Goal: Register for event/course: Register for event/course

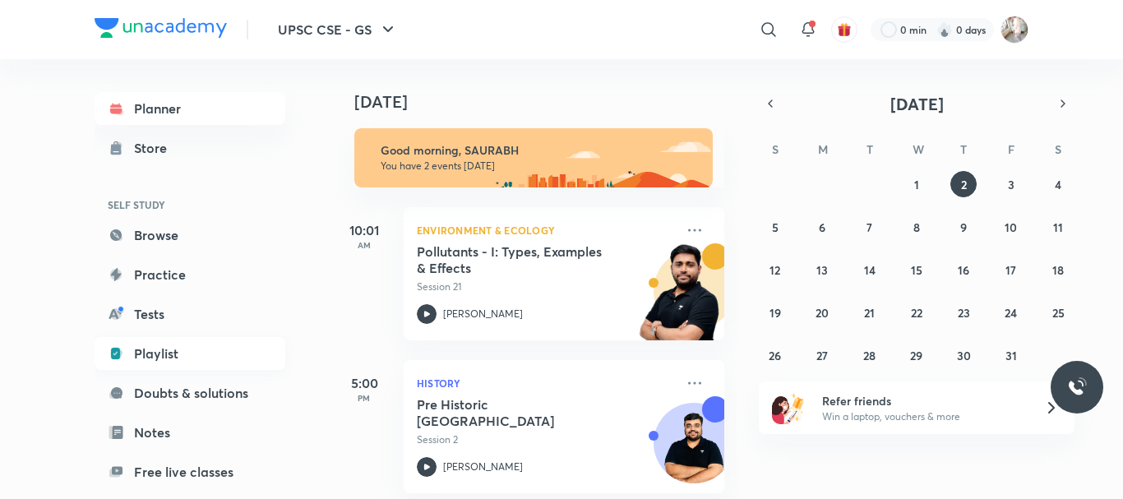
click at [160, 351] on link "Playlist" at bounding box center [190, 353] width 191 height 33
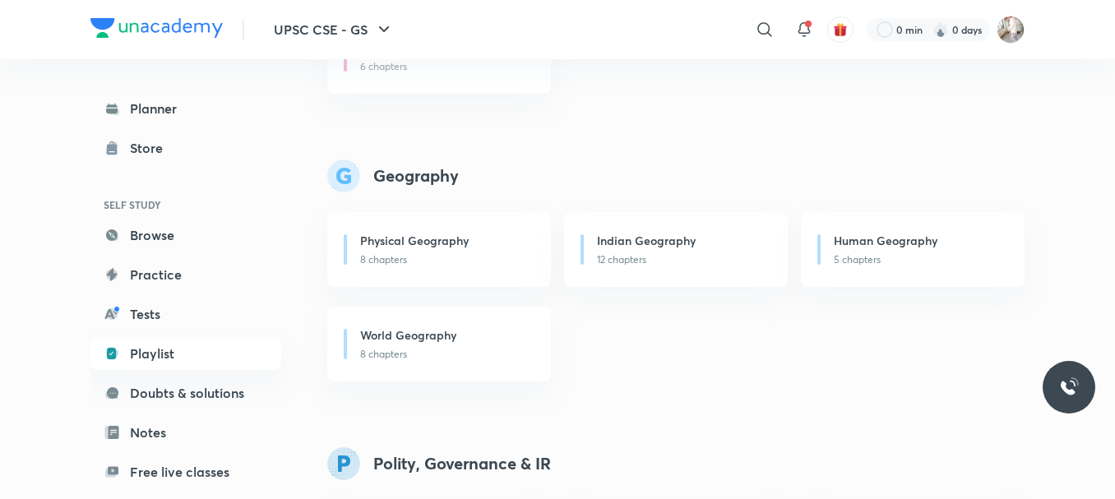
scroll to position [904, 0]
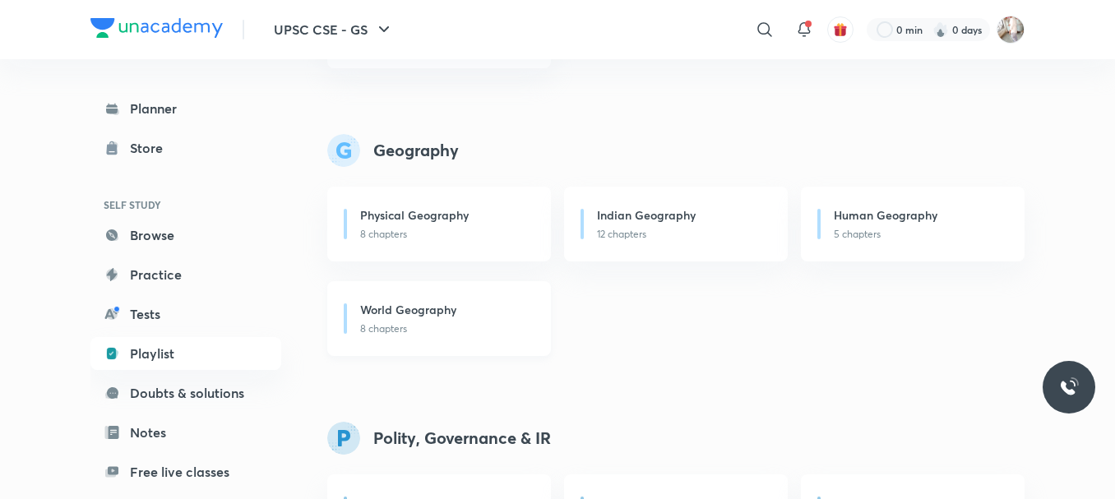
click at [381, 329] on p "8 chapters" at bounding box center [445, 328] width 171 height 15
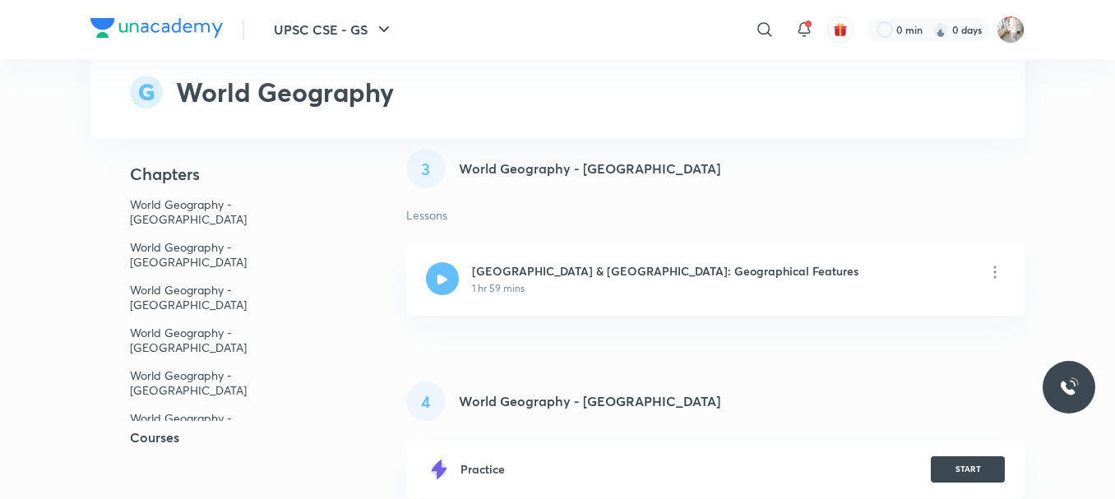
scroll to position [1178, 0]
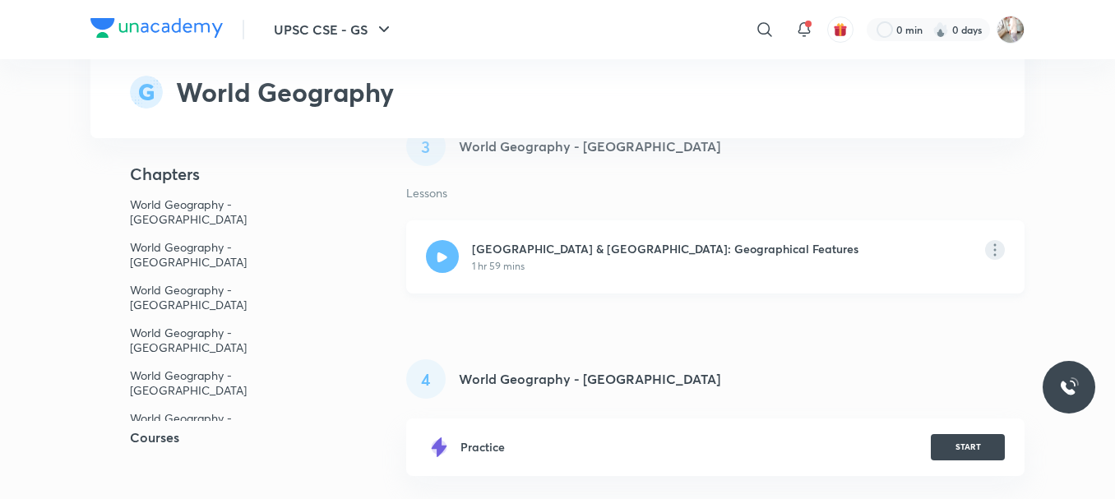
click at [998, 240] on icon at bounding box center [995, 250] width 20 height 20
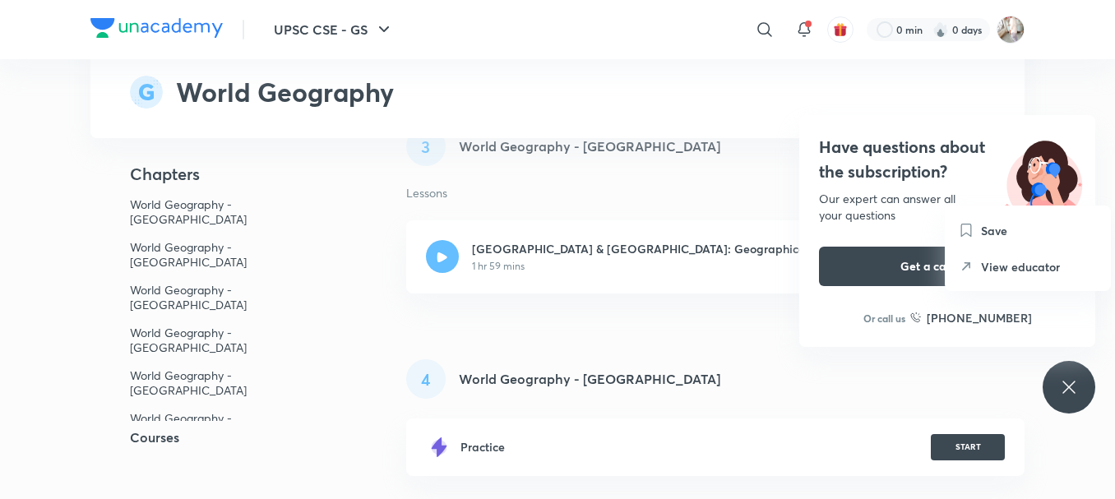
click at [1029, 267] on h6 "View educator" at bounding box center [1020, 266] width 79 height 17
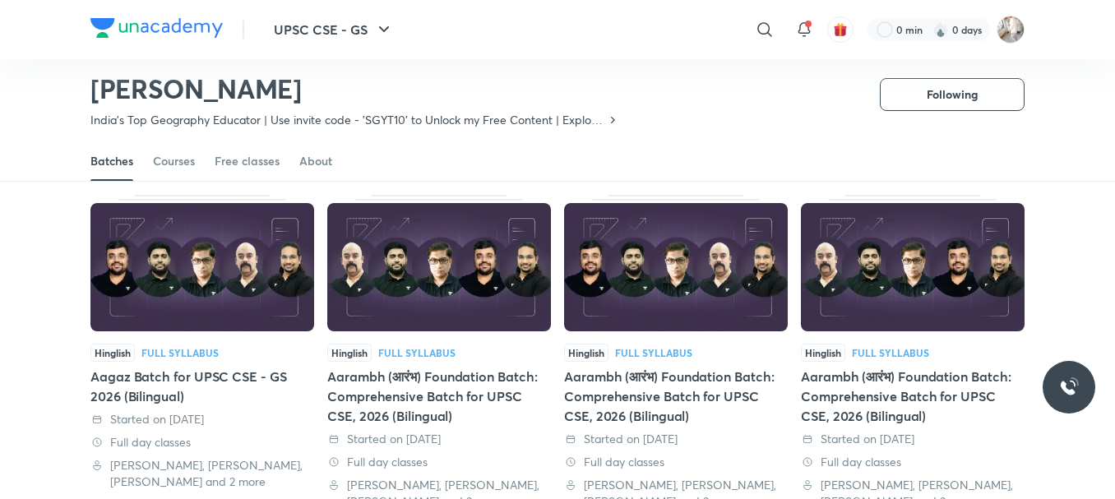
scroll to position [181, 0]
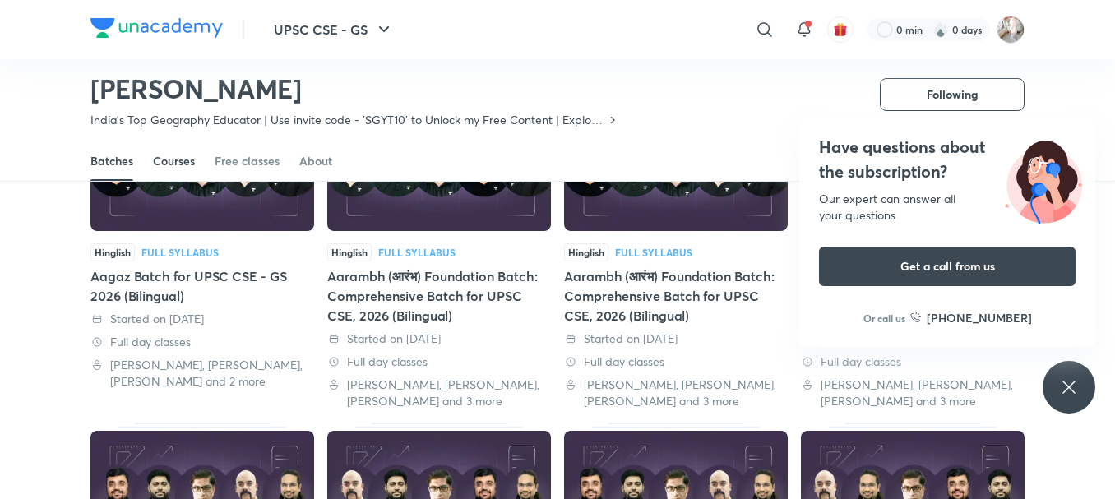
click at [169, 164] on div "Courses" at bounding box center [174, 161] width 42 height 16
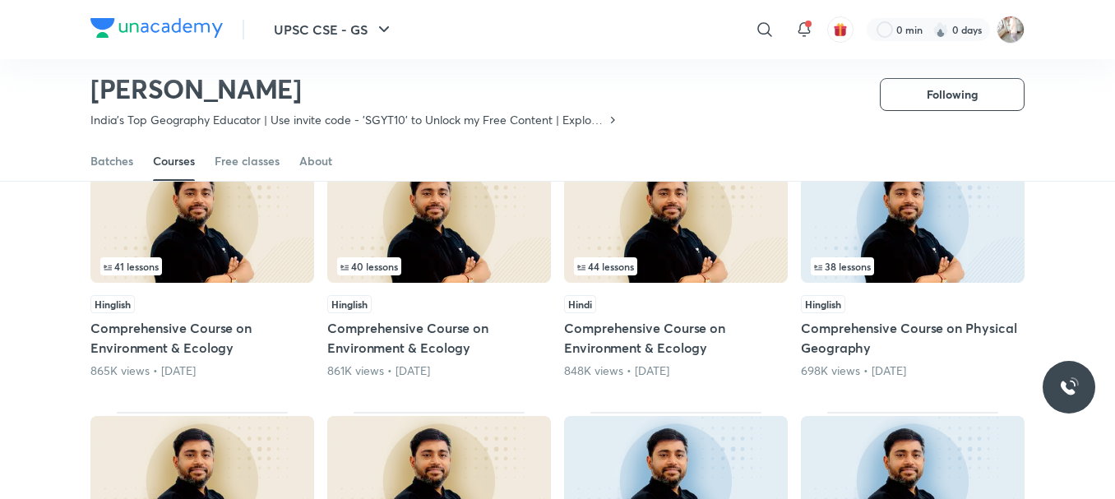
scroll to position [68, 0]
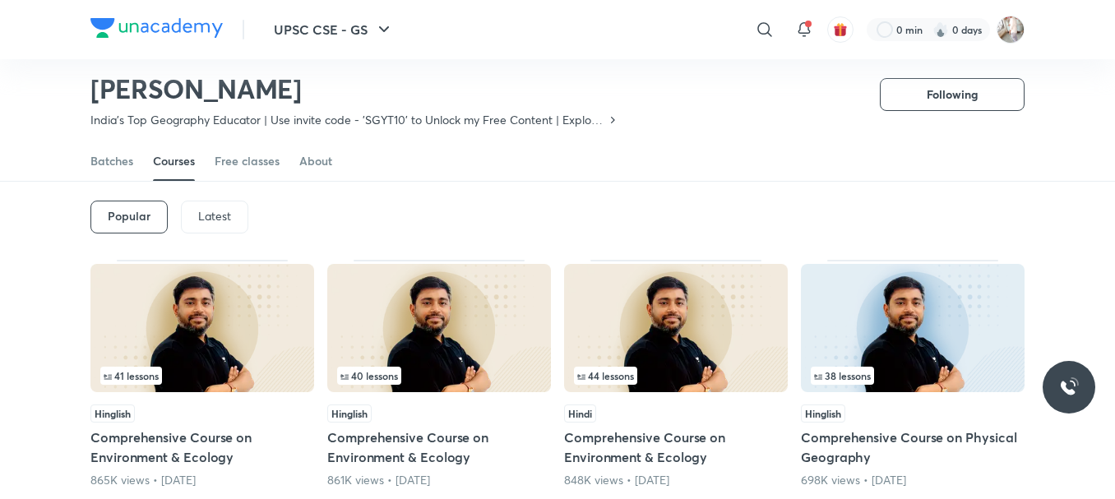
click at [222, 218] on p "Latest" at bounding box center [214, 216] width 33 height 13
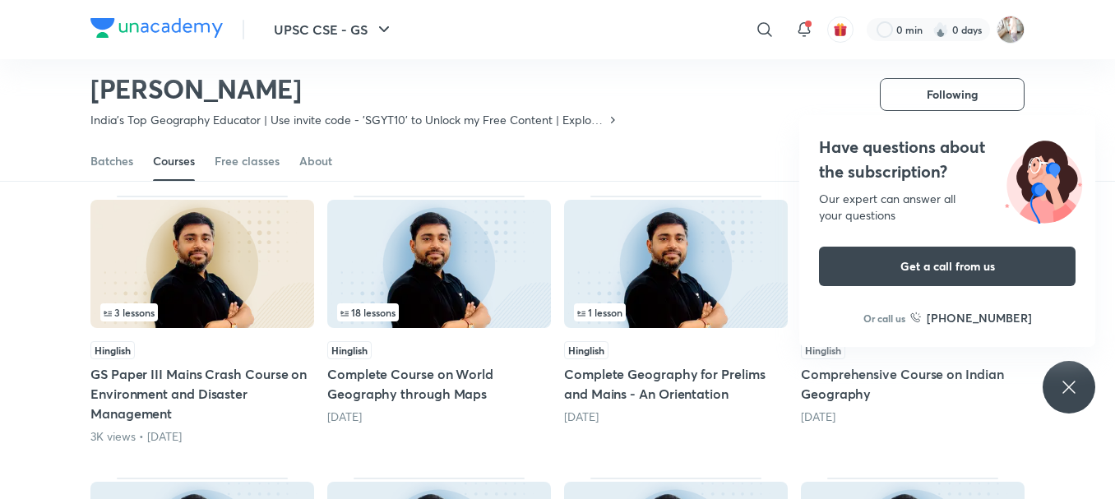
scroll to position [397, 0]
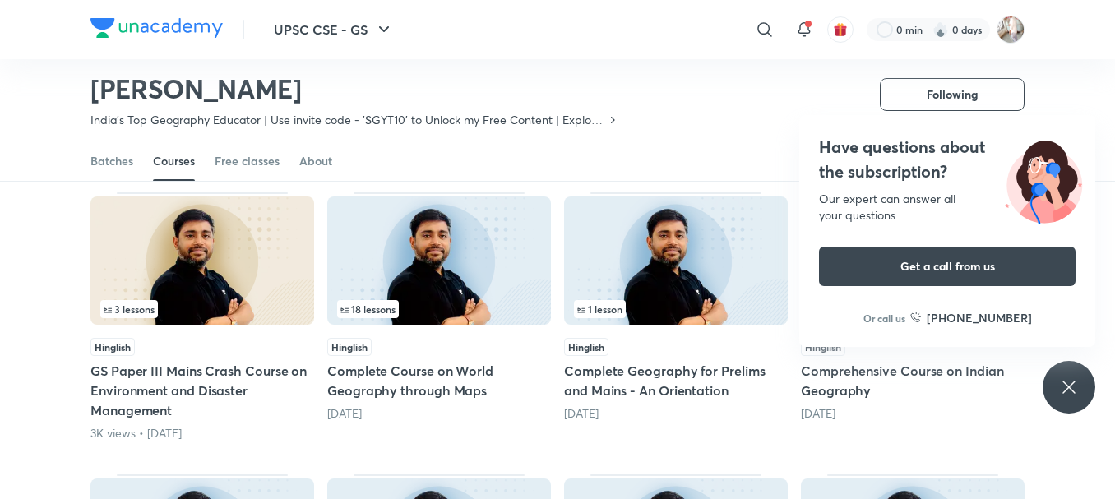
click at [412, 386] on h5 "Complete Course on World Geography through Maps" at bounding box center [439, 380] width 224 height 39
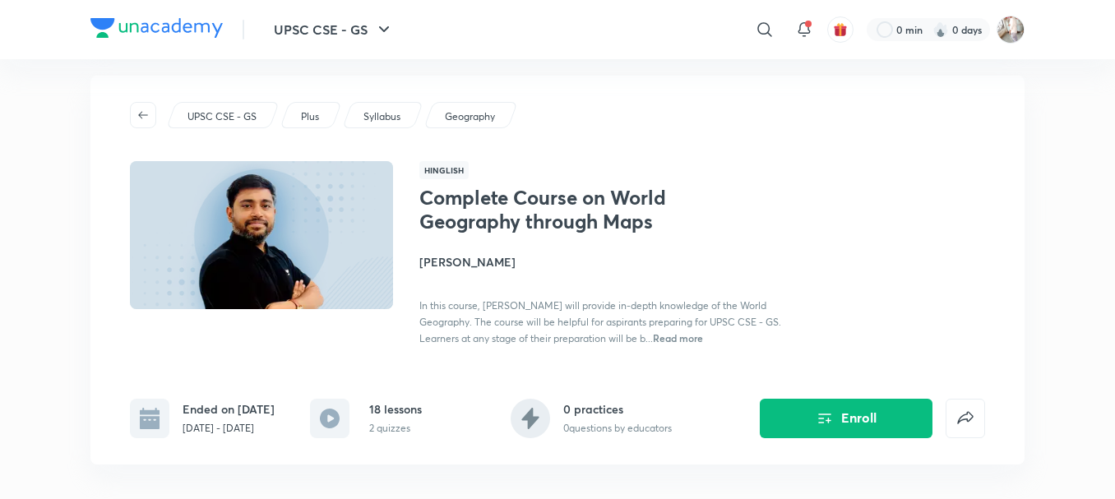
scroll to position [55, 0]
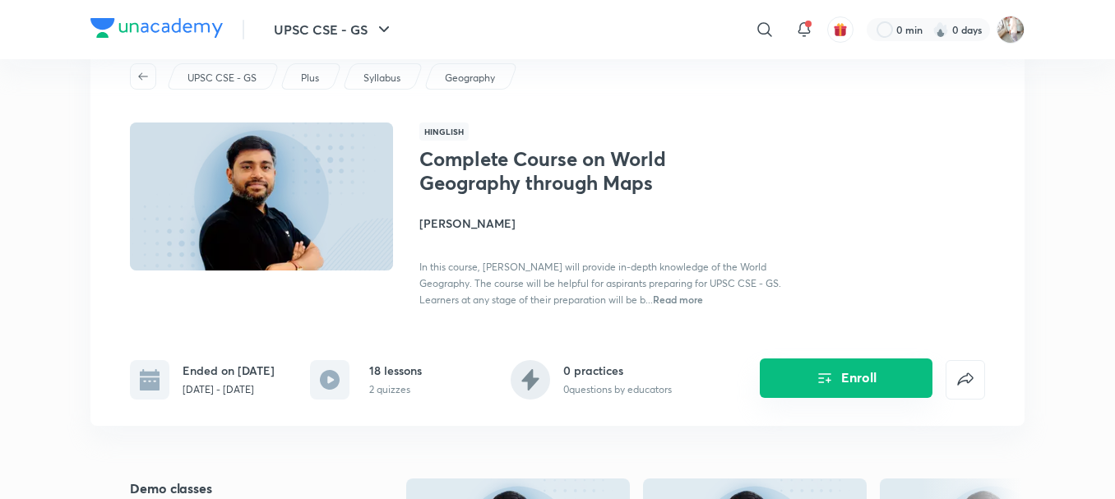
click at [837, 377] on button "Enroll" at bounding box center [846, 377] width 173 height 39
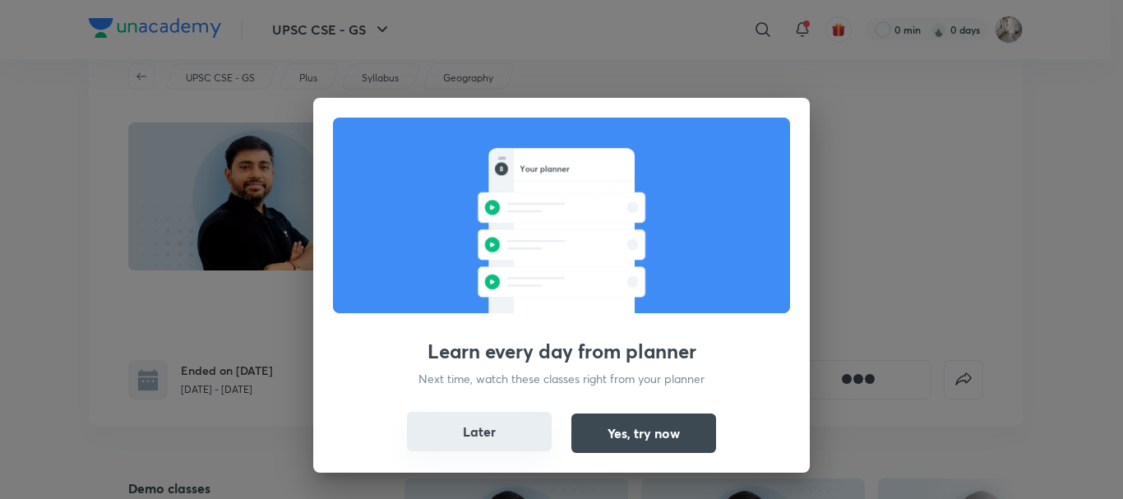
click at [432, 432] on button "Later" at bounding box center [479, 431] width 145 height 39
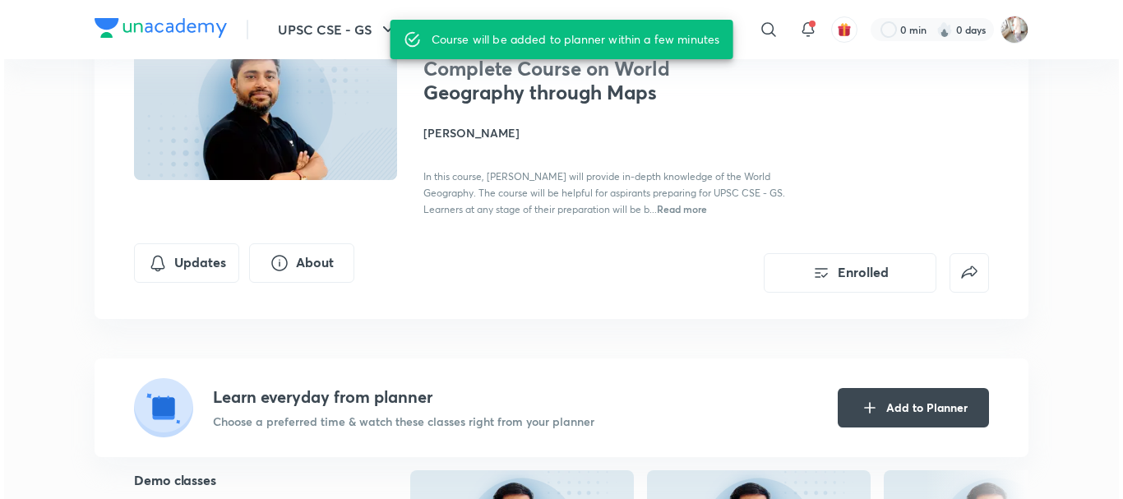
scroll to position [164, 0]
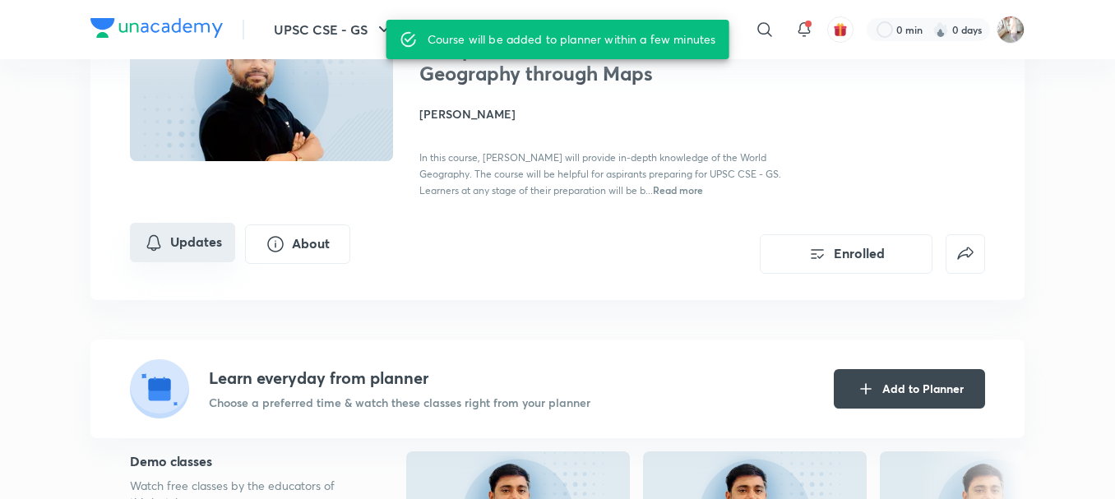
click at [195, 237] on button "Updates" at bounding box center [182, 242] width 105 height 39
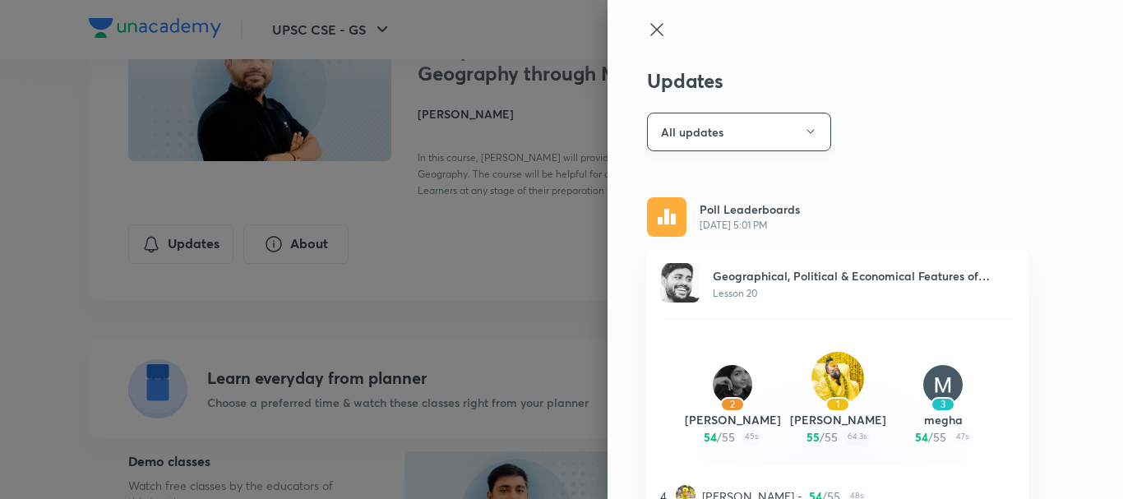
click at [804, 127] on icon "button" at bounding box center [810, 131] width 13 height 13
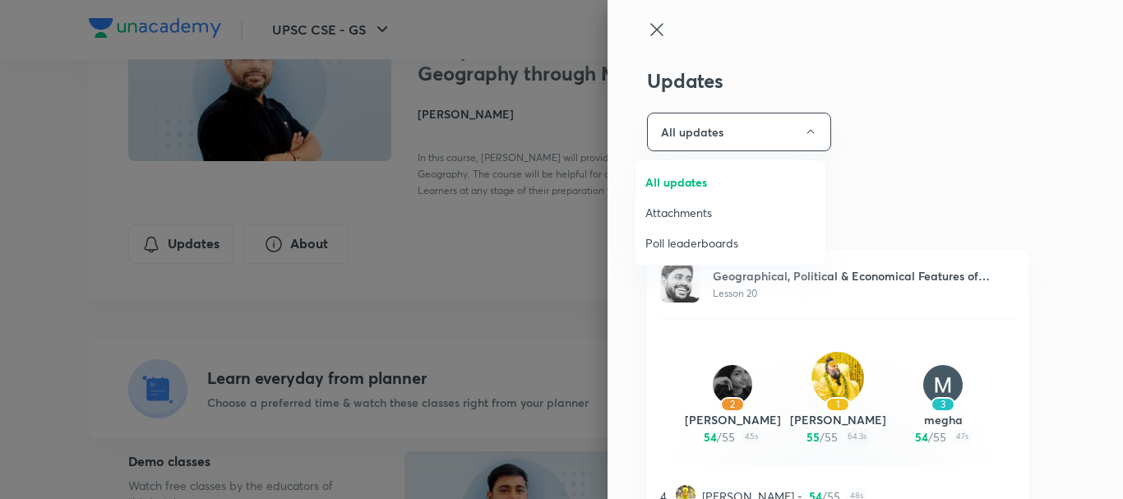
click at [689, 209] on span "Attachments" at bounding box center [730, 212] width 170 height 17
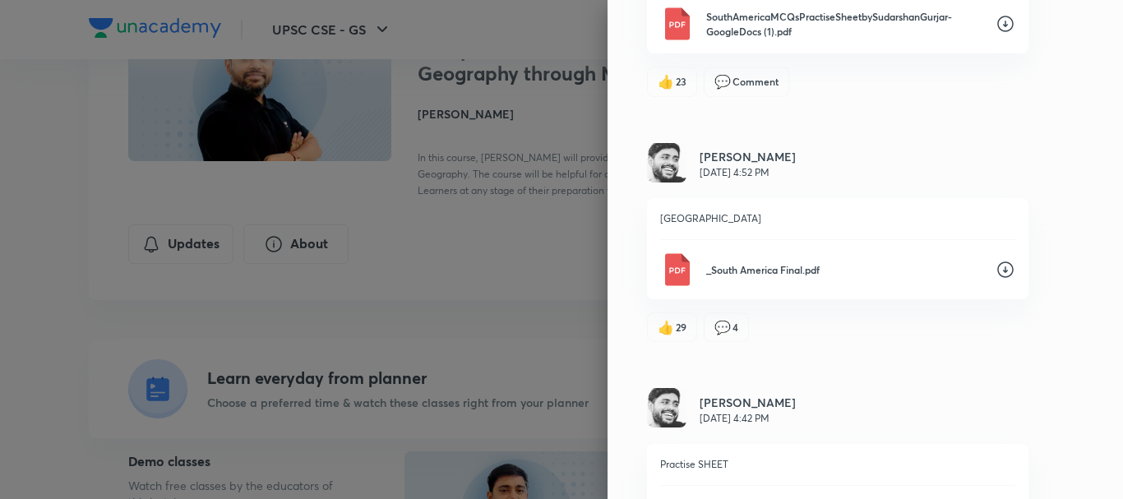
scroll to position [1972, 0]
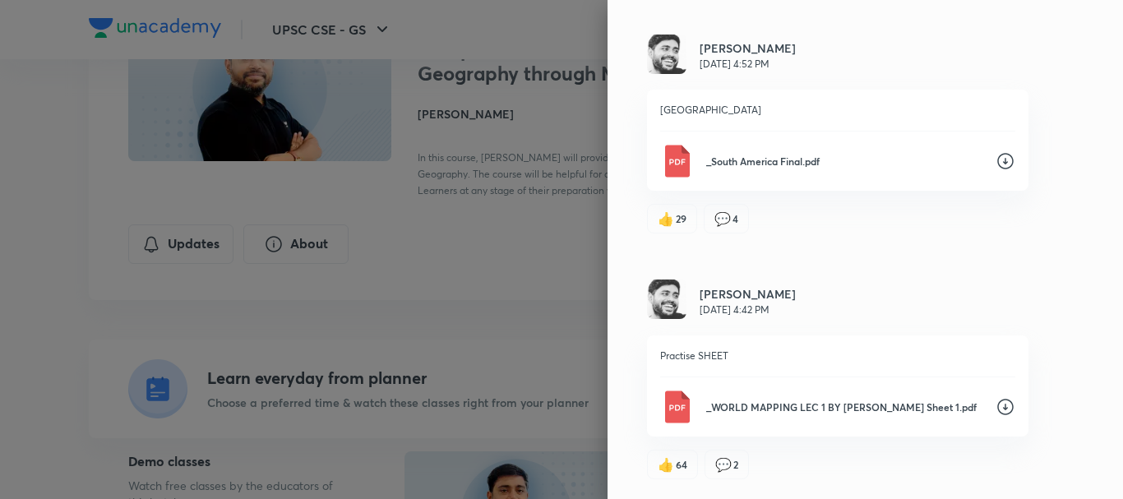
click at [996, 409] on icon at bounding box center [1006, 407] width 20 height 20
click at [997, 170] on icon at bounding box center [1006, 161] width 20 height 20
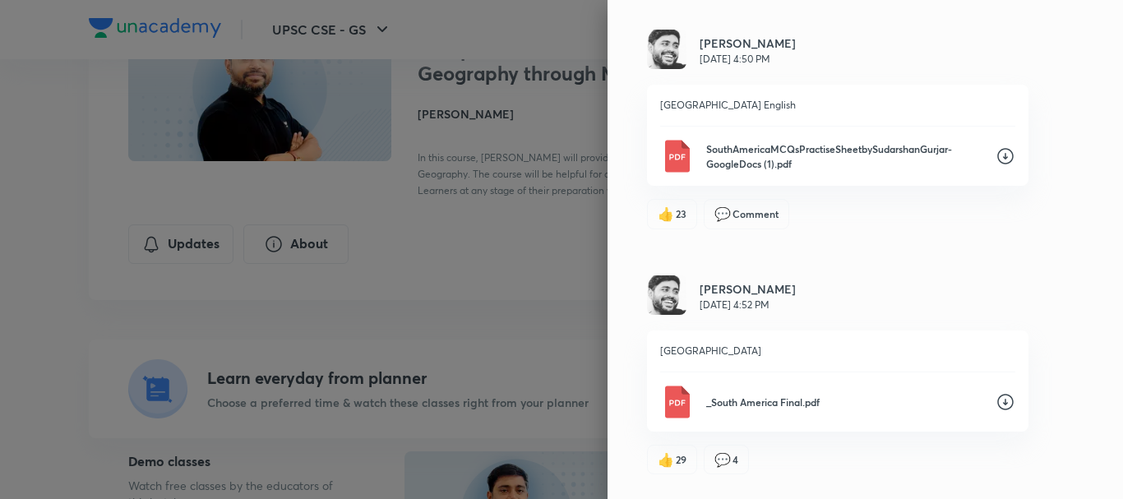
scroll to position [1725, 0]
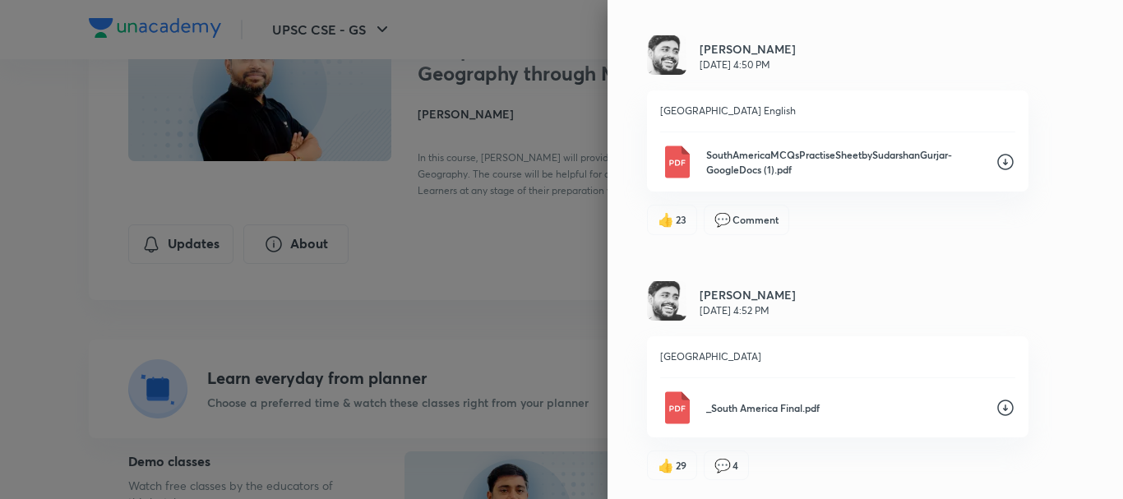
click at [996, 166] on icon at bounding box center [1006, 162] width 20 height 20
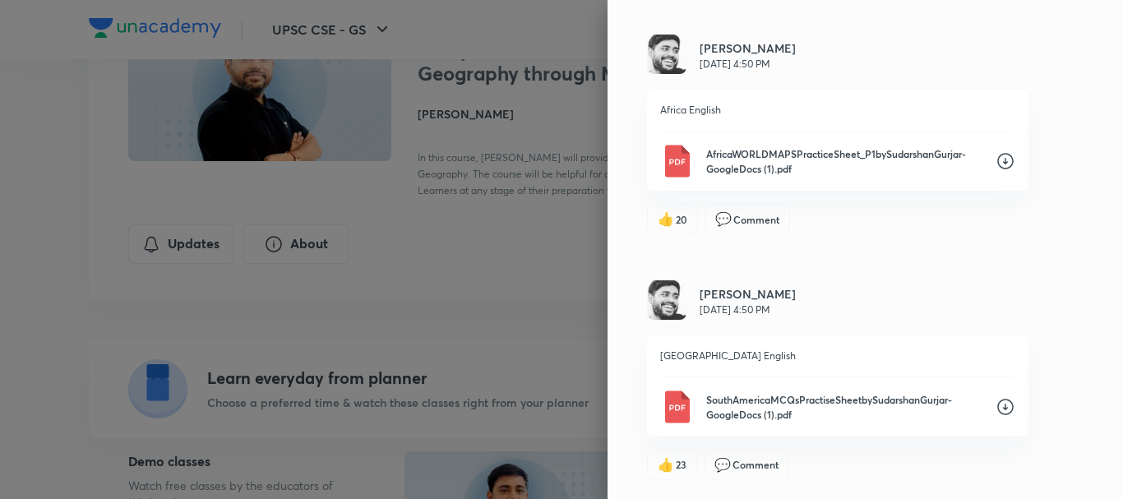
scroll to position [1478, 0]
click at [998, 165] on icon at bounding box center [1006, 163] width 20 height 20
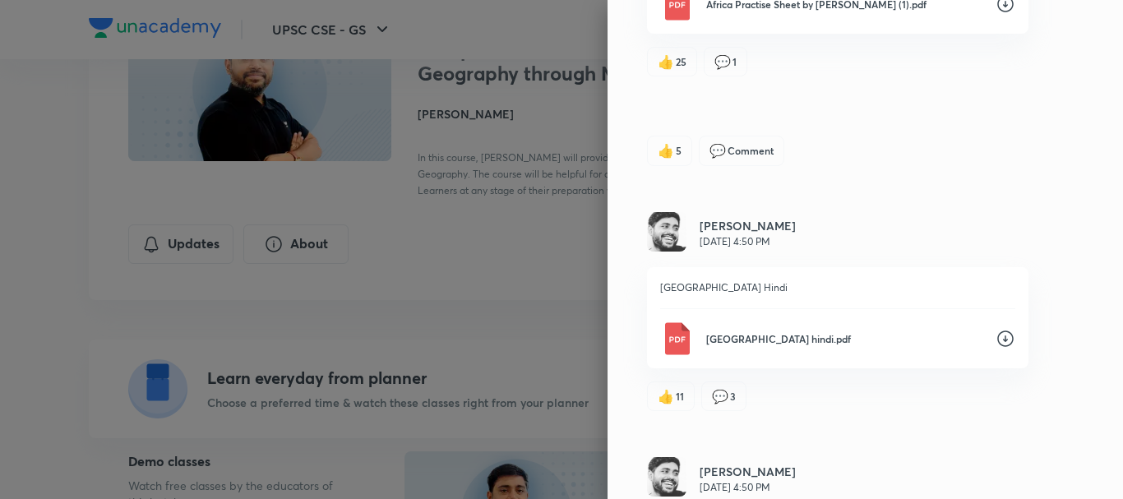
scroll to position [656, 0]
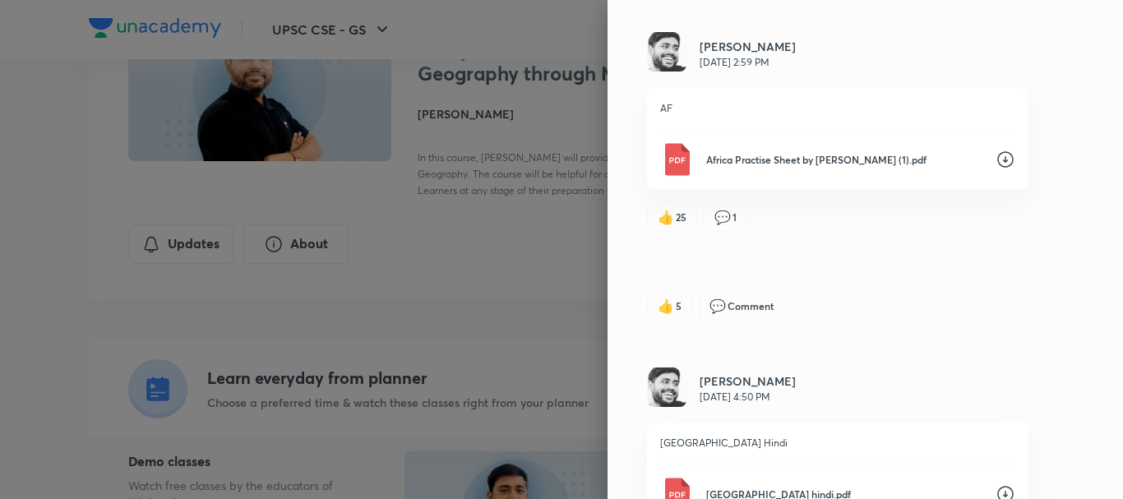
click at [996, 161] on icon at bounding box center [1006, 160] width 20 height 20
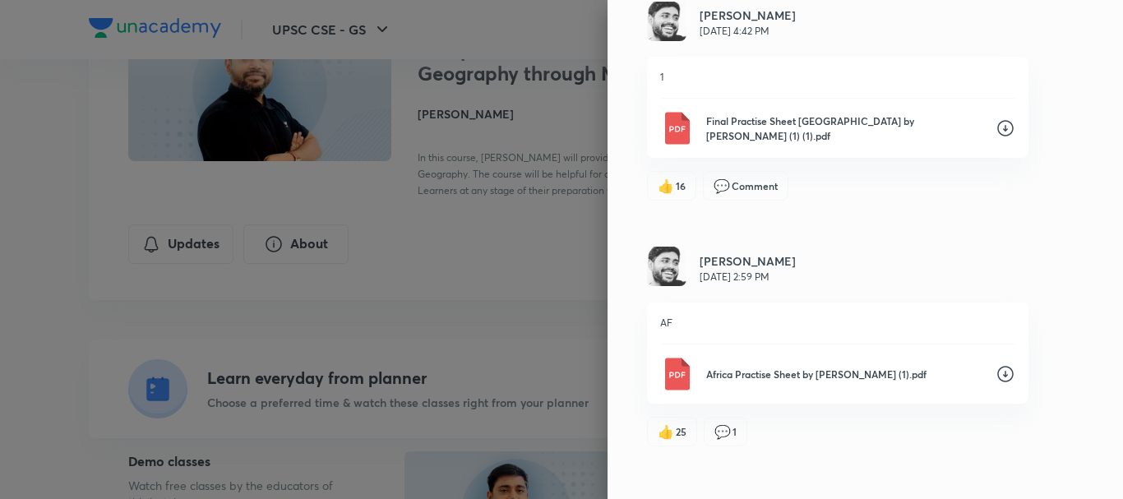
scroll to position [437, 0]
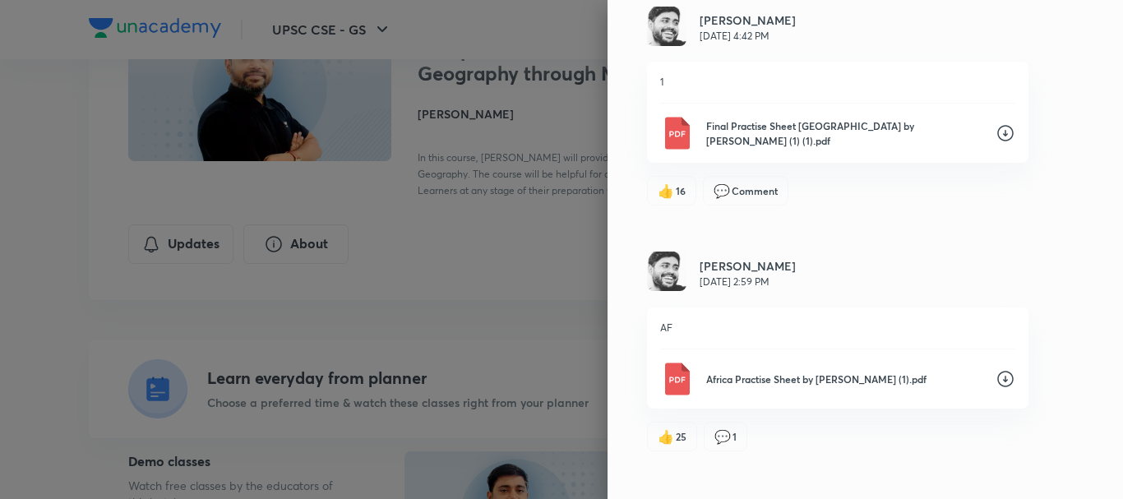
click at [997, 134] on icon at bounding box center [1005, 133] width 16 height 16
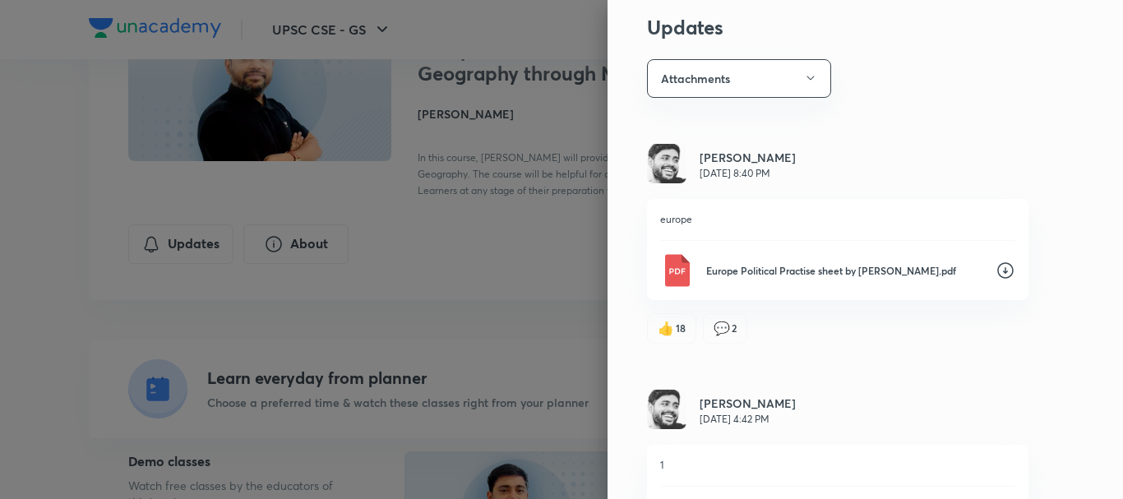
scroll to position [0, 0]
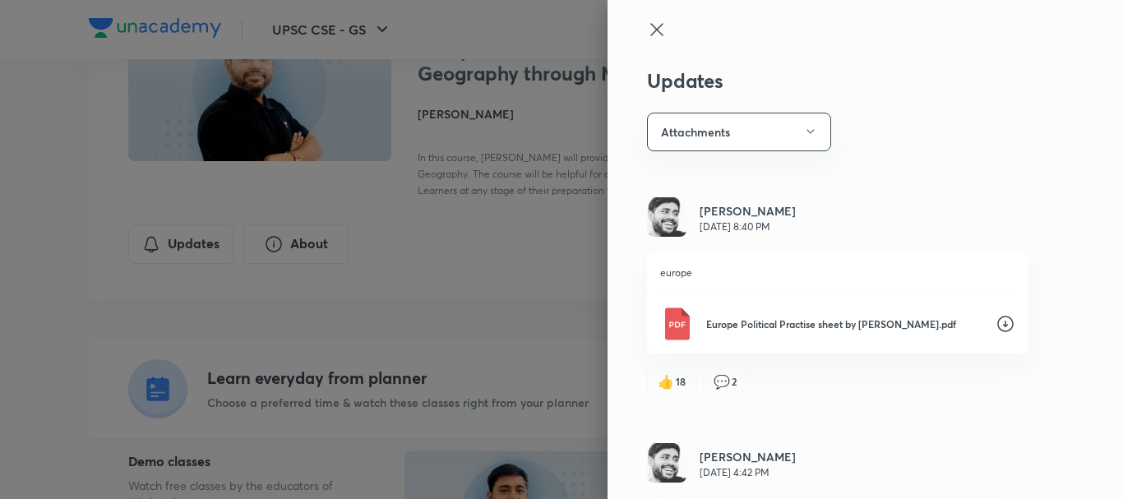
click at [996, 319] on icon at bounding box center [1006, 324] width 20 height 20
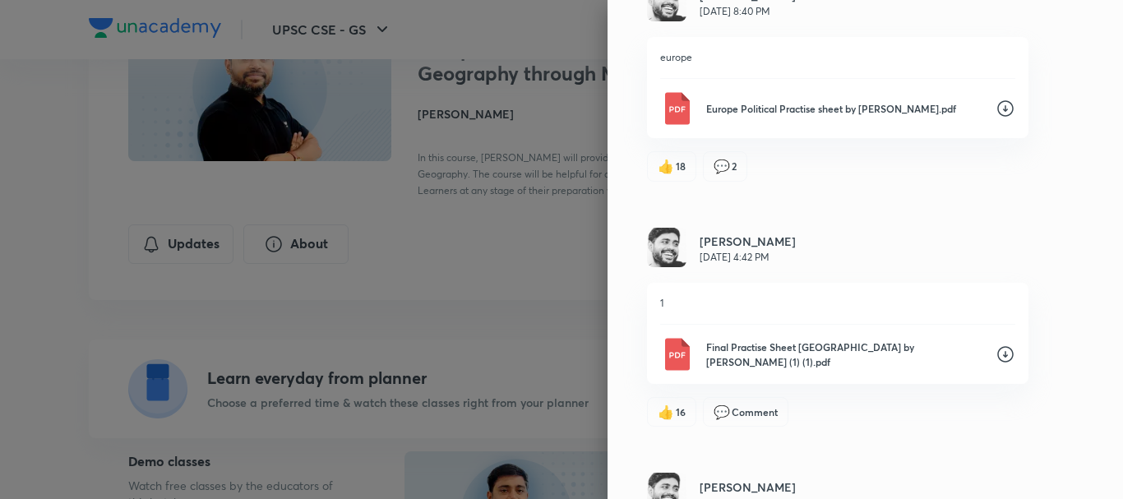
scroll to position [220, 0]
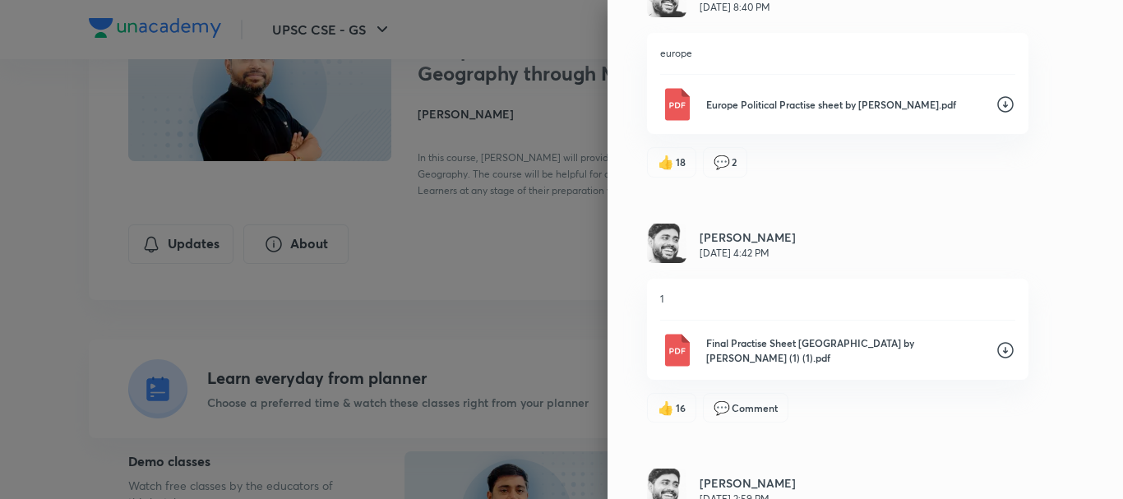
click at [996, 346] on icon at bounding box center [1006, 350] width 20 height 20
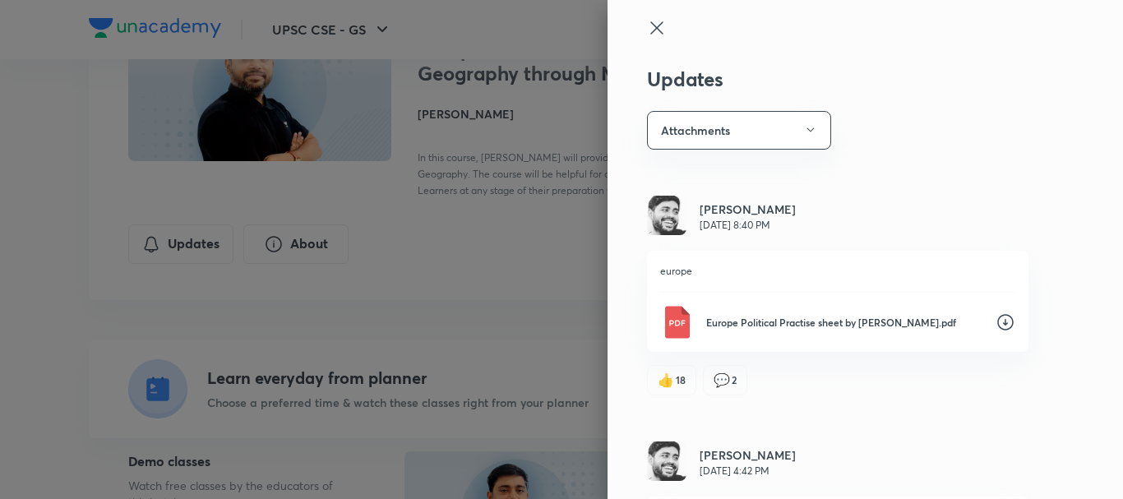
scroll to position [0, 0]
click at [714, 129] on button "Attachments" at bounding box center [739, 132] width 184 height 39
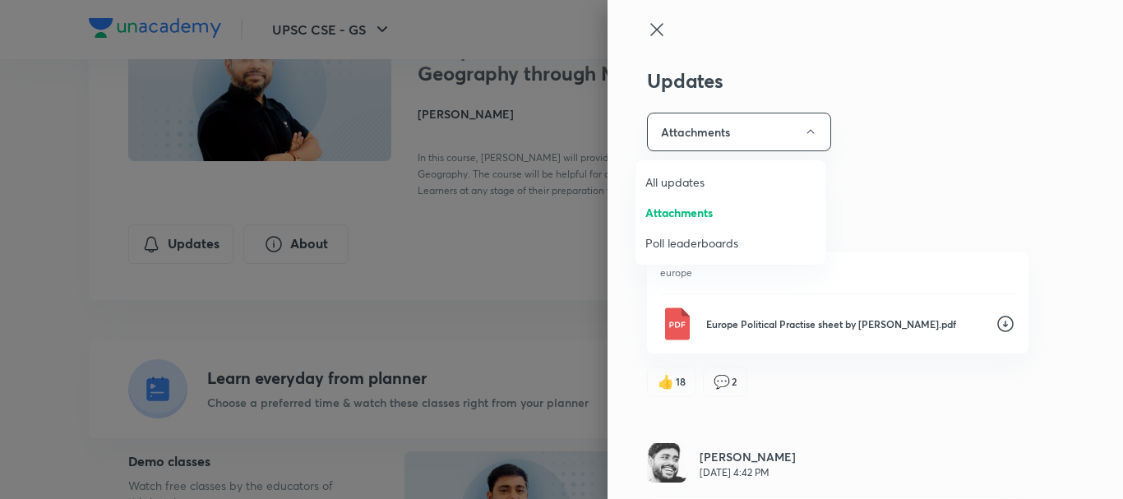
click at [691, 189] on span "All updates" at bounding box center [730, 181] width 170 height 17
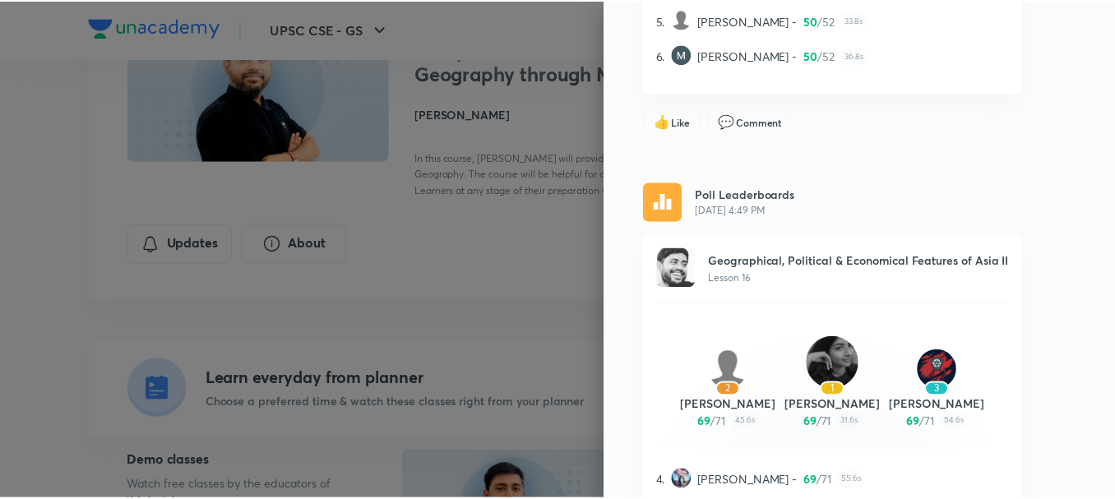
scroll to position [2647, 0]
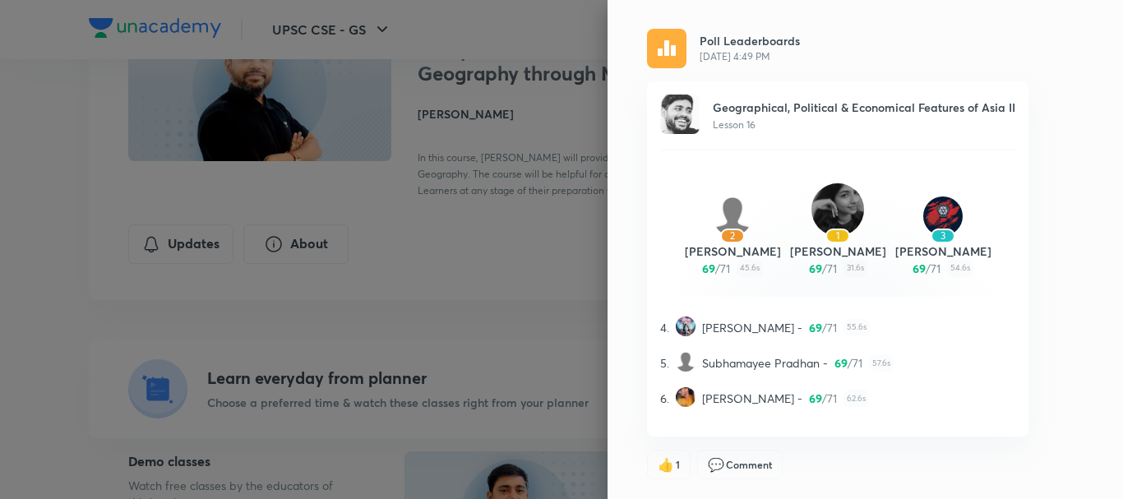
drag, startPoint x: 554, startPoint y: 238, endPoint x: 560, endPoint y: 231, distance: 9.4
click at [554, 238] on div at bounding box center [561, 249] width 1123 height 499
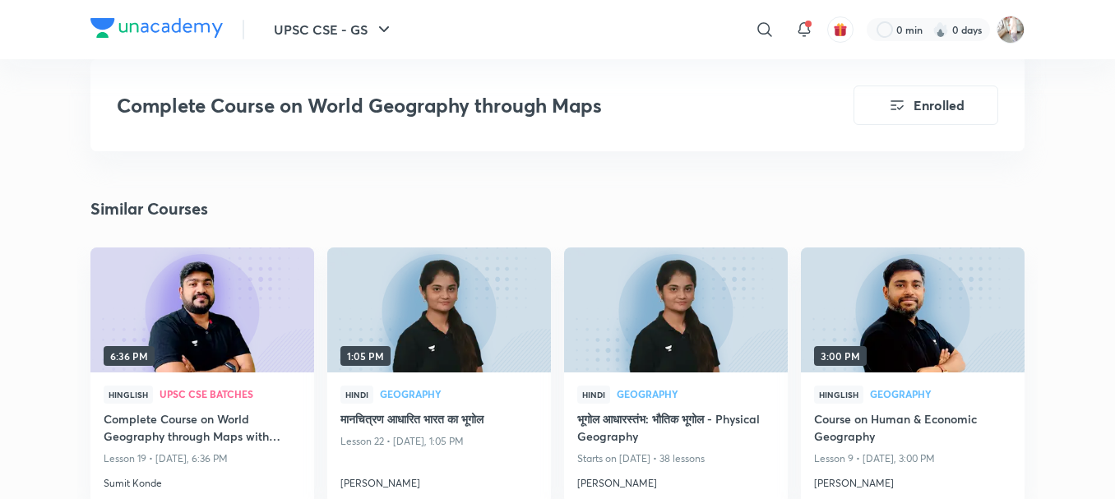
scroll to position [3069, 0]
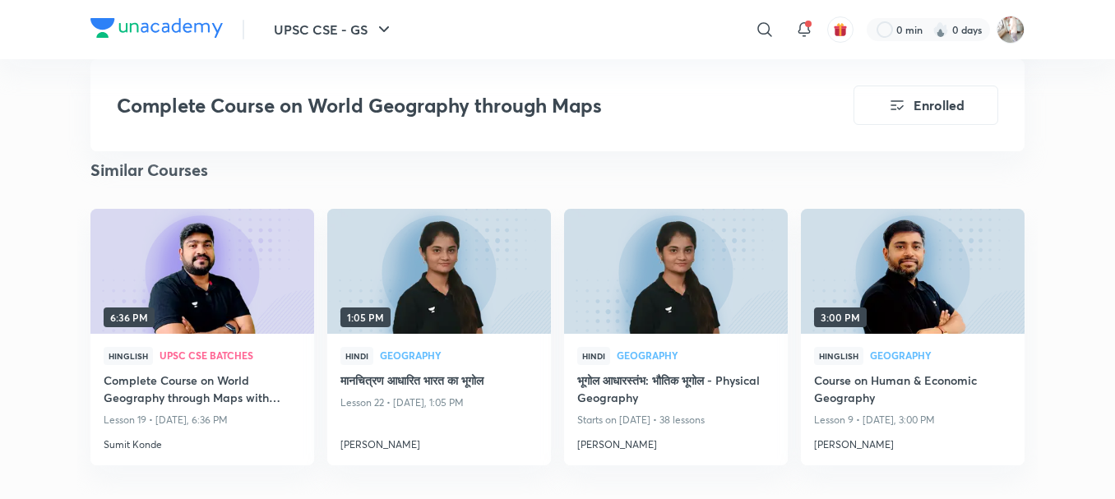
scroll to position [397, 0]
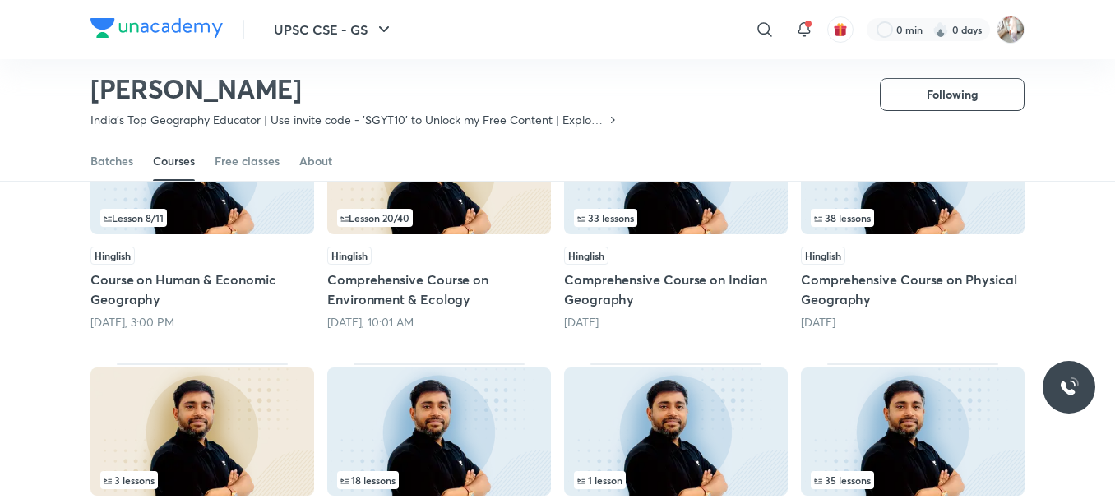
scroll to position [217, 0]
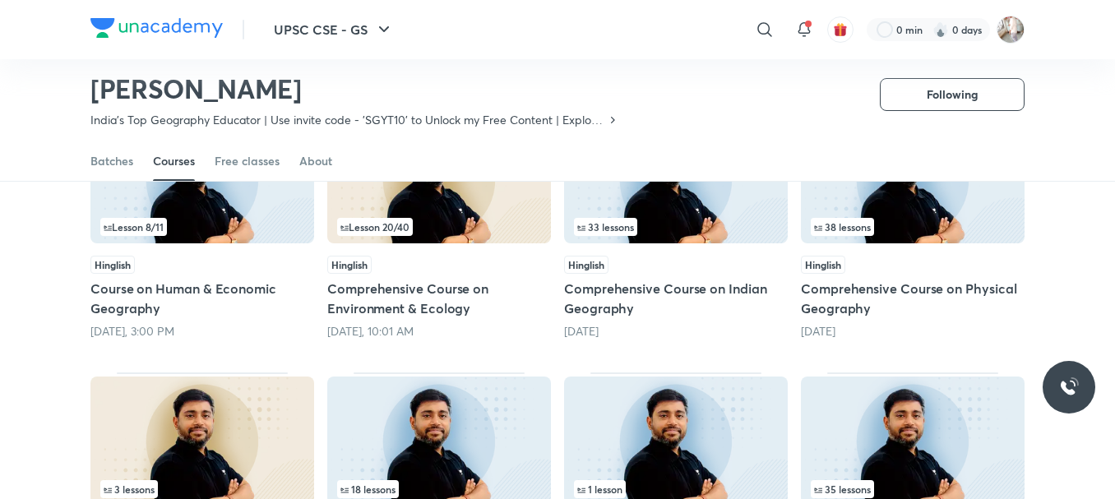
click at [641, 290] on h5 "Comprehensive Course on Indian Geography" at bounding box center [676, 298] width 224 height 39
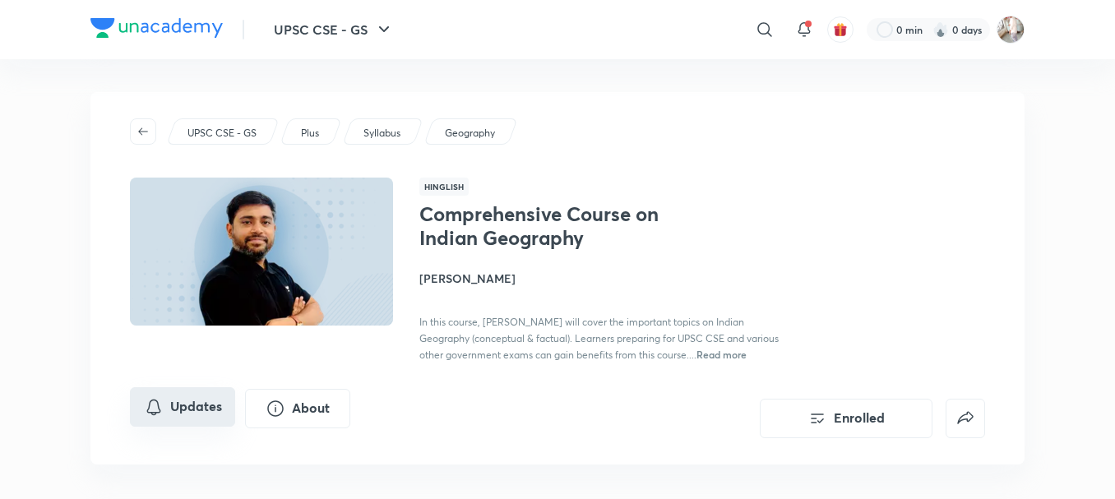
click at [177, 410] on button "Updates" at bounding box center [182, 406] width 105 height 39
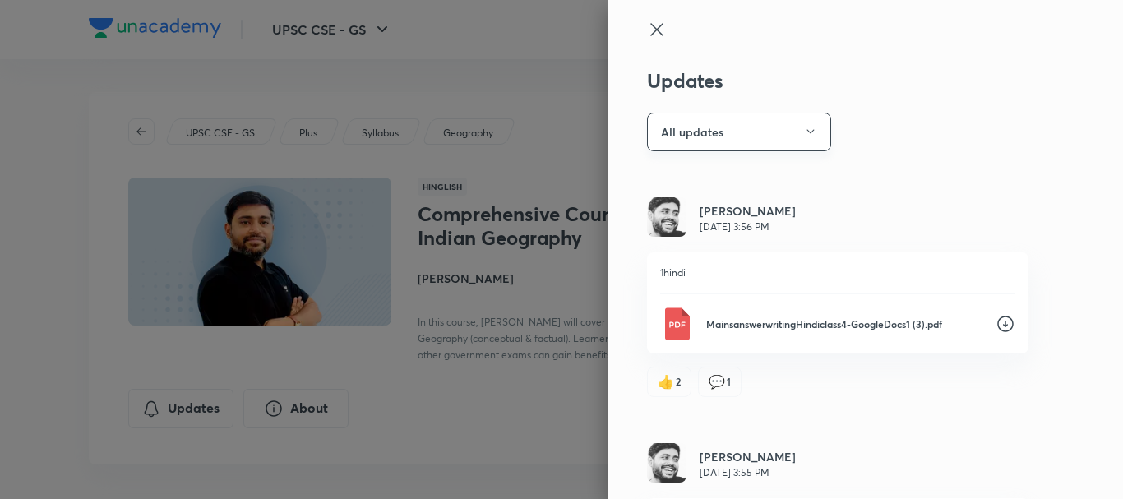
click at [775, 142] on button "All updates" at bounding box center [739, 132] width 184 height 39
click at [687, 275] on span "Attachments" at bounding box center [730, 273] width 170 height 17
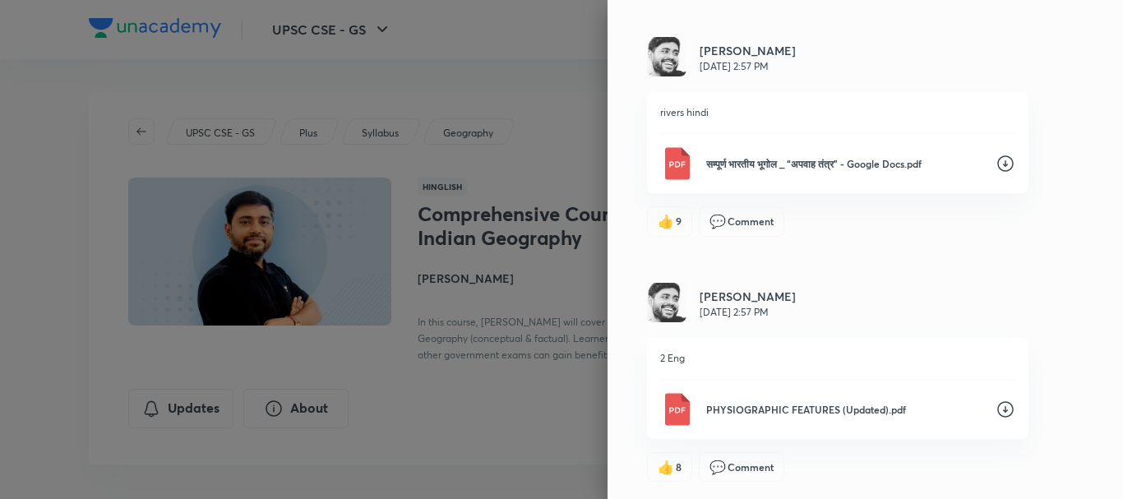
scroll to position [2954, 0]
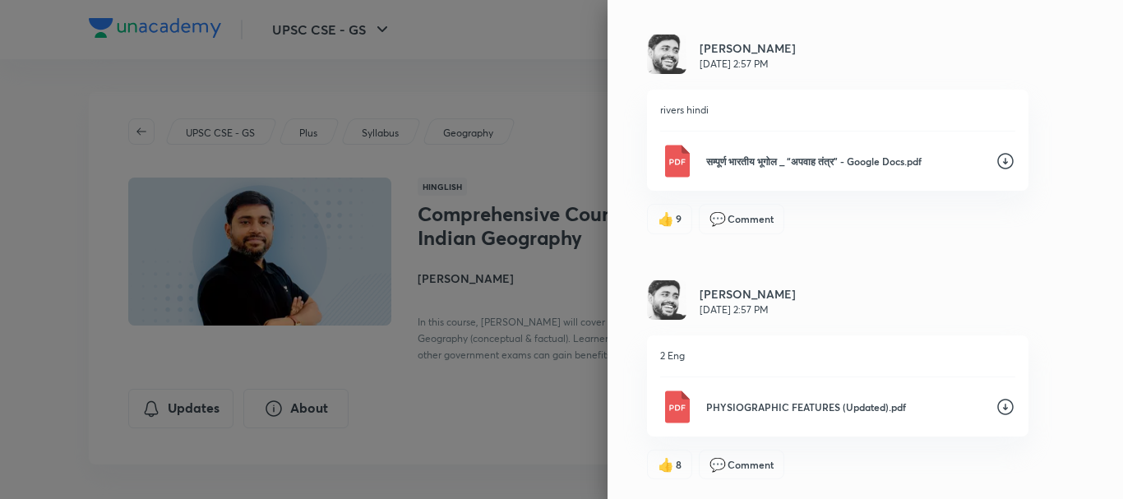
click at [996, 411] on icon at bounding box center [1006, 407] width 20 height 20
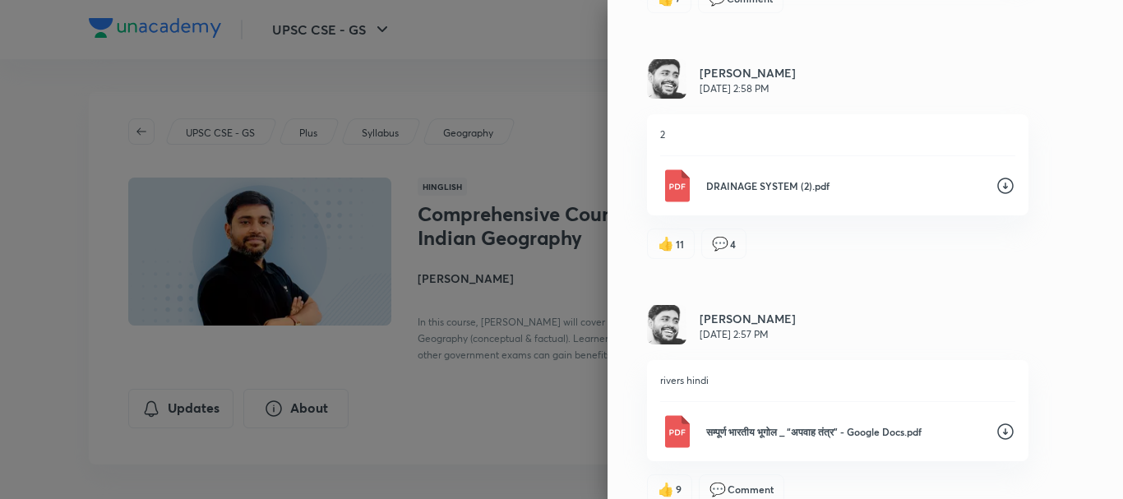
scroll to position [2680, 0]
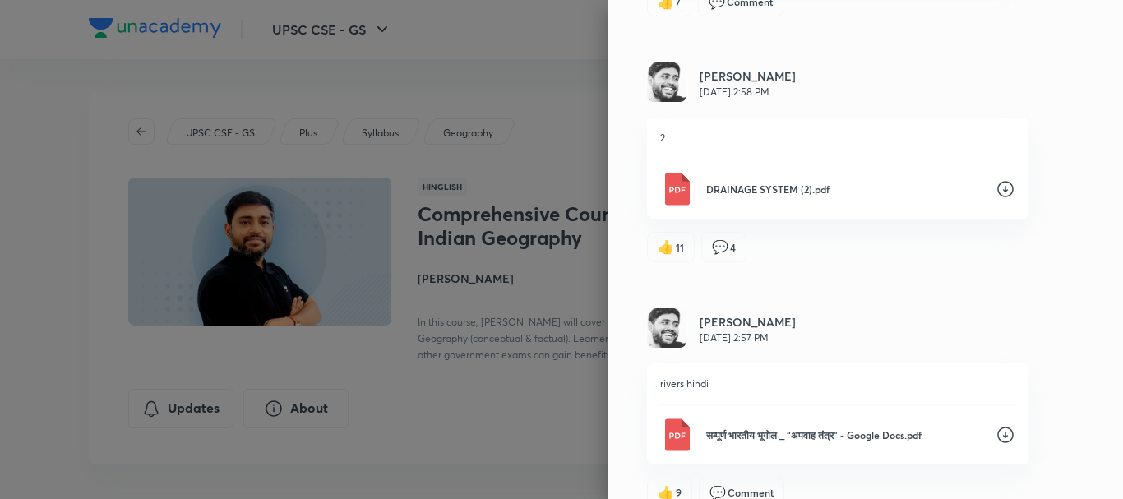
click at [996, 192] on icon at bounding box center [1006, 189] width 20 height 20
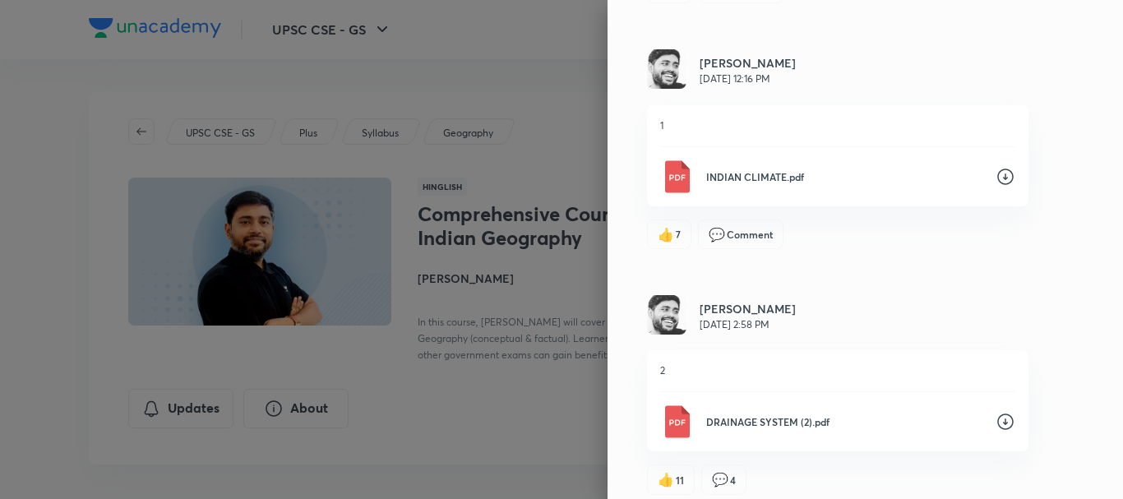
scroll to position [2434, 0]
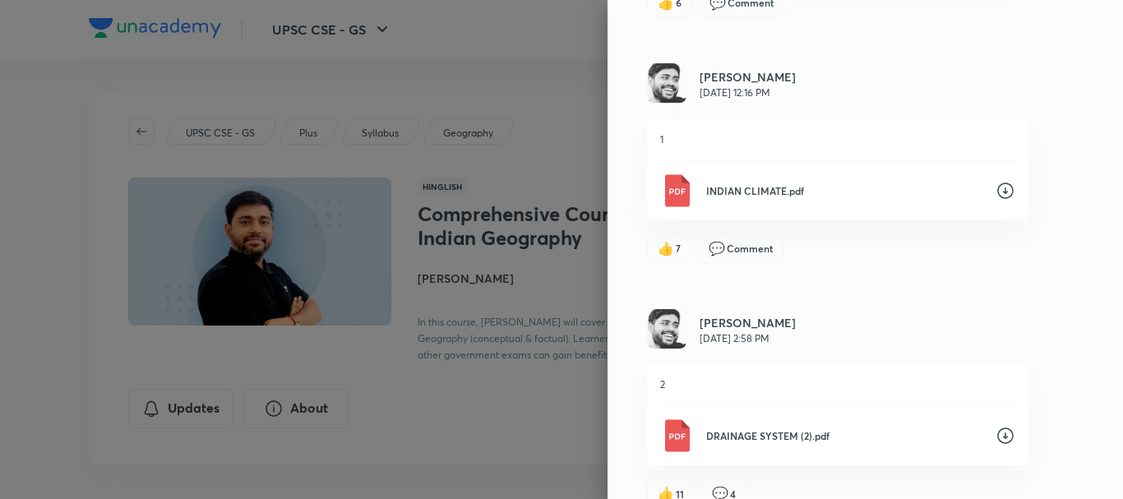
click at [996, 187] on icon at bounding box center [1006, 191] width 20 height 20
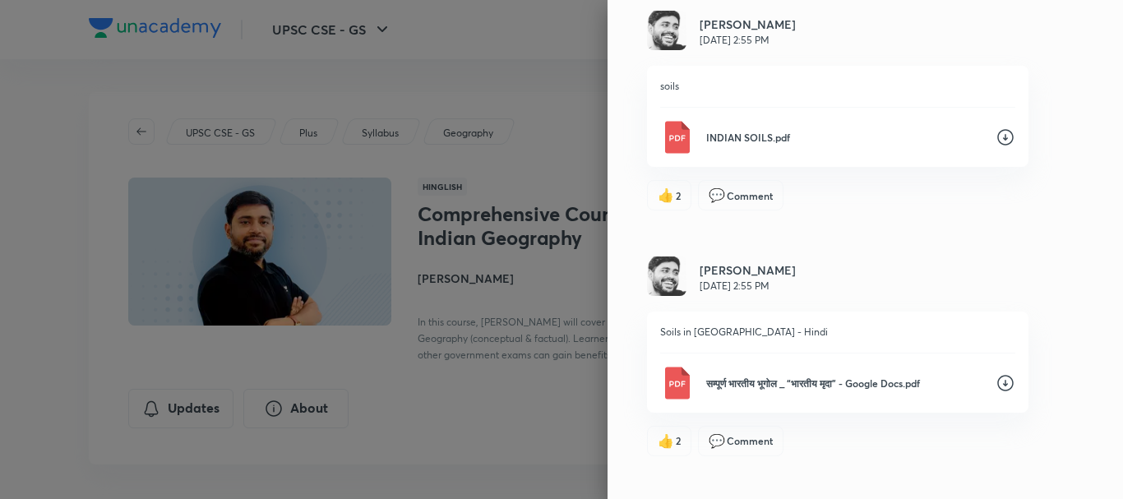
scroll to position [1501, 0]
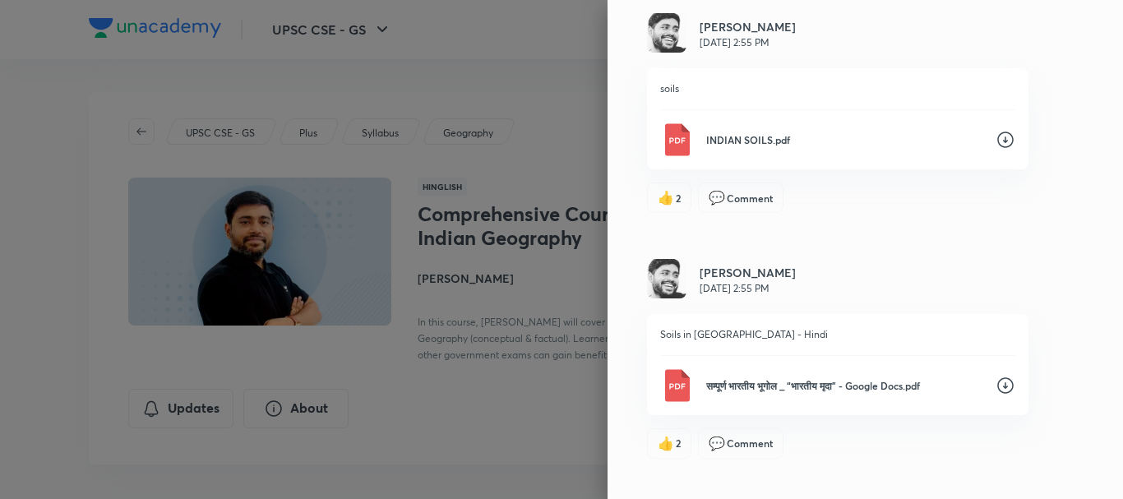
click at [997, 138] on icon at bounding box center [1005, 140] width 16 height 16
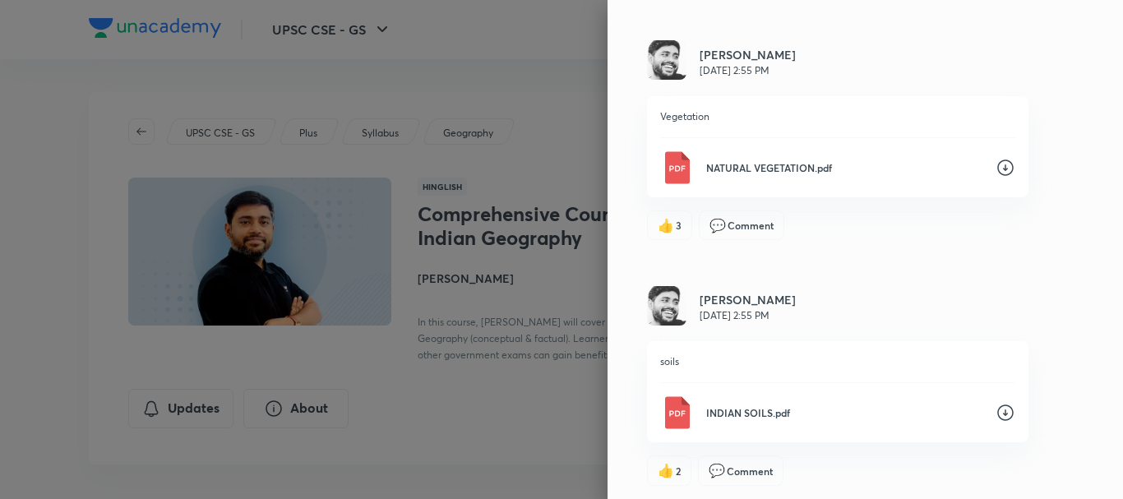
scroll to position [1228, 0]
click at [996, 173] on icon at bounding box center [1006, 169] width 20 height 20
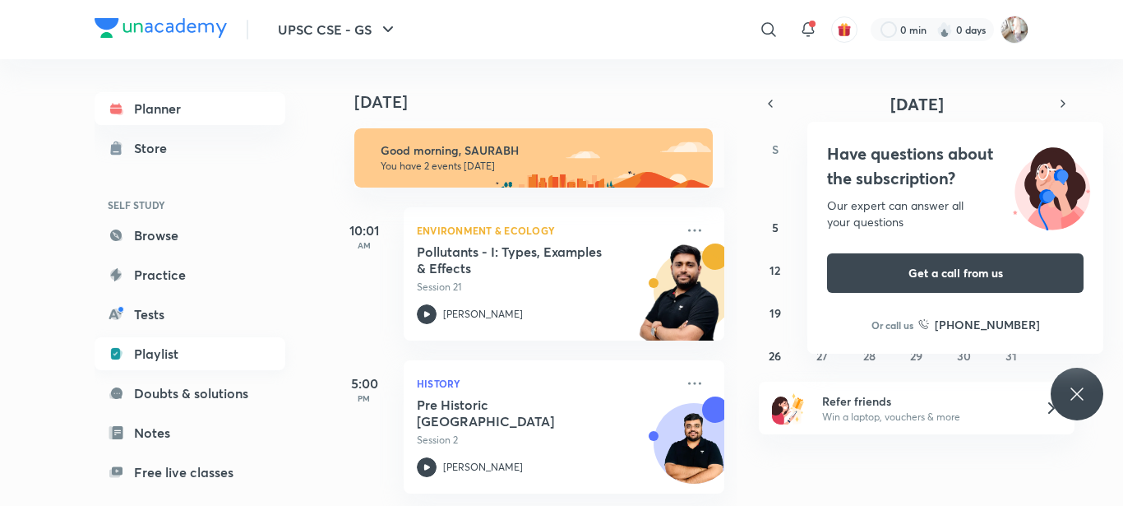
click at [154, 354] on link "Playlist" at bounding box center [190, 353] width 191 height 33
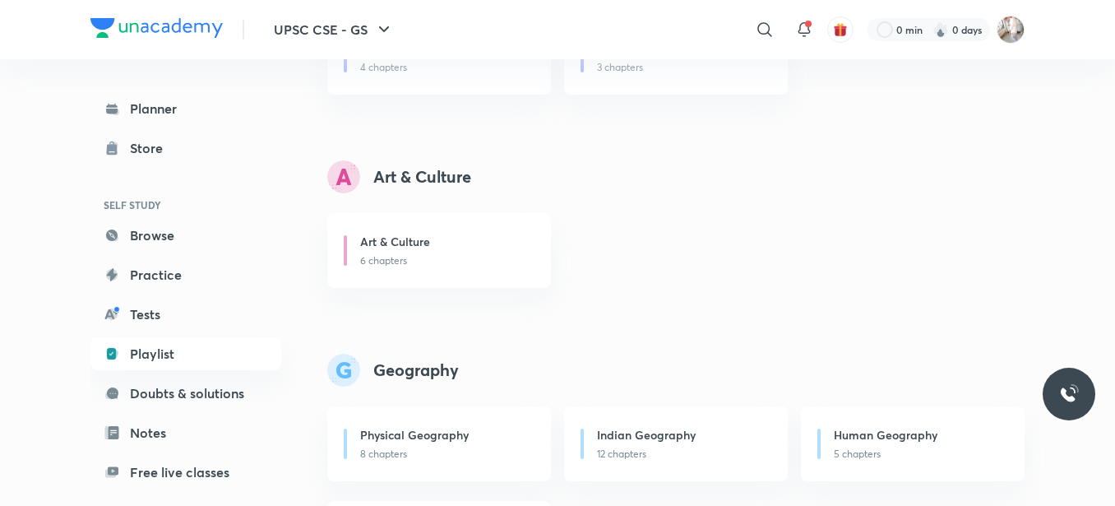
scroll to position [713, 0]
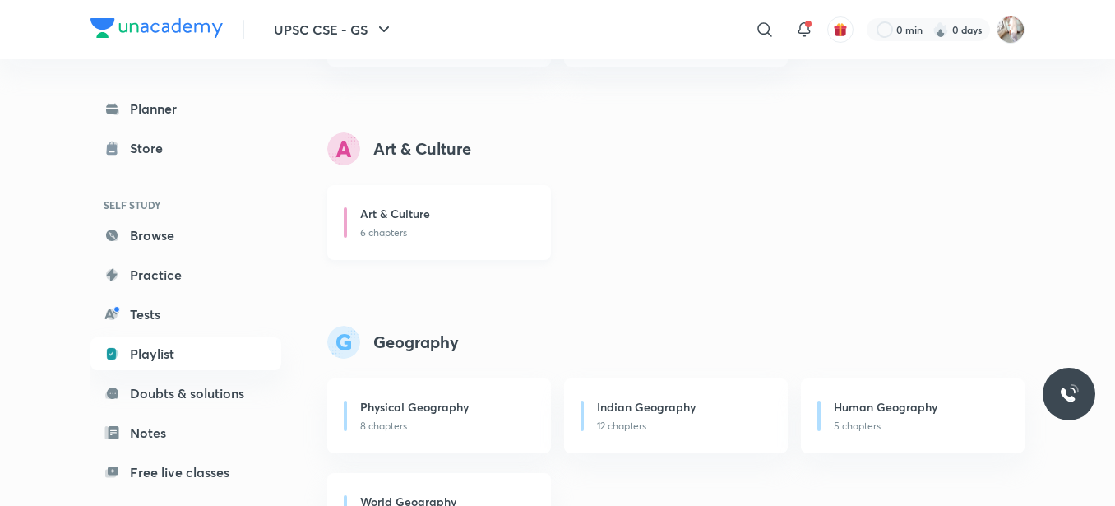
click at [475, 224] on div "Art & Culture" at bounding box center [445, 215] width 171 height 21
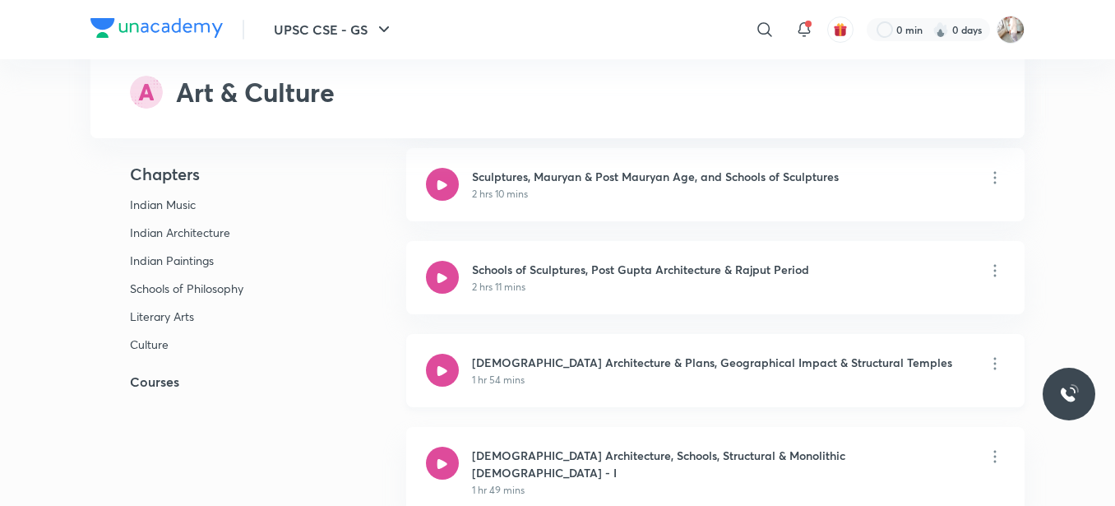
scroll to position [1453, 0]
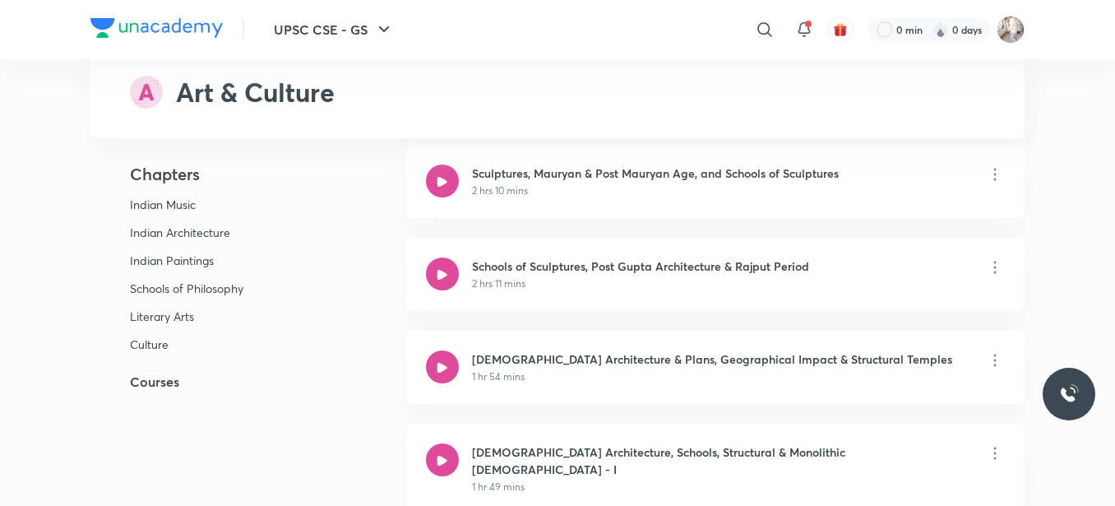
click at [160, 383] on h5 "Courses" at bounding box center [221, 382] width 263 height 20
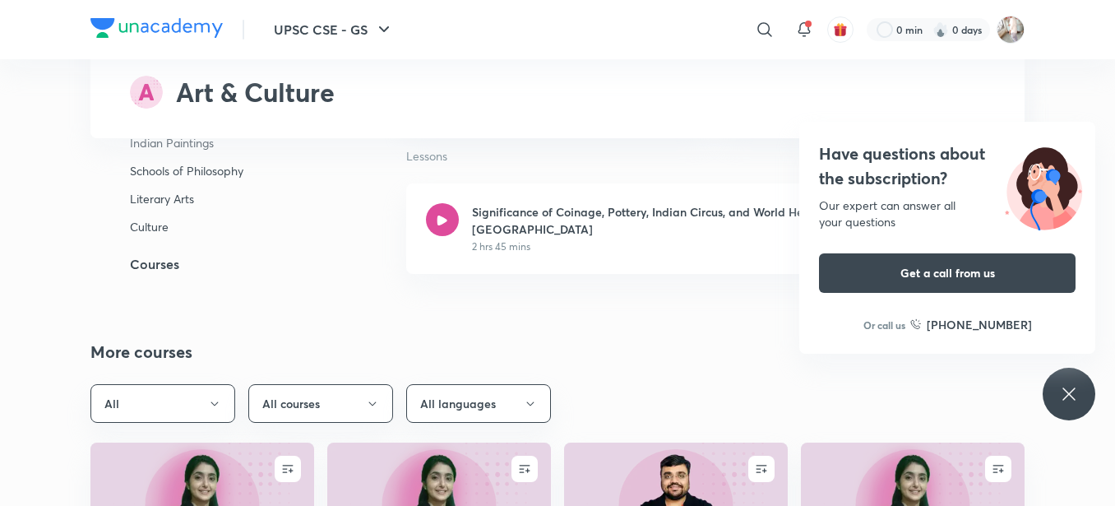
scroll to position [3854, 0]
click at [294, 385] on button "All courses" at bounding box center [320, 404] width 145 height 39
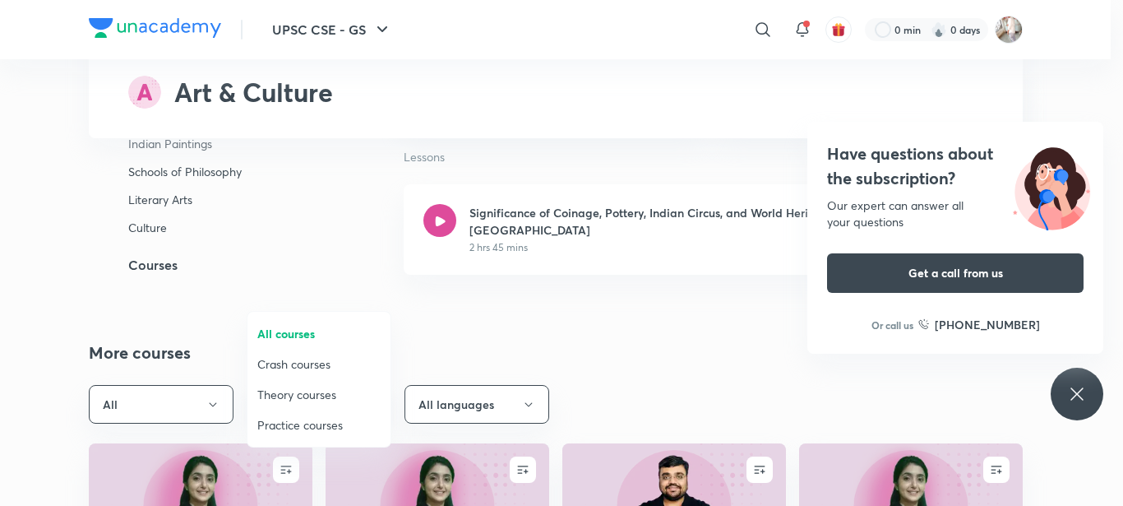
click at [294, 294] on div at bounding box center [561, 253] width 1123 height 506
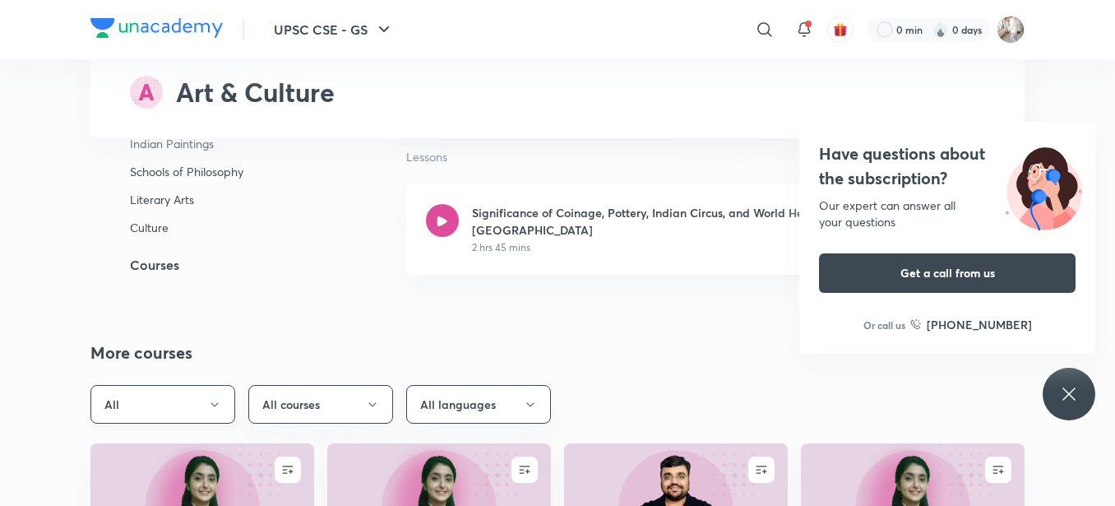
click at [188, 385] on button "All" at bounding box center [162, 404] width 145 height 39
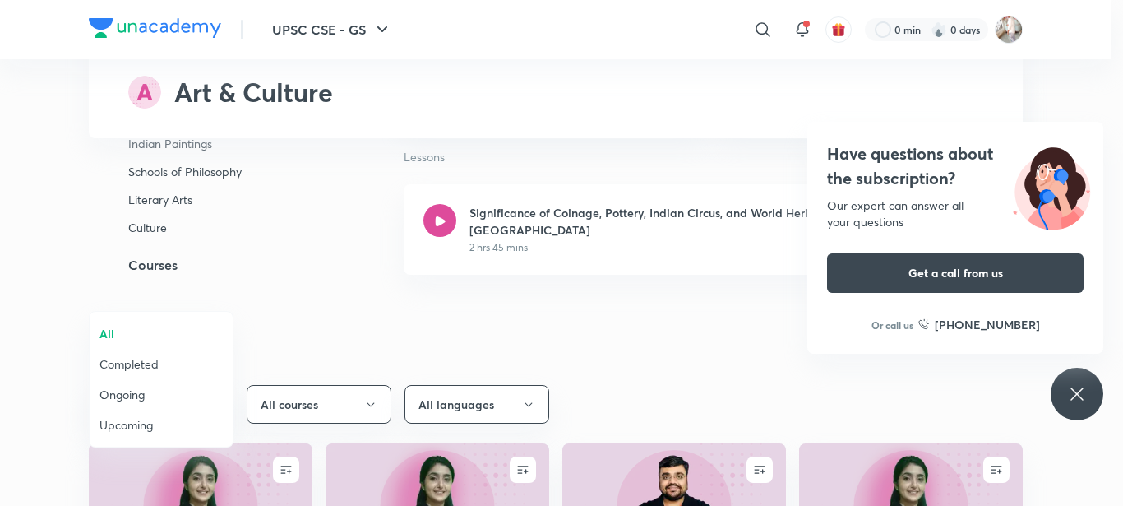
click at [197, 271] on div at bounding box center [561, 253] width 1123 height 506
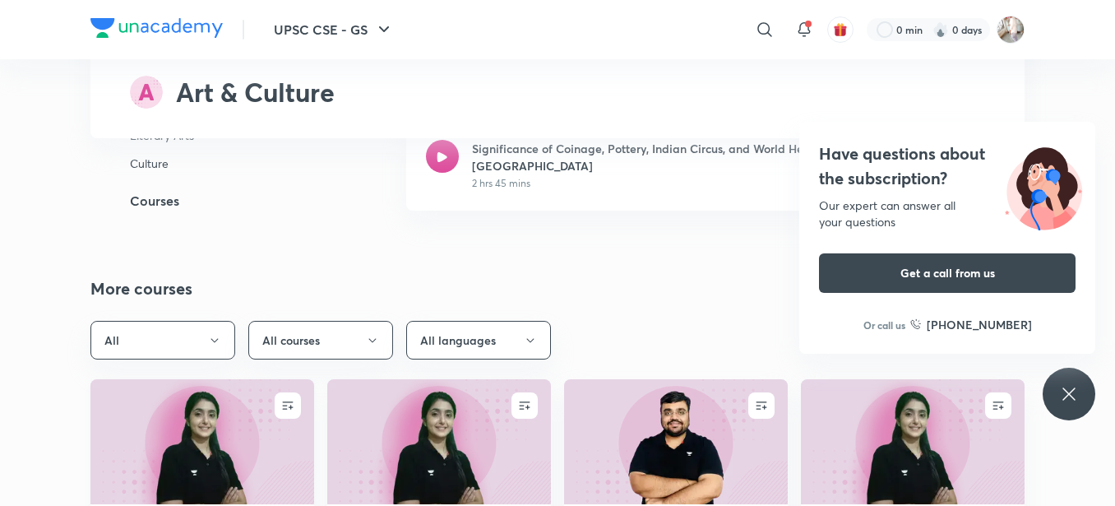
scroll to position [3965, 0]
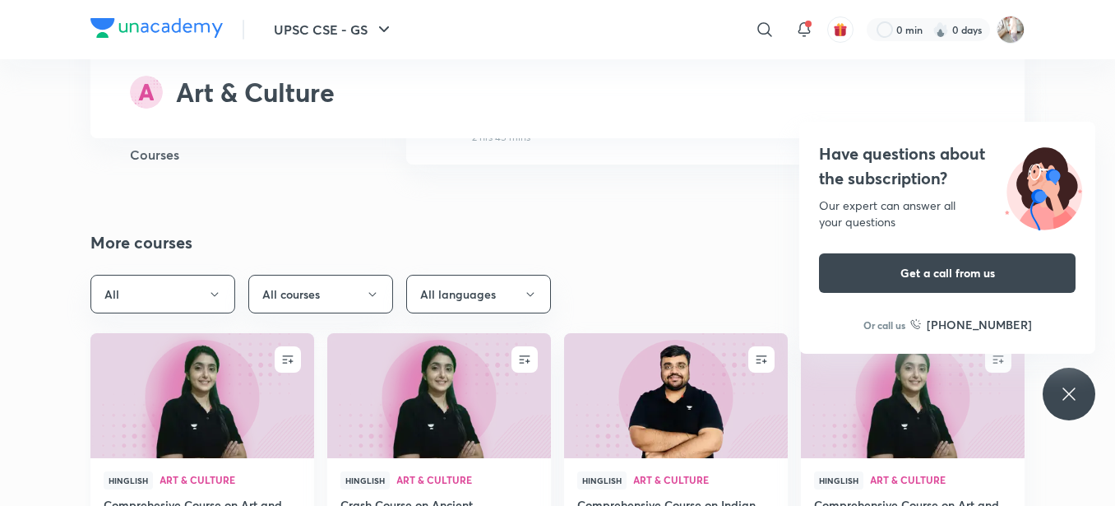
click at [190, 496] on h4 "Comprehesive Course on Art and Culture for UPSC CSE" at bounding box center [202, 515] width 197 height 38
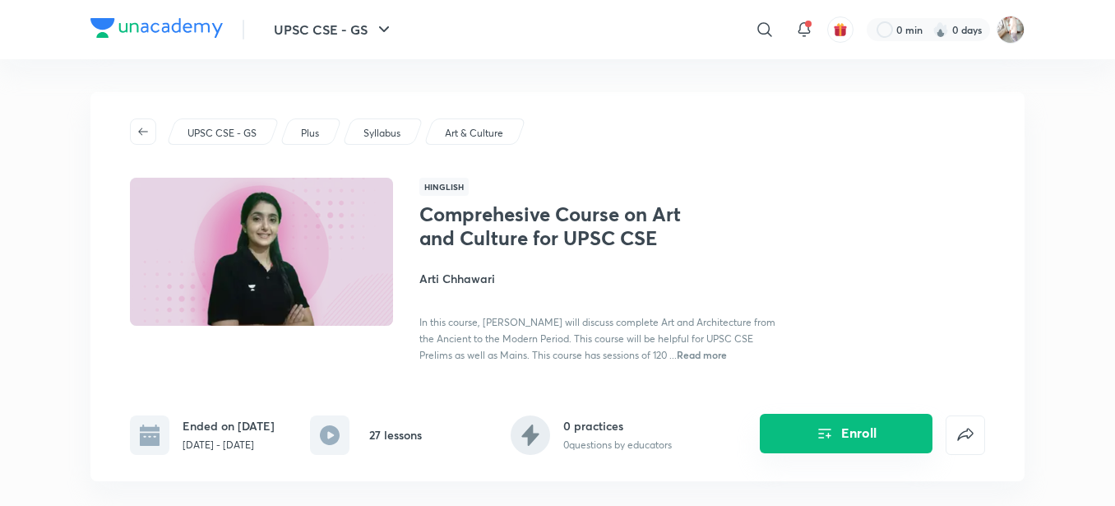
click at [820, 443] on icon "Enroll" at bounding box center [825, 433] width 20 height 20
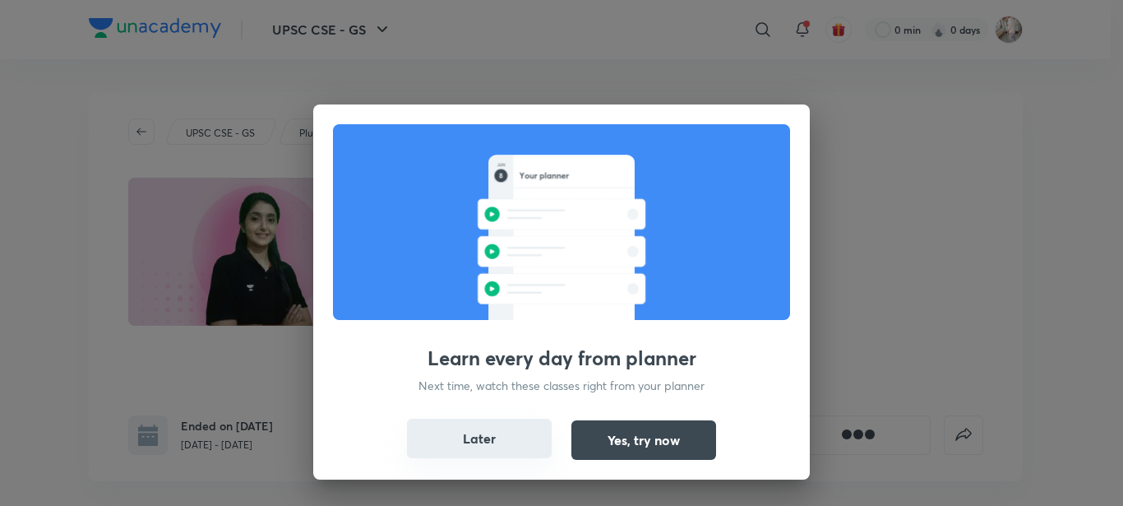
click at [461, 432] on button "Later" at bounding box center [479, 437] width 145 height 39
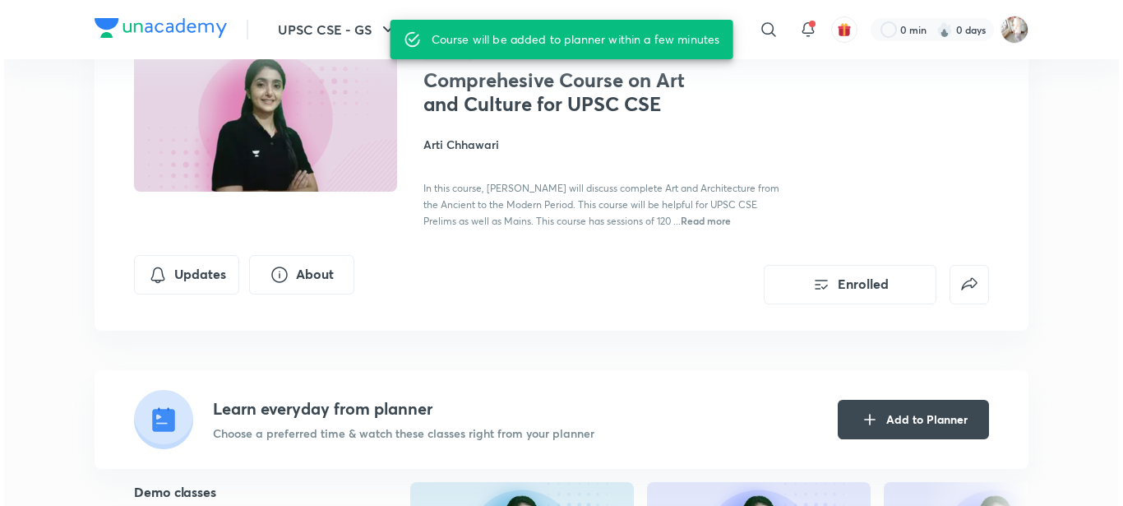
scroll to position [137, 0]
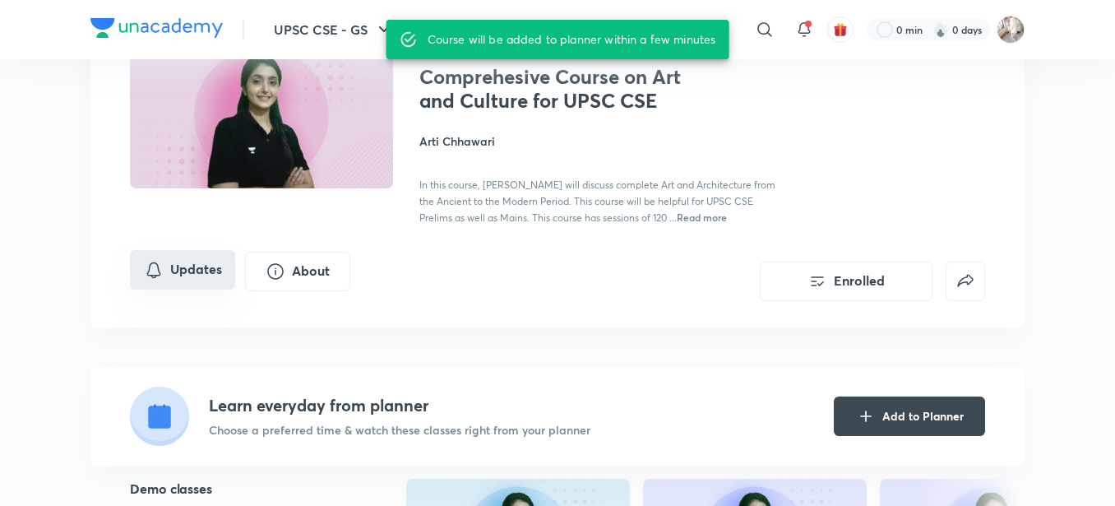
click at [201, 269] on button "Updates" at bounding box center [182, 269] width 105 height 39
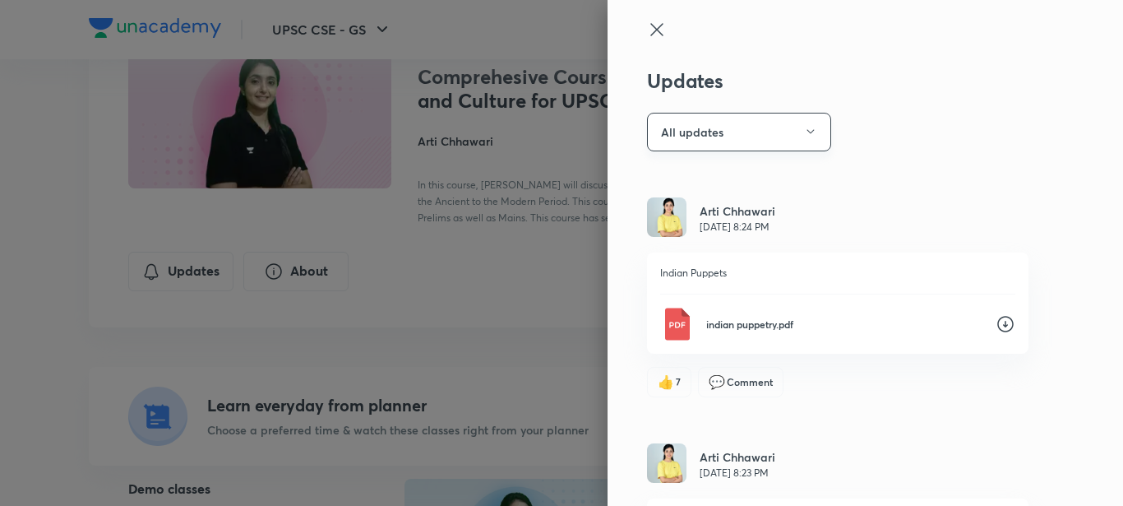
click at [731, 125] on button "All updates" at bounding box center [739, 132] width 184 height 39
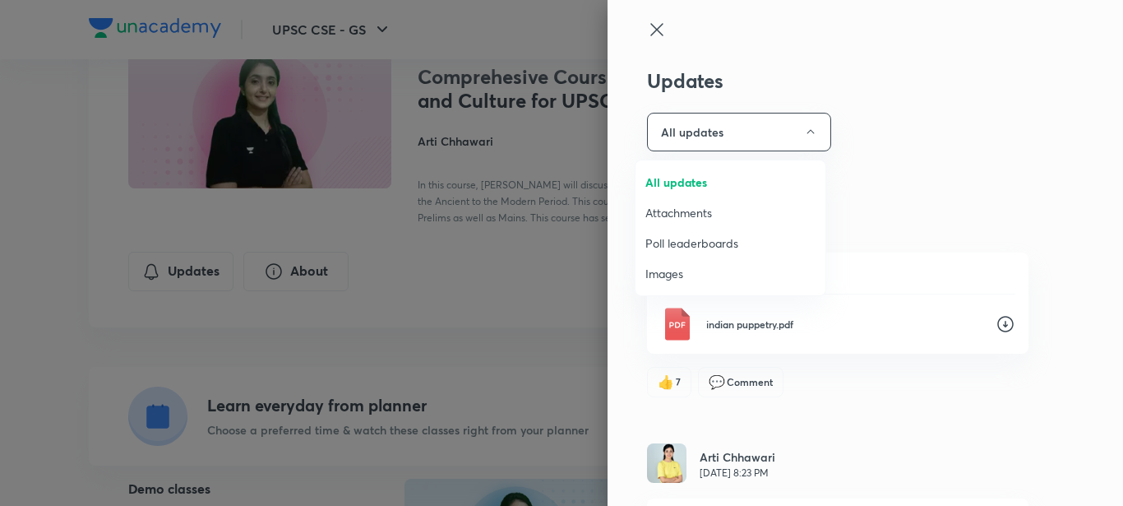
click at [693, 212] on span "Attachments" at bounding box center [730, 212] width 170 height 17
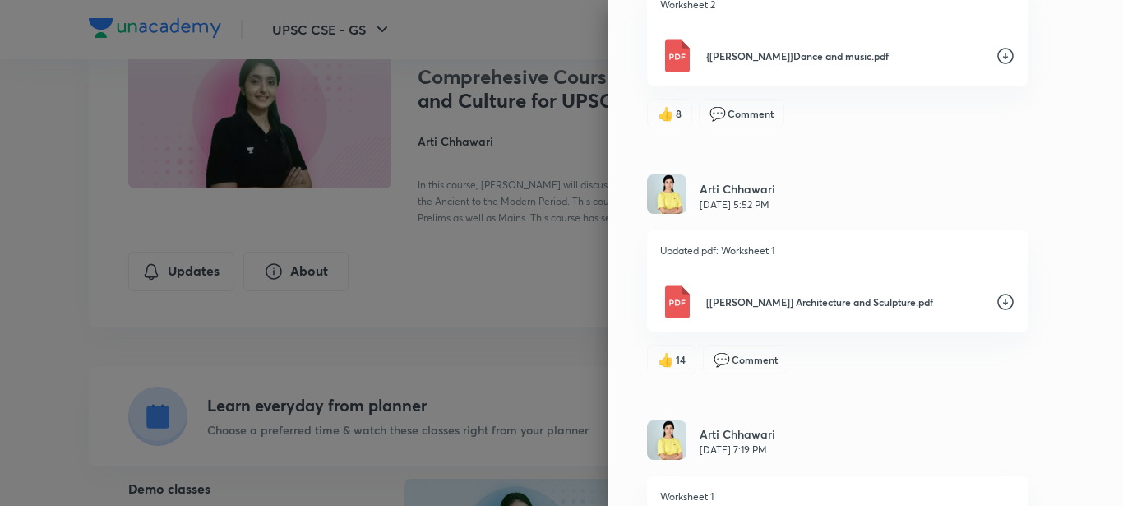
scroll to position [2859, 0]
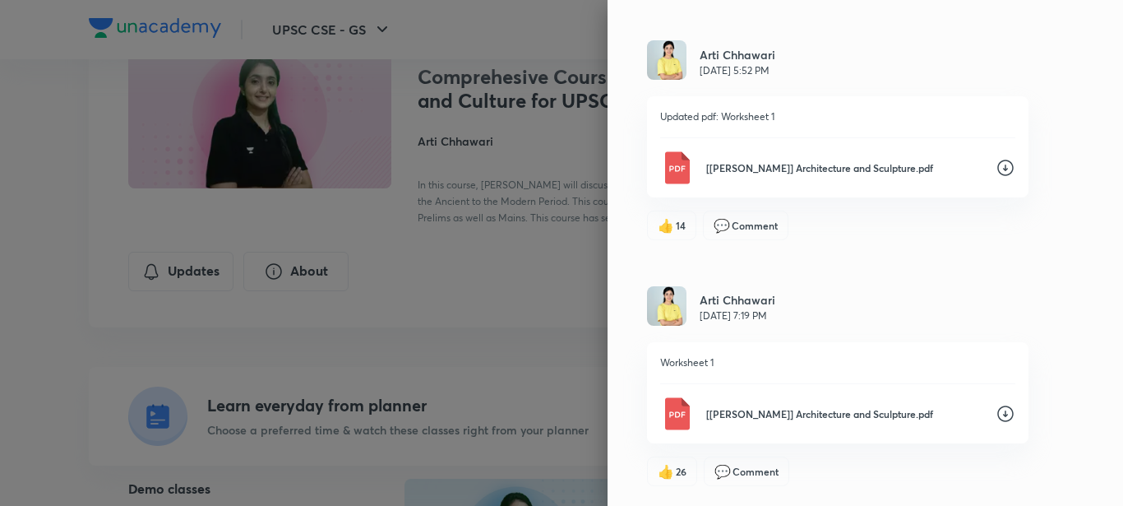
click at [996, 410] on icon at bounding box center [1006, 414] width 20 height 20
click at [996, 167] on icon at bounding box center [1006, 168] width 20 height 20
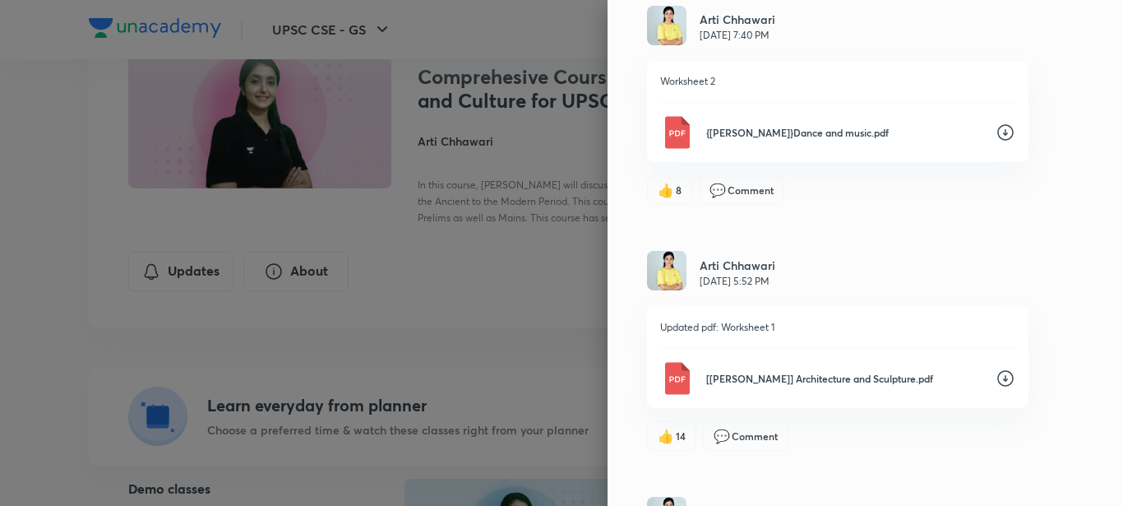
scroll to position [2639, 0]
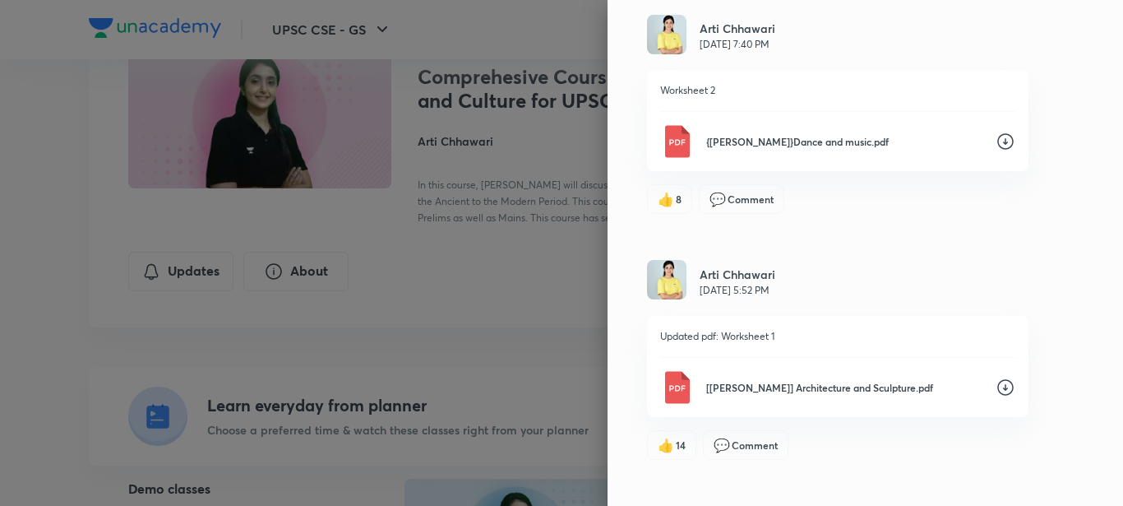
click at [996, 141] on icon at bounding box center [1006, 142] width 20 height 20
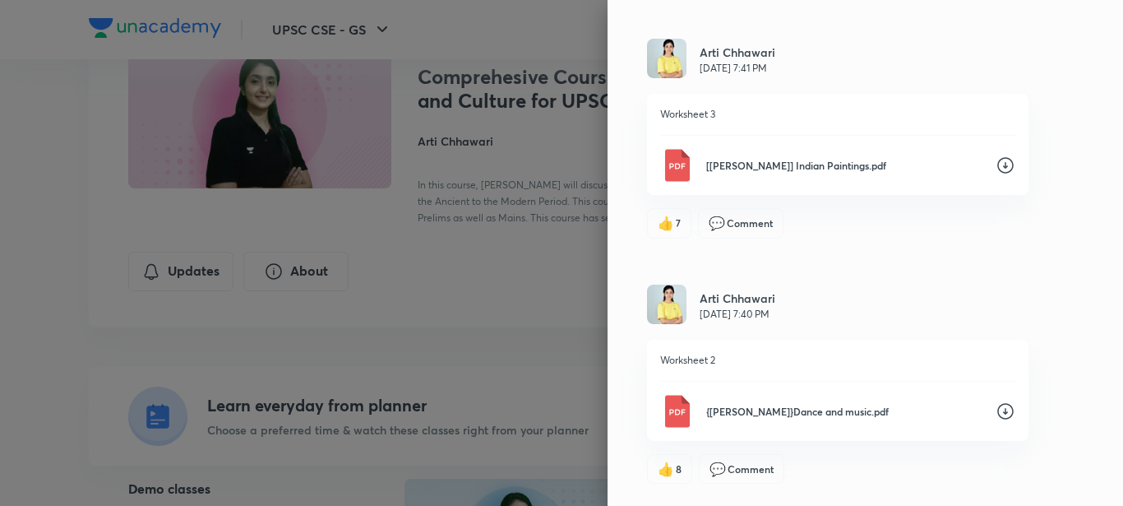
scroll to position [2365, 0]
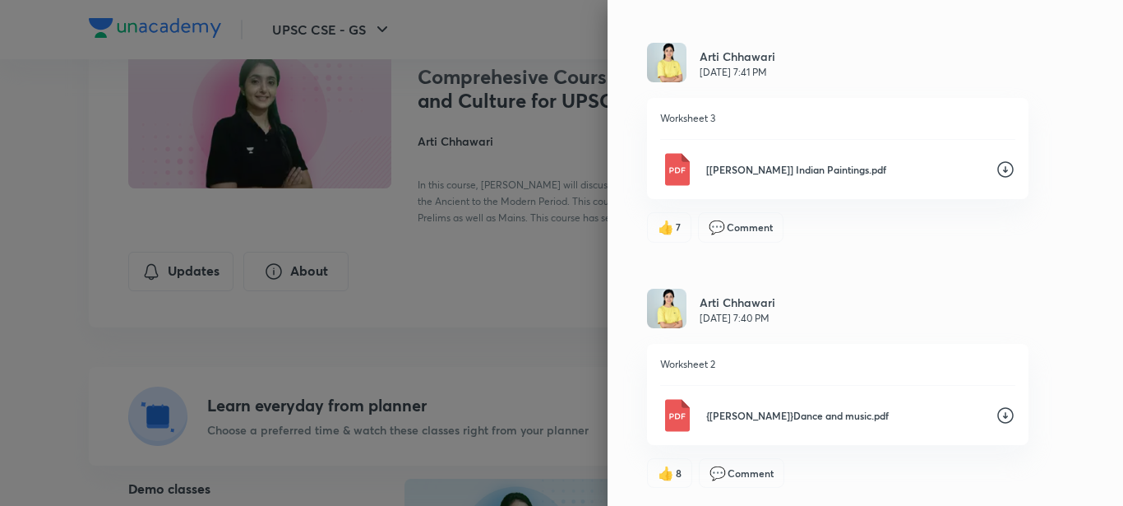
click at [996, 170] on icon at bounding box center [1006, 170] width 20 height 20
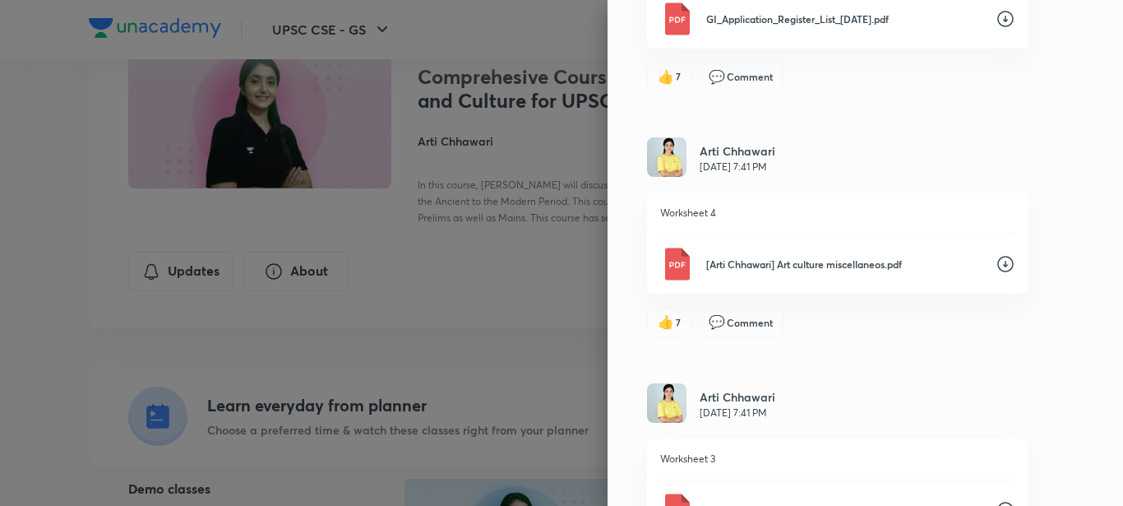
scroll to position [2009, 0]
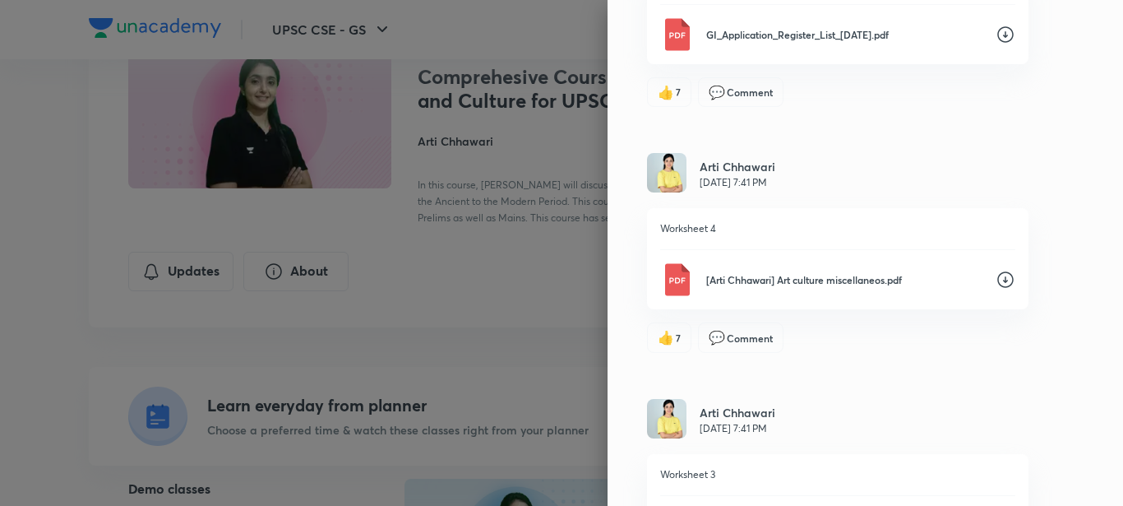
click at [998, 276] on icon at bounding box center [1006, 280] width 20 height 20
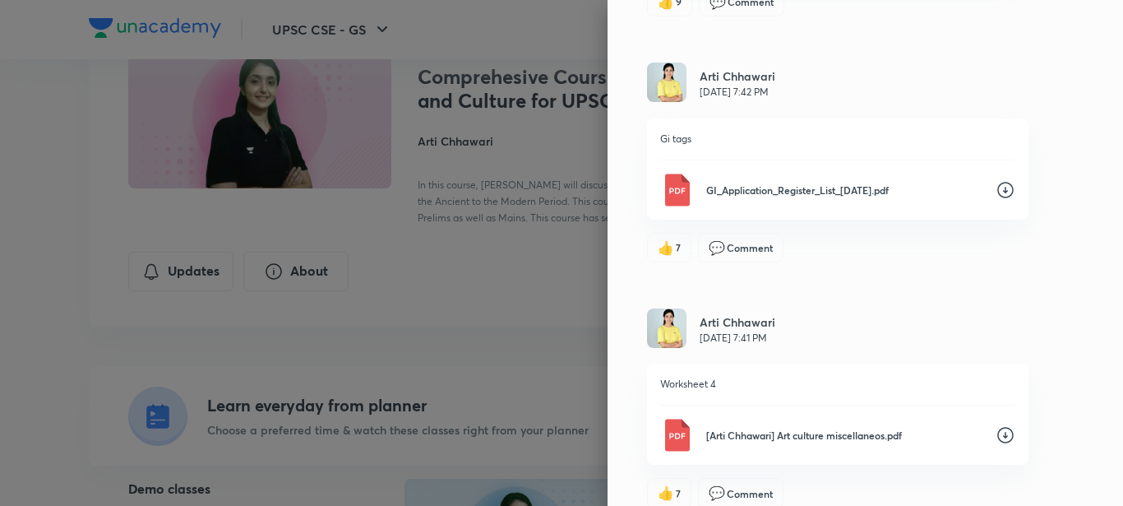
scroll to position [1845, 0]
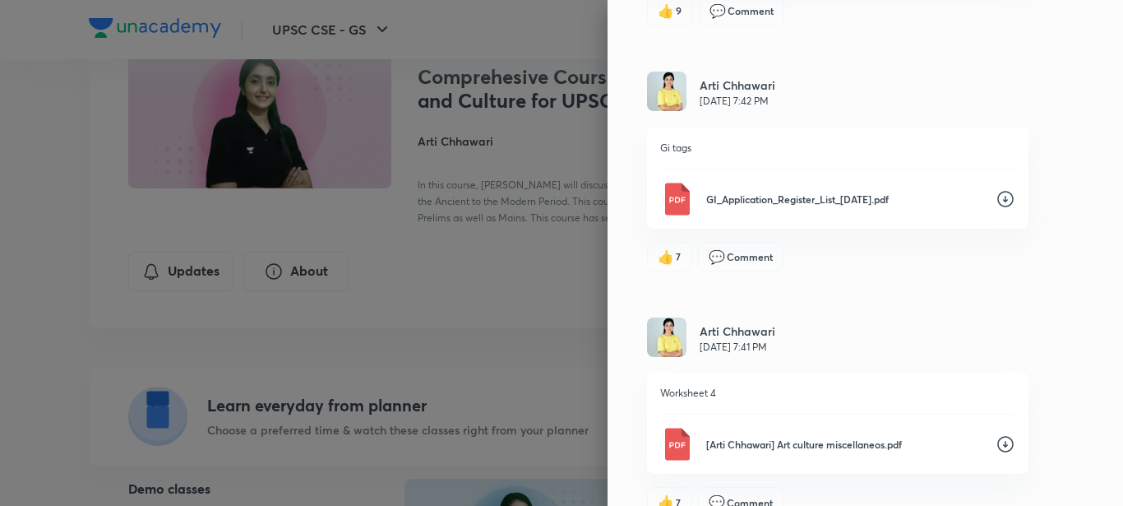
click at [997, 198] on icon at bounding box center [1006, 199] width 20 height 20
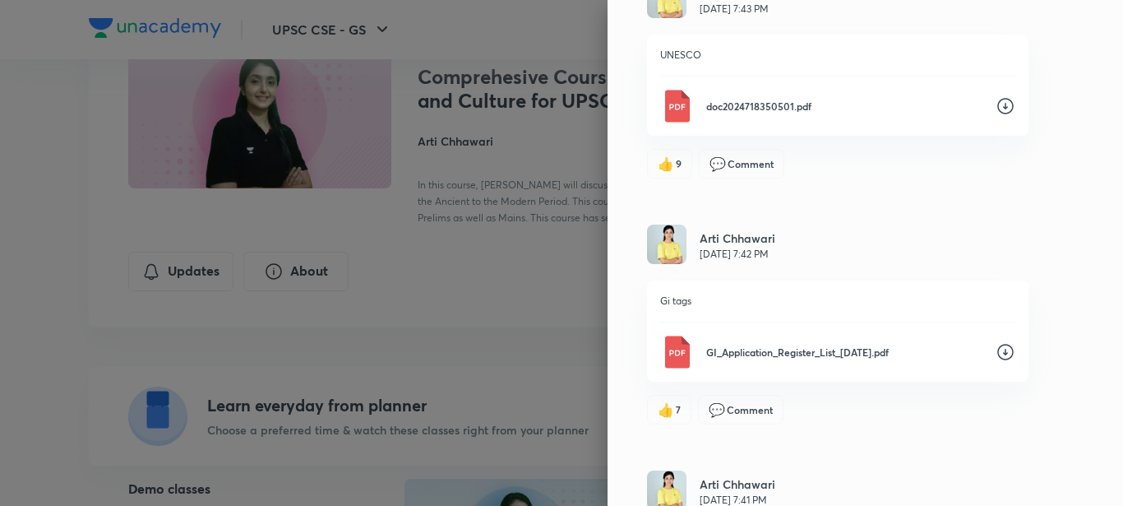
scroll to position [1653, 0]
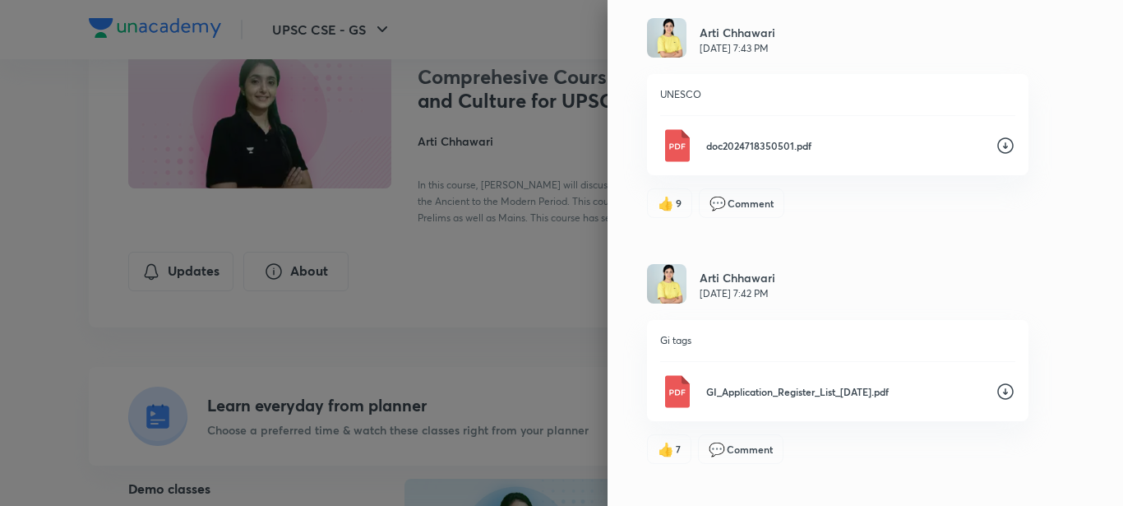
click at [1000, 144] on icon at bounding box center [1006, 146] width 20 height 20
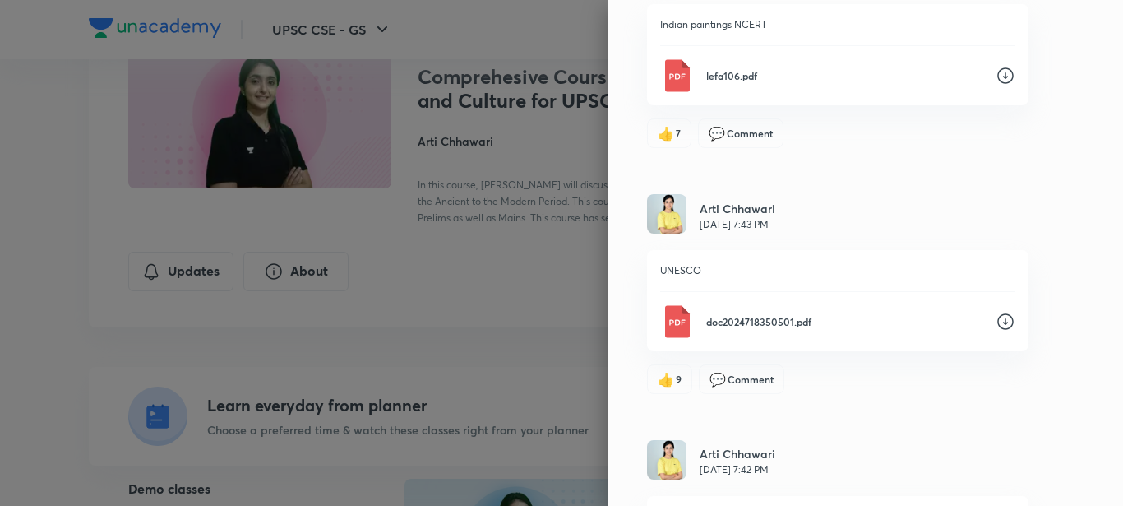
scroll to position [1461, 0]
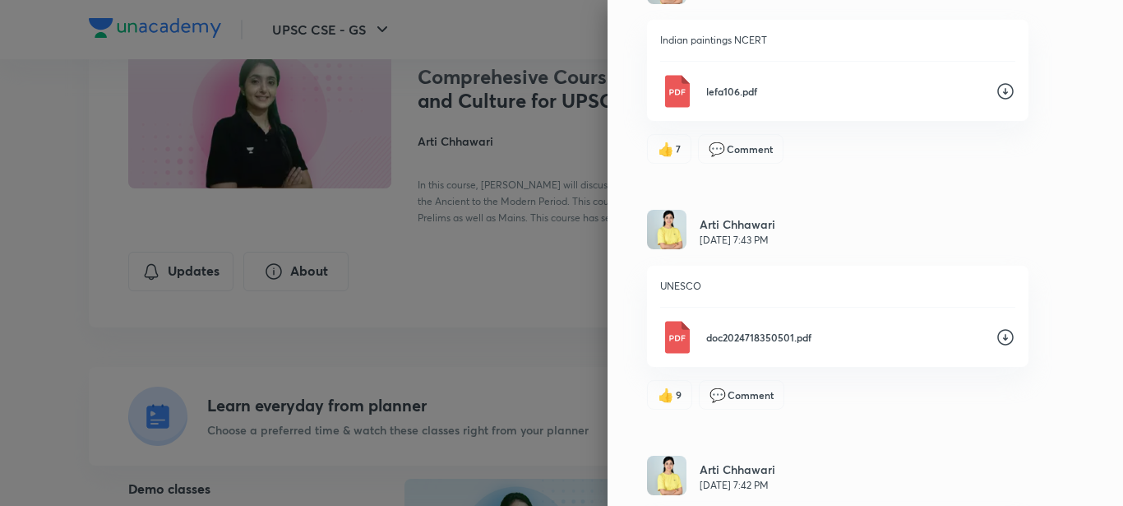
click at [1094, 150] on div "Updates Attachments Arti Chhawari [DATE] 8:24 PM Indian Puppets indian puppetry…" at bounding box center [866, 253] width 516 height 506
click at [996, 90] on icon at bounding box center [1006, 91] width 20 height 20
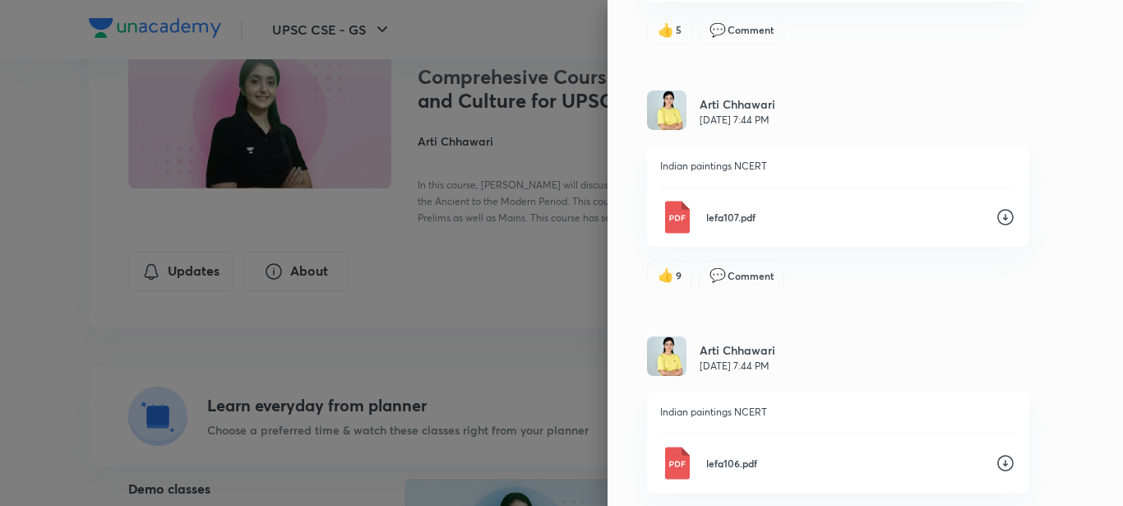
scroll to position [1077, 0]
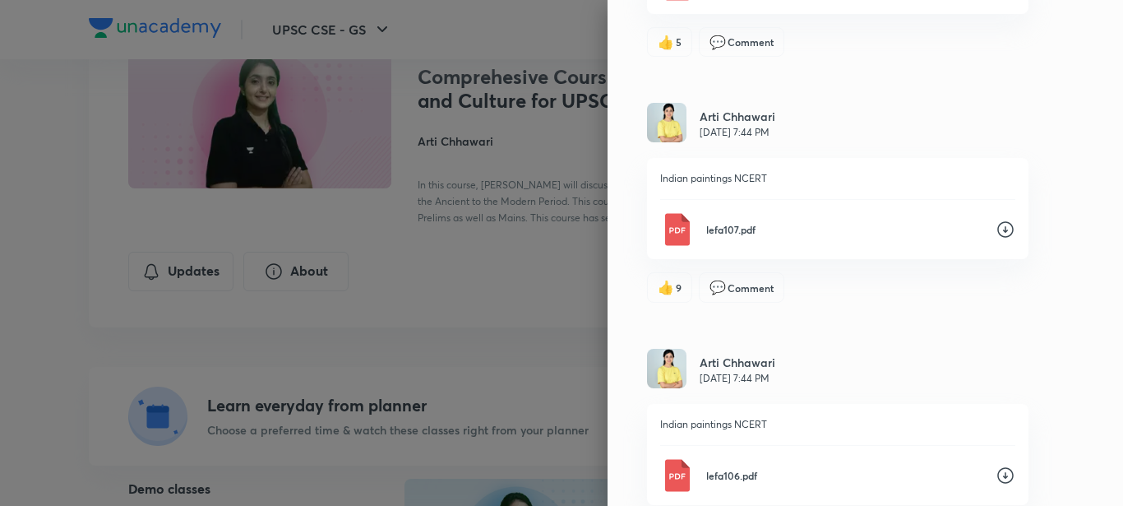
click at [996, 225] on icon at bounding box center [1006, 230] width 20 height 20
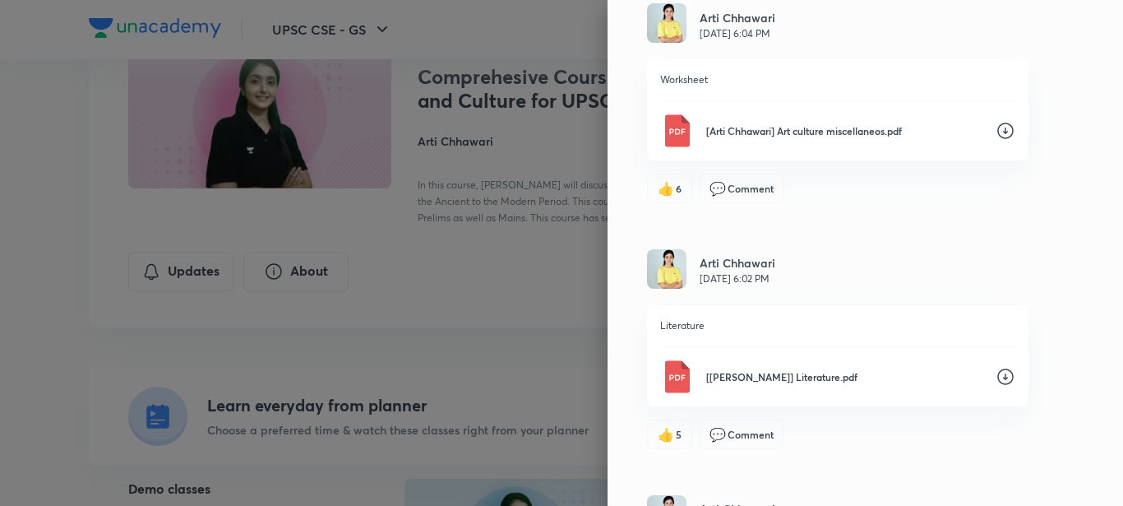
scroll to position [639, 0]
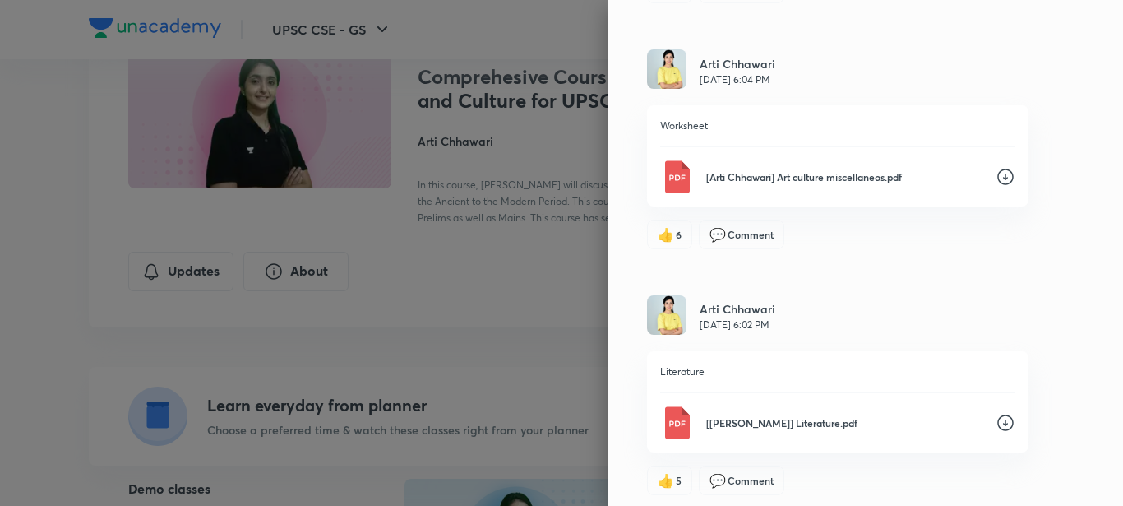
click at [996, 421] on icon at bounding box center [1006, 423] width 20 height 20
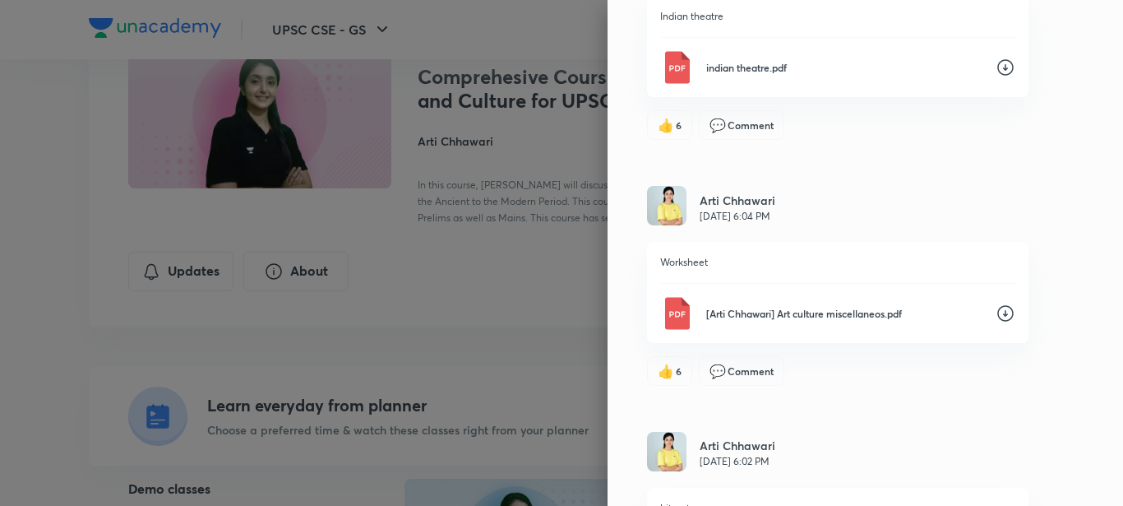
scroll to position [502, 0]
click at [997, 312] on icon at bounding box center [1005, 314] width 16 height 16
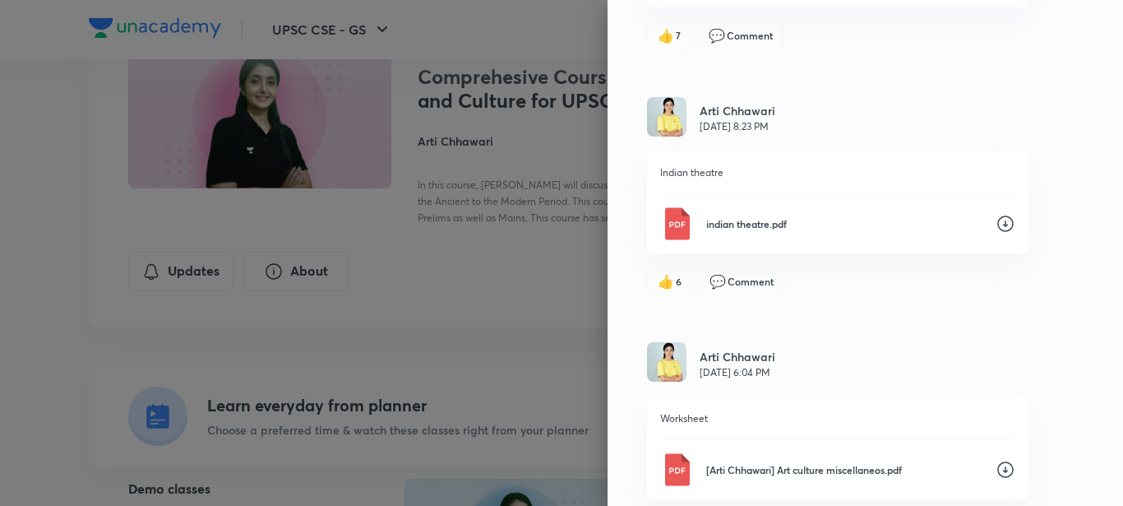
scroll to position [337, 0]
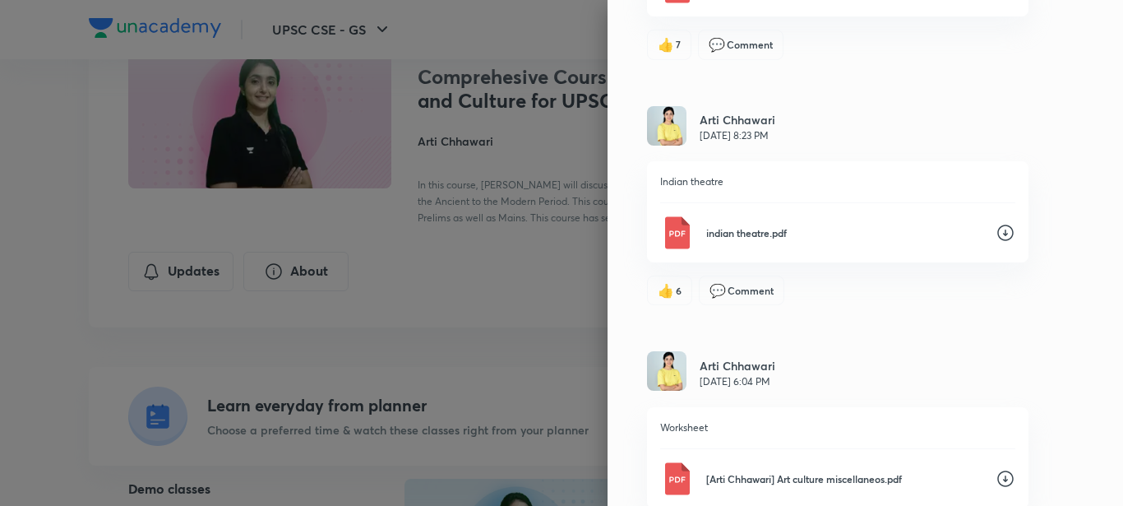
click at [996, 227] on icon at bounding box center [1006, 233] width 20 height 20
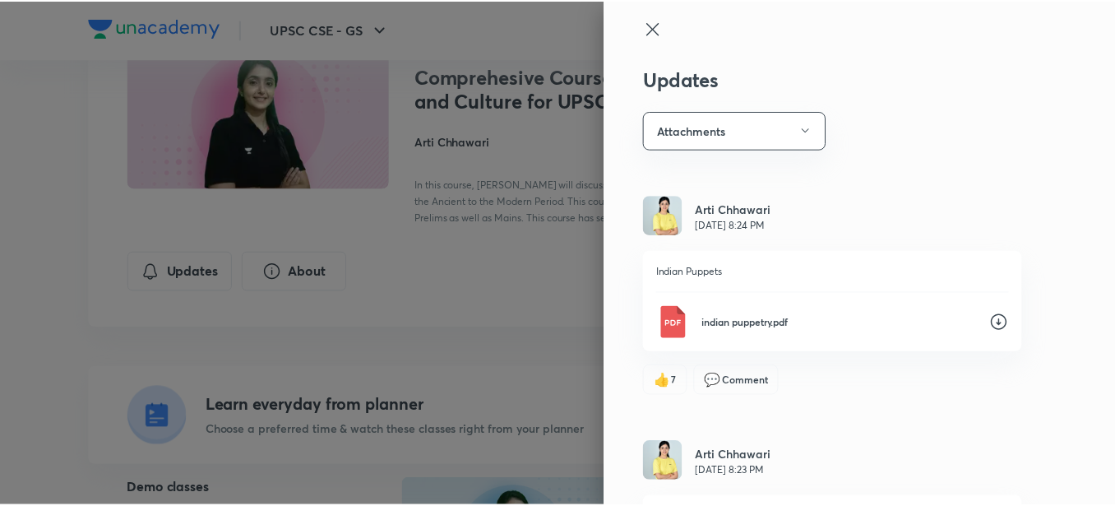
scroll to position [0, 0]
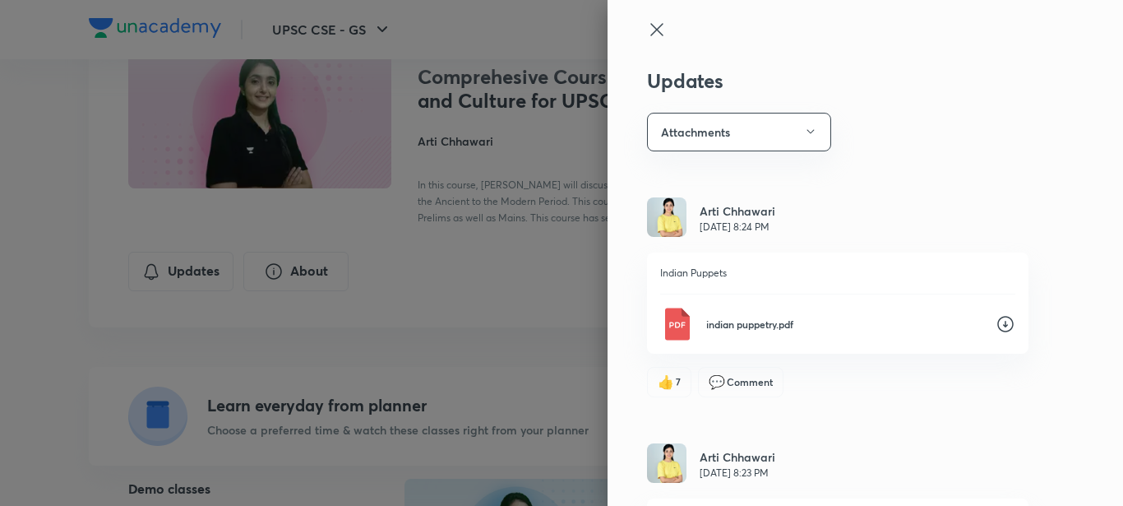
click at [1107, 324] on div "Updates Attachments Arti Chhawari [DATE] 8:24 PM Indian Puppets indian puppetry…" at bounding box center [866, 253] width 516 height 506
click at [1000, 321] on icon at bounding box center [1005, 324] width 16 height 16
click at [647, 25] on icon at bounding box center [657, 30] width 20 height 20
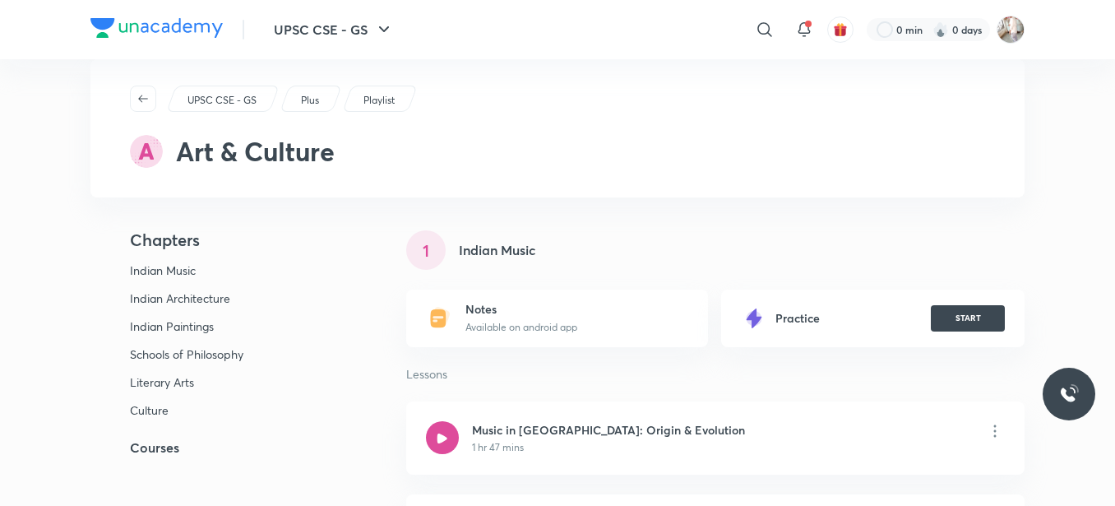
scroll to position [109, 0]
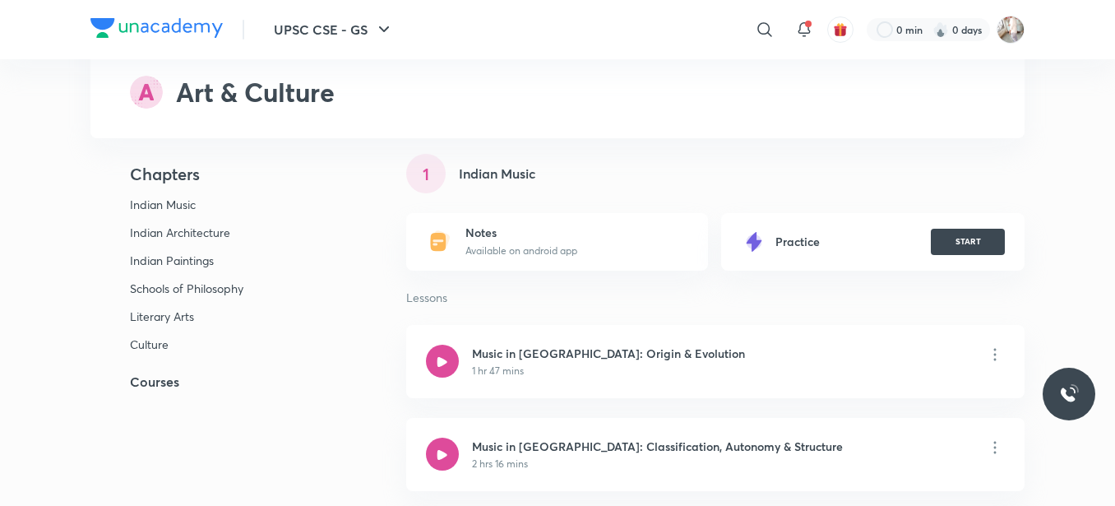
click at [168, 378] on h5 "Courses" at bounding box center [221, 382] width 263 height 20
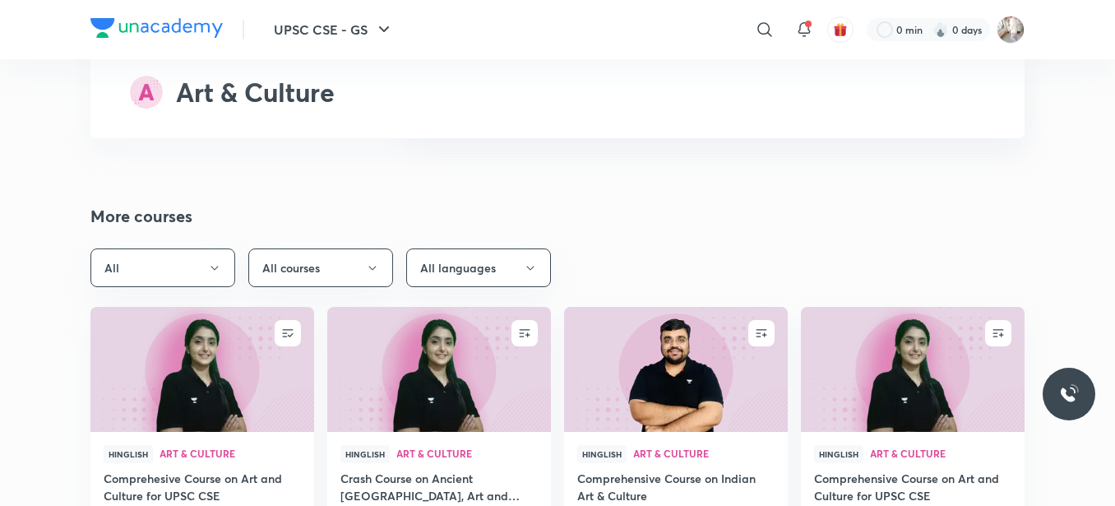
scroll to position [3992, 0]
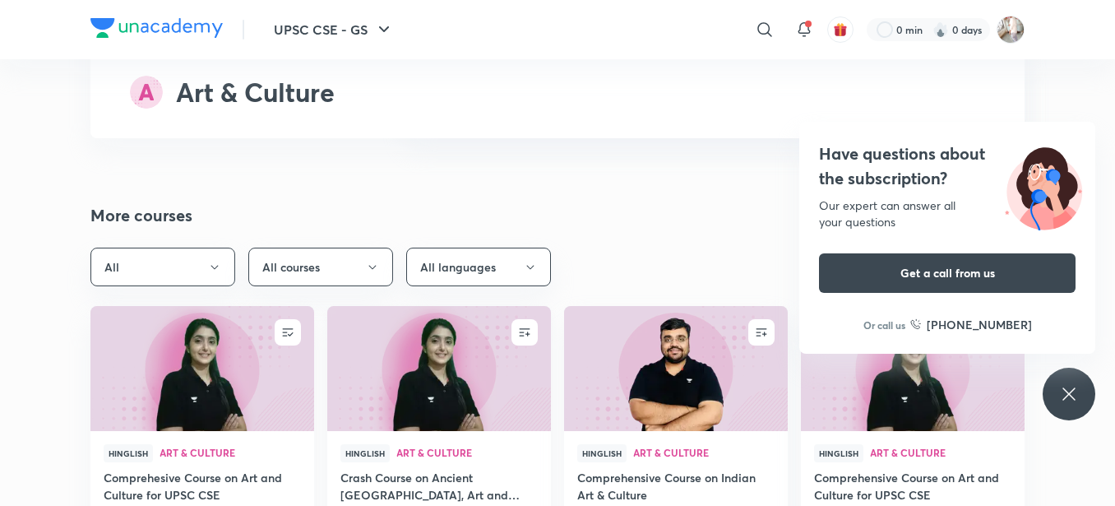
click at [483, 469] on h4 "Crash Course on Ancient [GEOGRAPHIC_DATA], Art and Architecture for UPSC CSE 20…" at bounding box center [438, 488] width 197 height 38
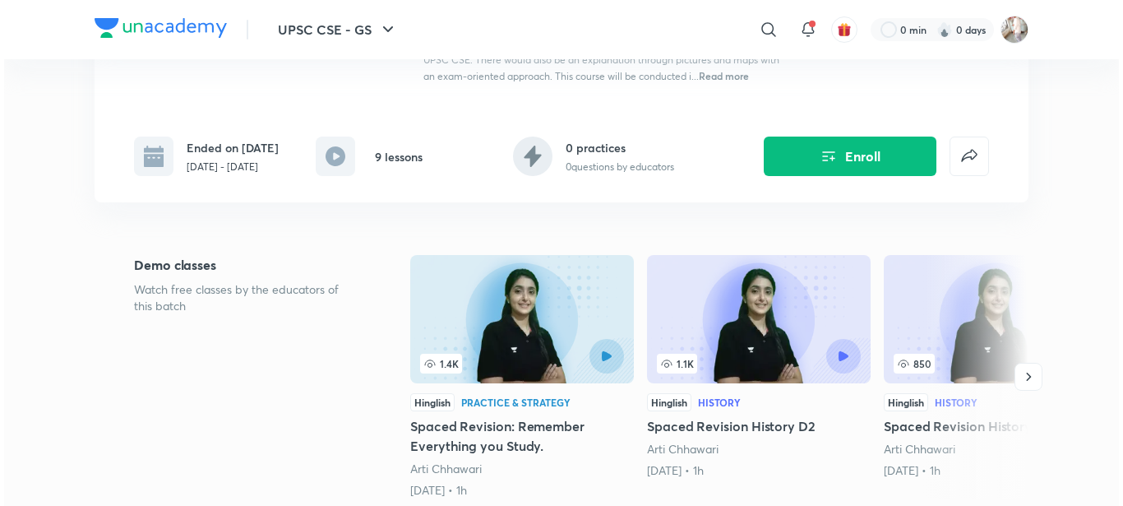
scroll to position [329, 0]
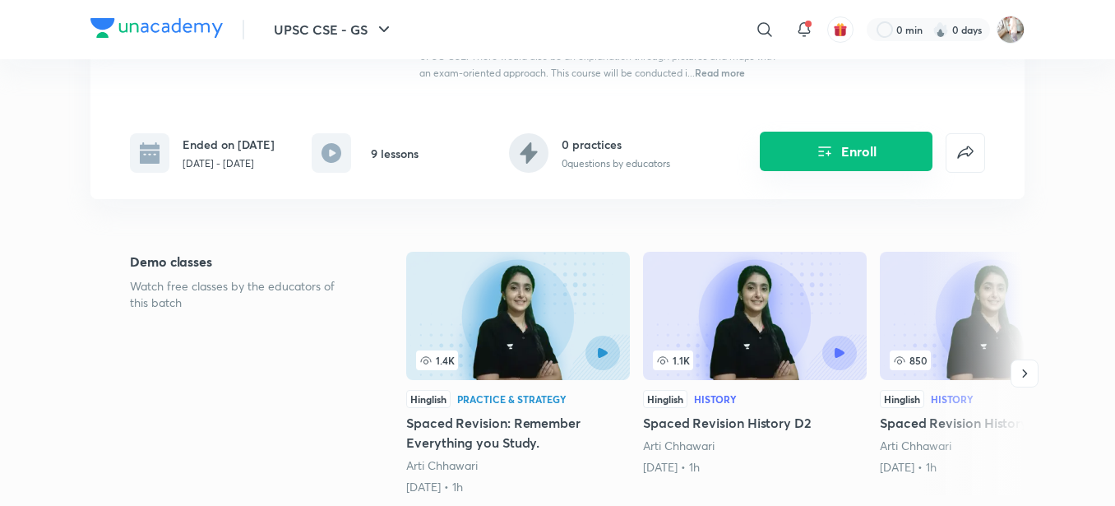
click at [839, 132] on button "Enroll" at bounding box center [846, 151] width 173 height 39
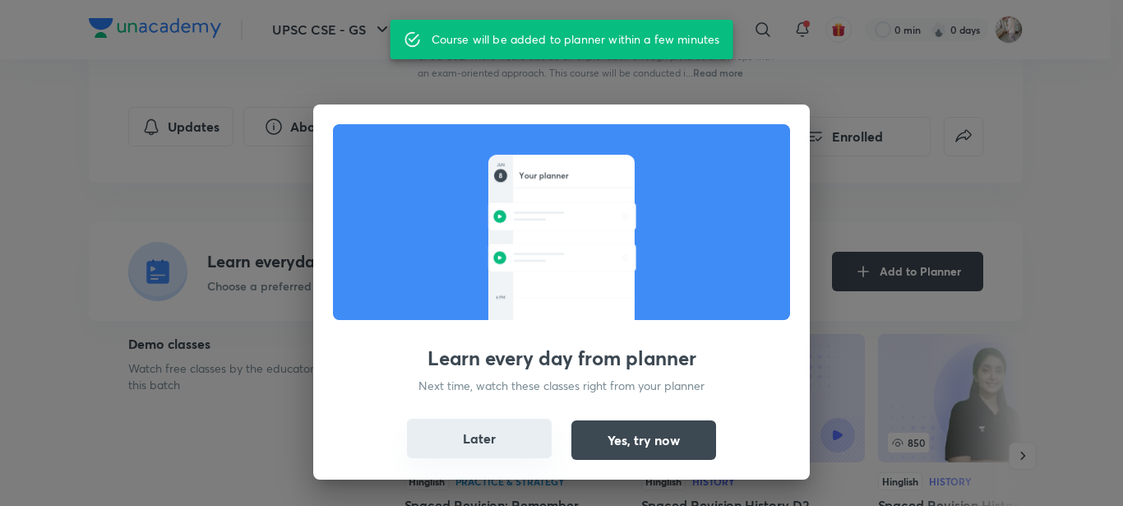
click at [467, 442] on button "Later" at bounding box center [479, 437] width 145 height 39
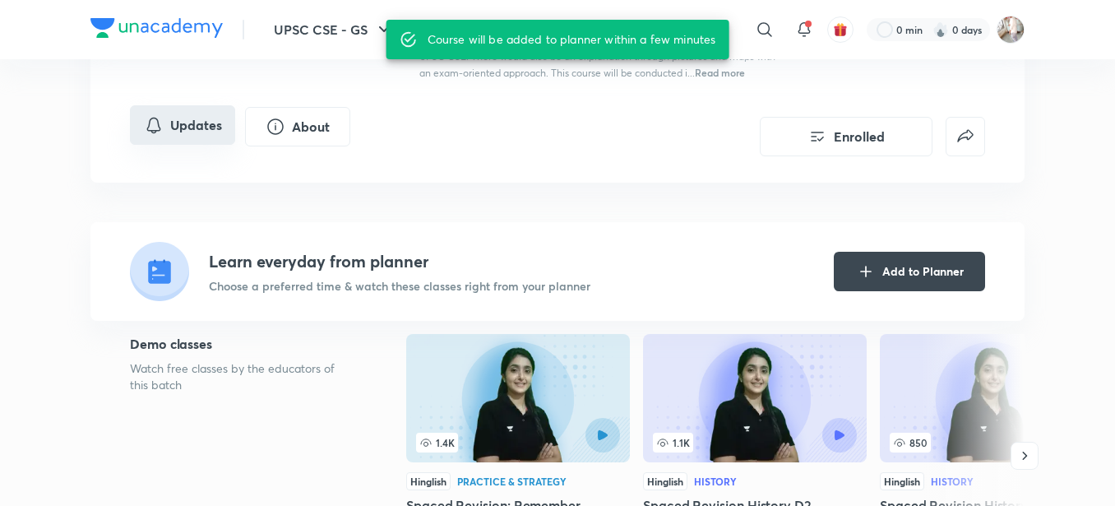
click at [163, 115] on icon "Updates" at bounding box center [154, 125] width 20 height 20
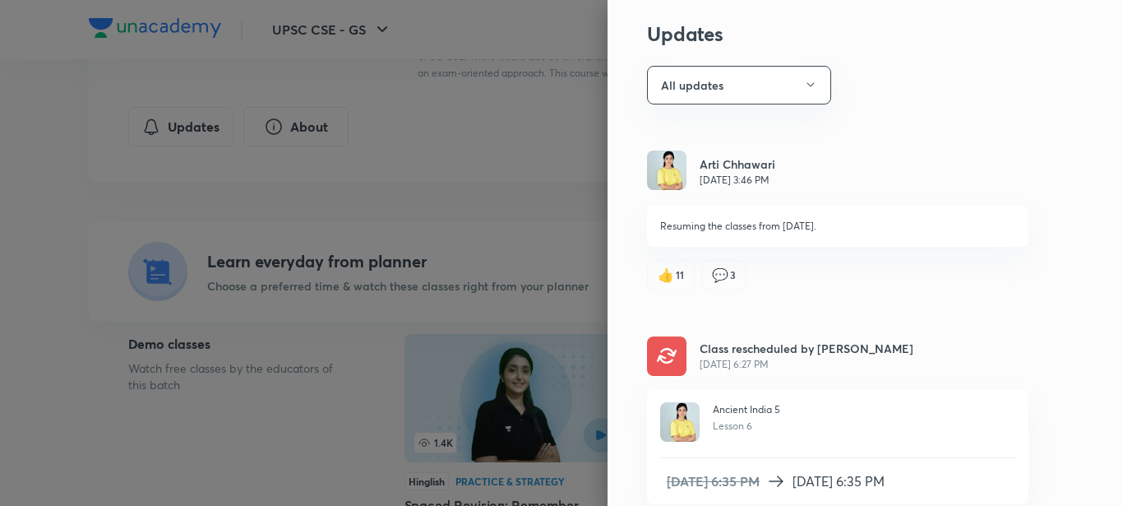
scroll to position [27, 0]
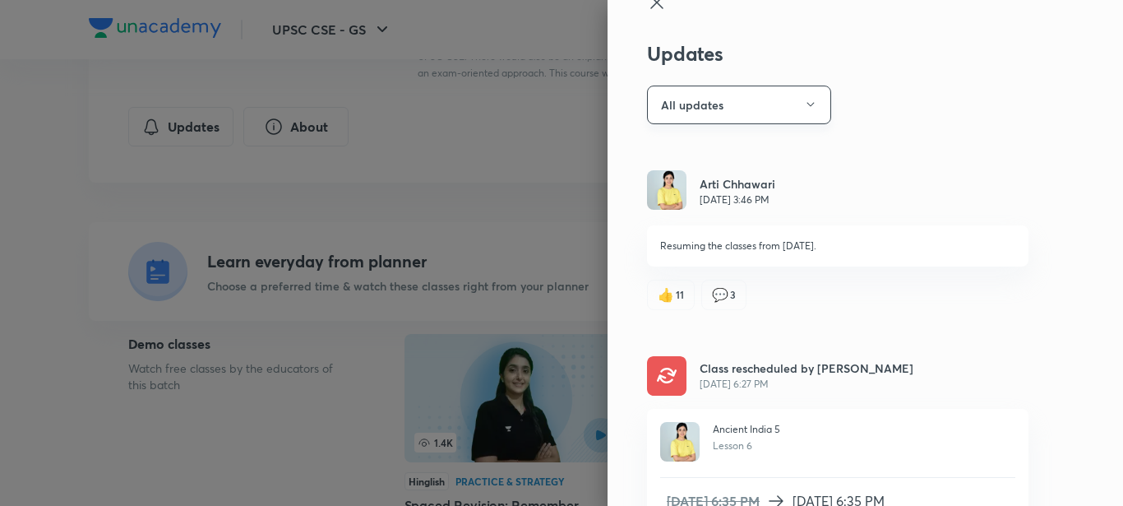
click at [681, 86] on button "All updates" at bounding box center [739, 105] width 184 height 39
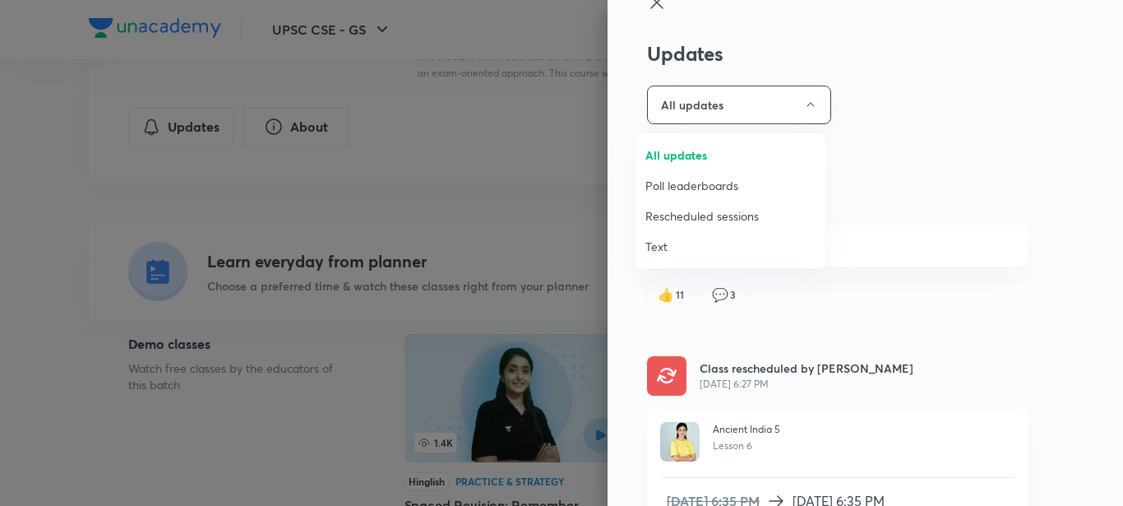
click at [689, 253] on span "Text" at bounding box center [730, 246] width 170 height 17
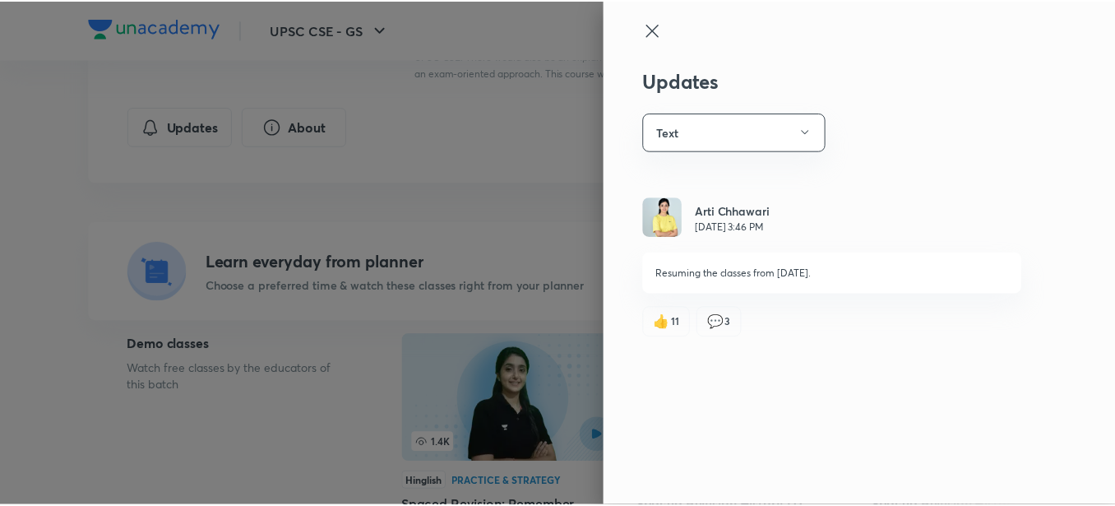
scroll to position [0, 0]
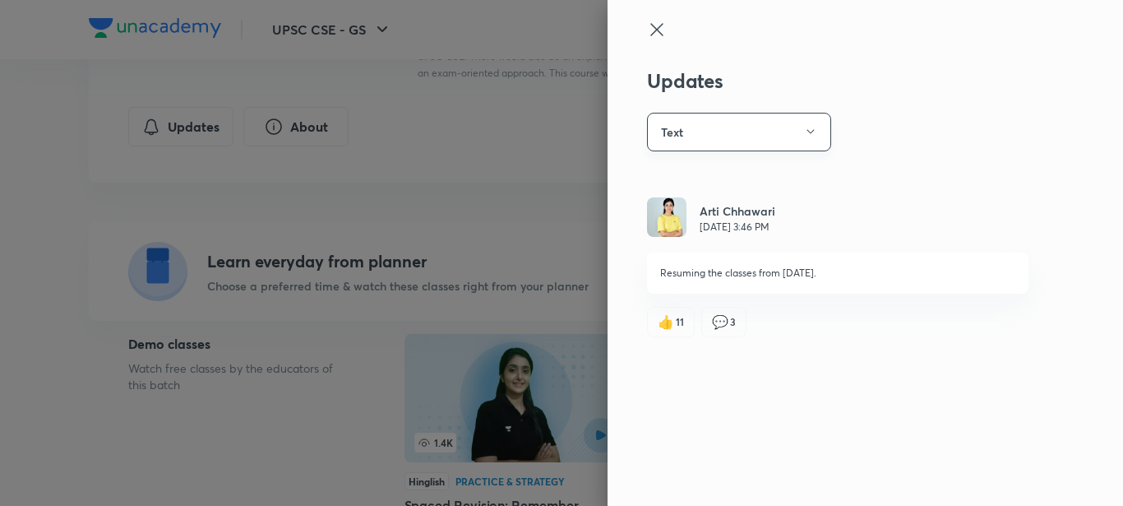
click at [700, 127] on button "Text" at bounding box center [739, 132] width 184 height 39
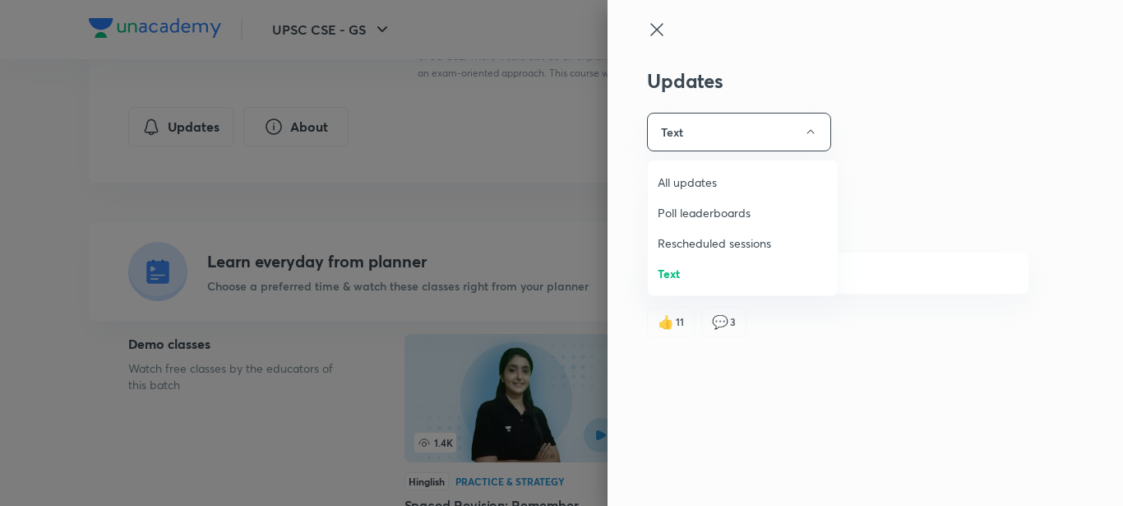
click at [674, 208] on span "Poll leaderboards" at bounding box center [743, 212] width 170 height 17
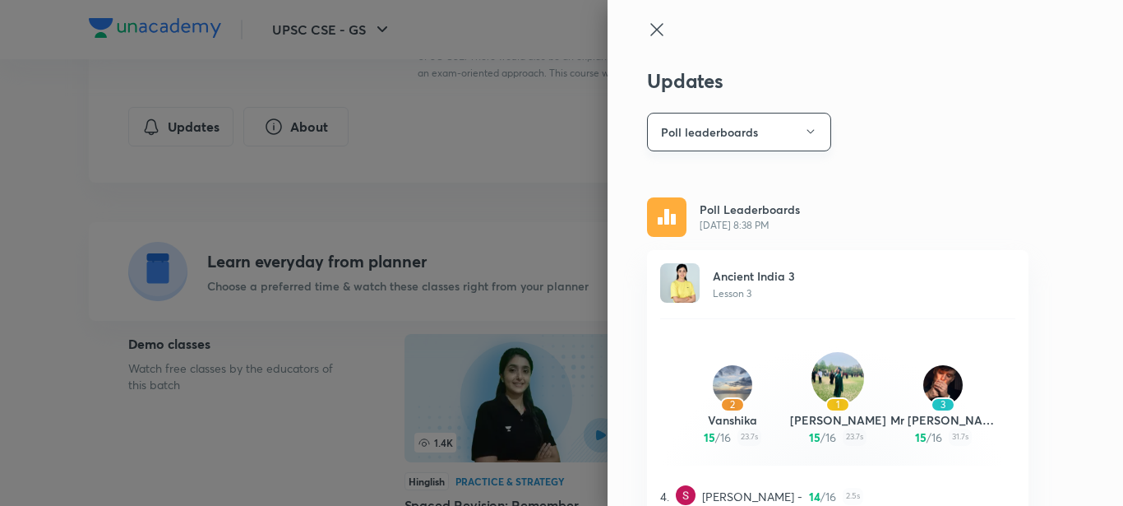
click at [688, 139] on button "Poll leaderboards" at bounding box center [739, 132] width 184 height 39
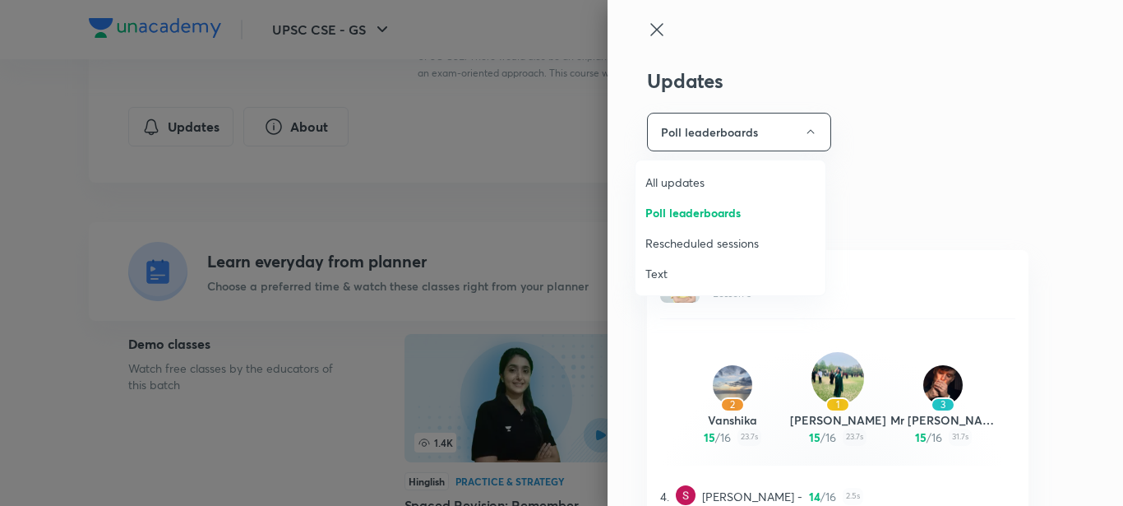
click at [681, 252] on li "Rescheduled sessions" at bounding box center [731, 243] width 190 height 30
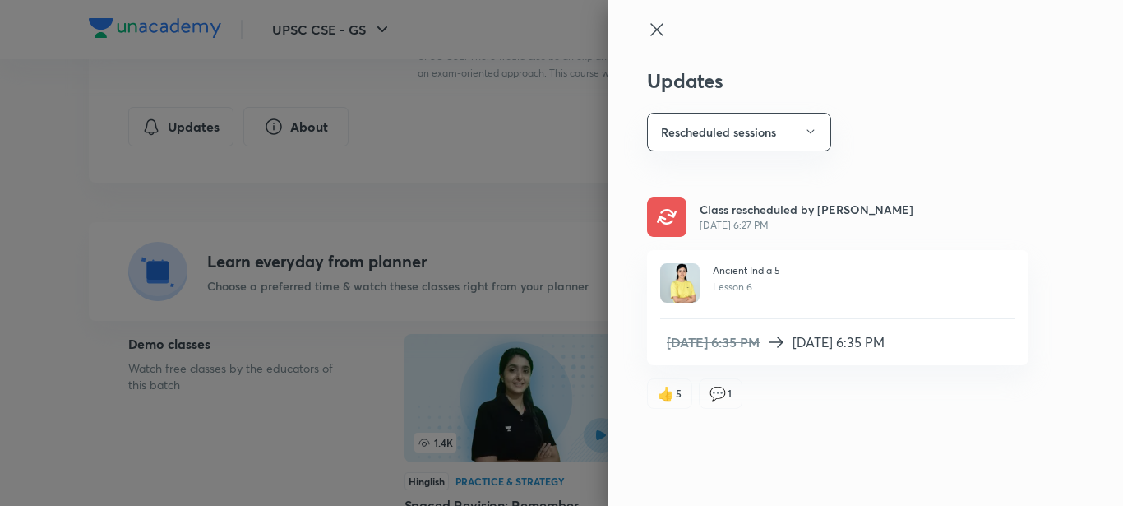
click at [663, 34] on icon at bounding box center [657, 30] width 20 height 20
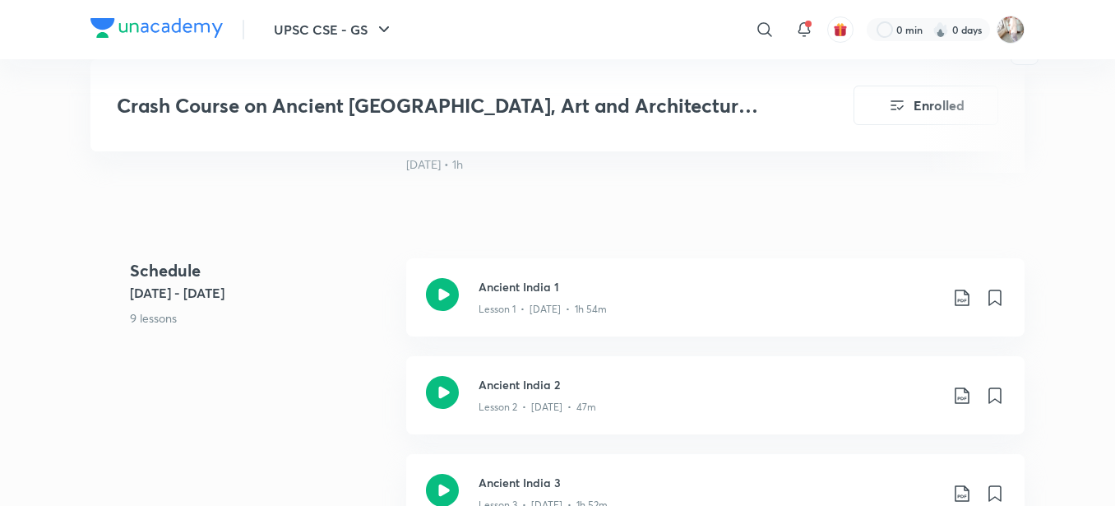
scroll to position [740, 0]
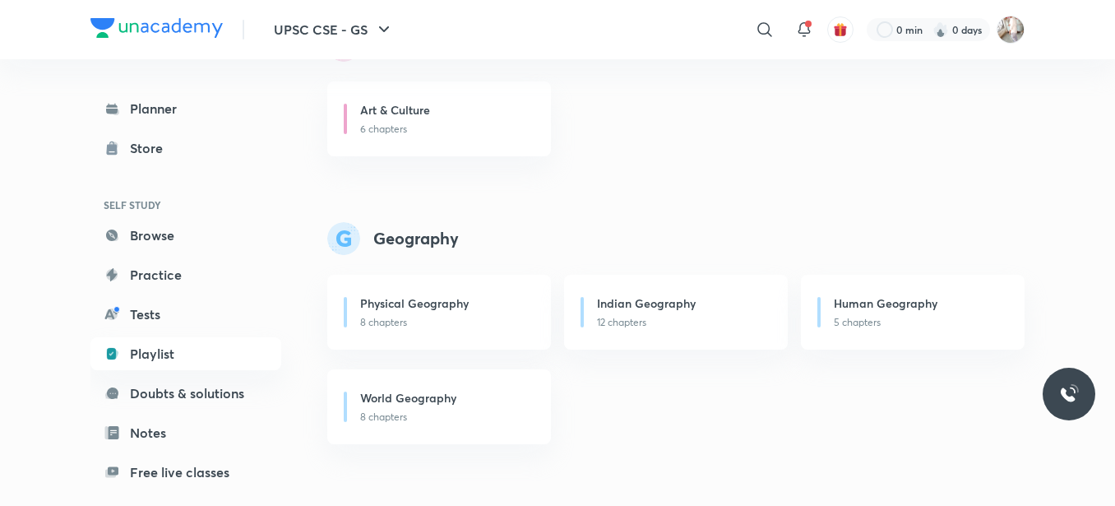
scroll to position [822, 0]
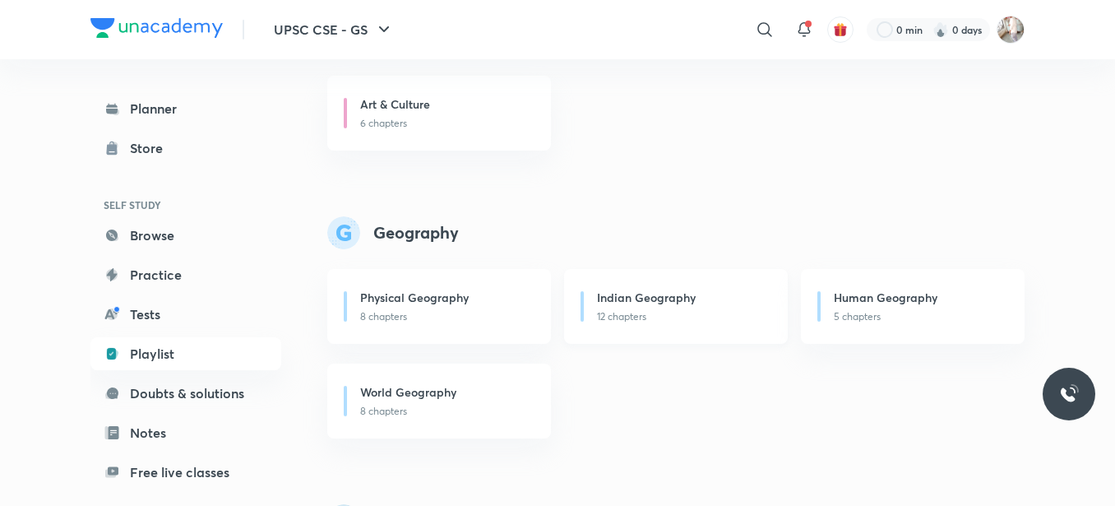
click at [696, 312] on p "12 chapters" at bounding box center [682, 316] width 171 height 15
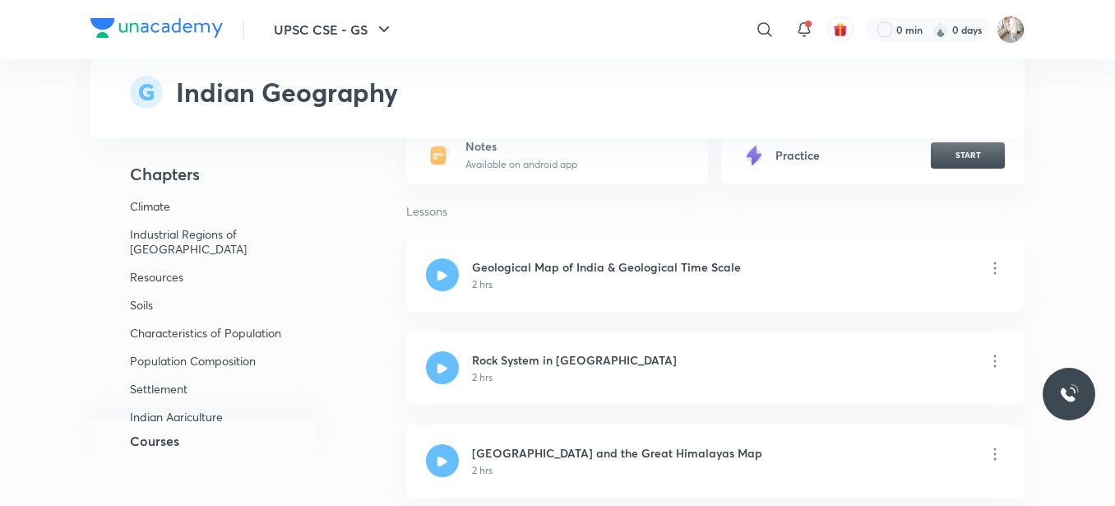
scroll to position [247, 0]
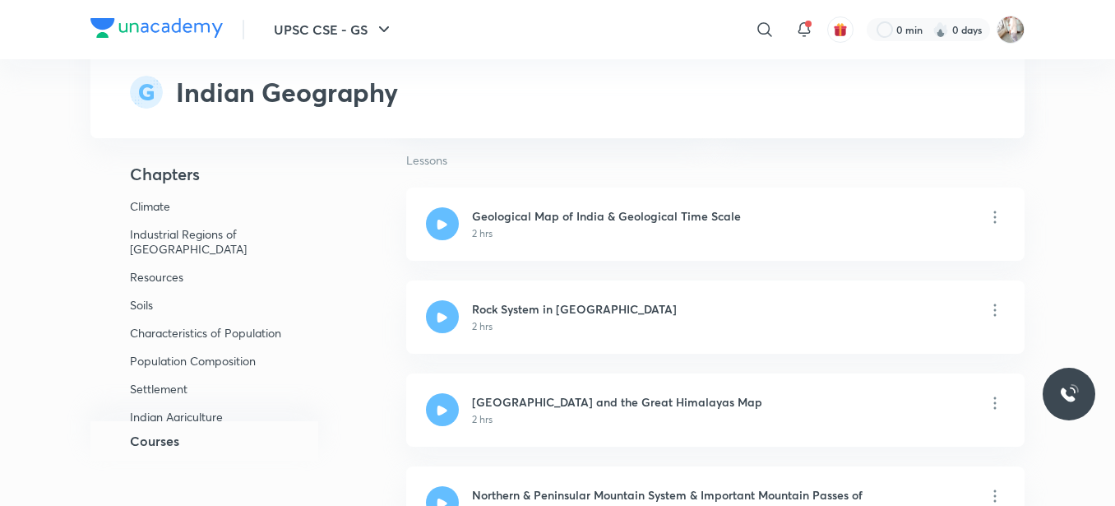
click at [174, 438] on h5 "Courses" at bounding box center [154, 441] width 49 height 20
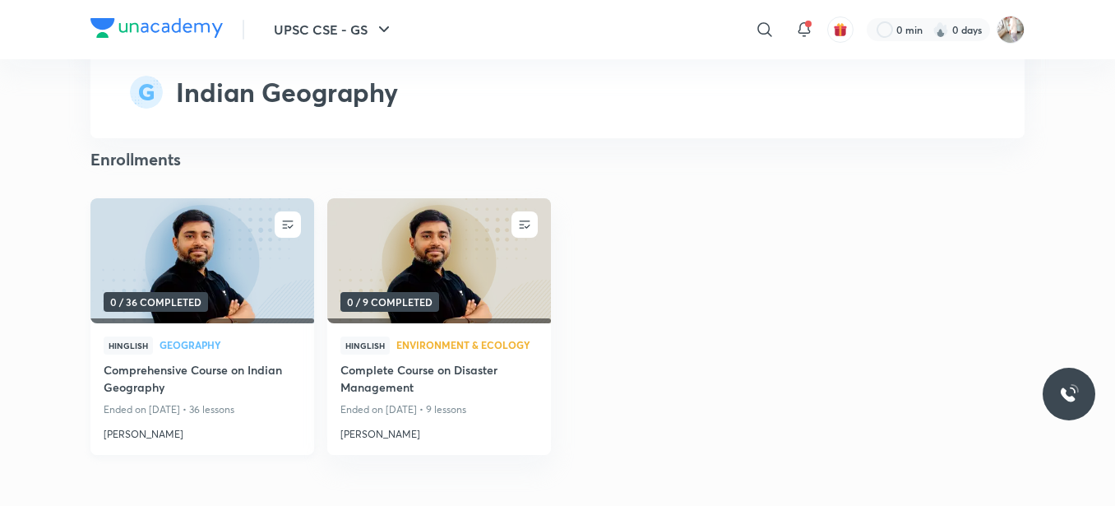
scroll to position [7216, 0]
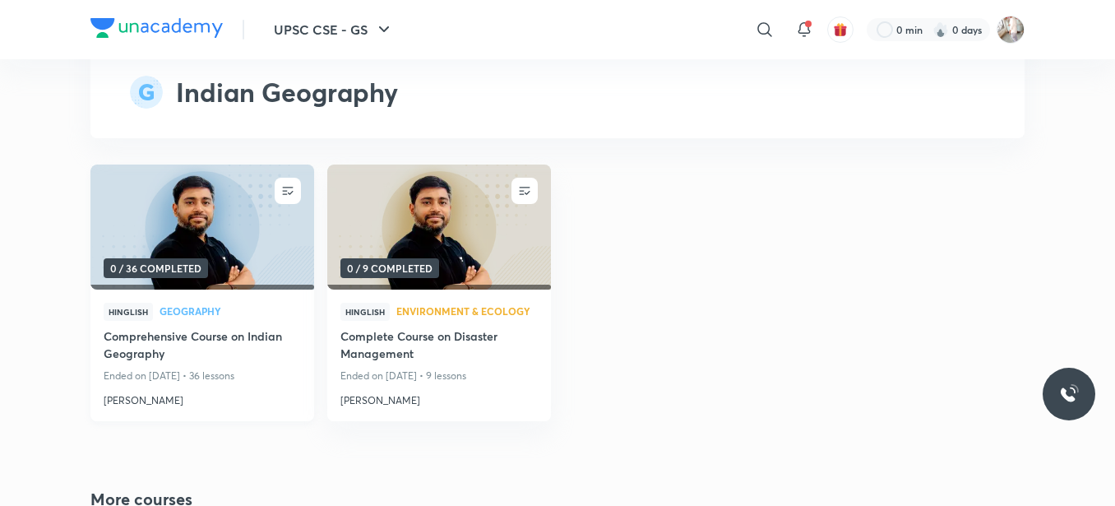
click at [152, 327] on h4 "Comprehensive Course on Indian Geography" at bounding box center [202, 346] width 197 height 38
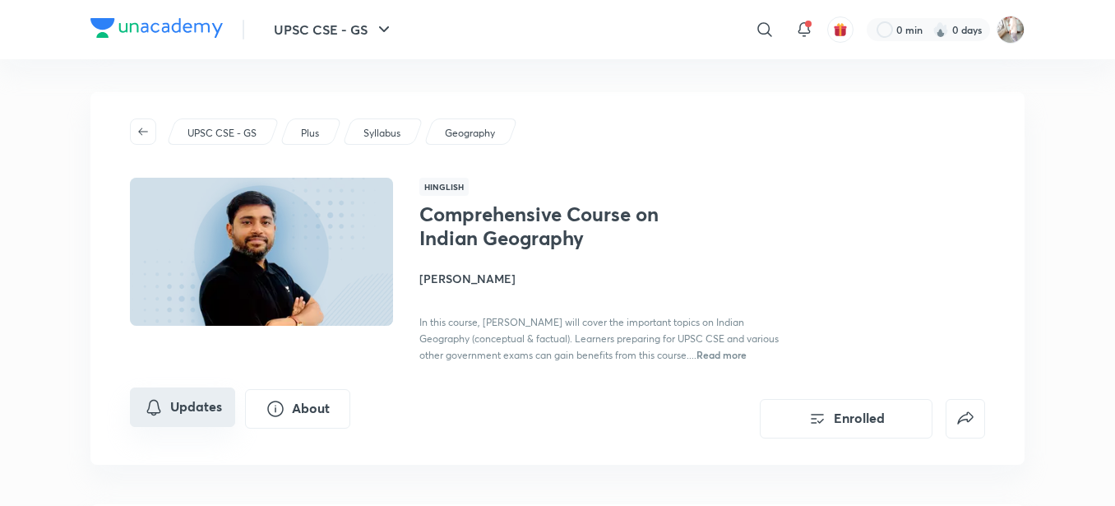
click at [223, 402] on button "Updates" at bounding box center [182, 406] width 105 height 39
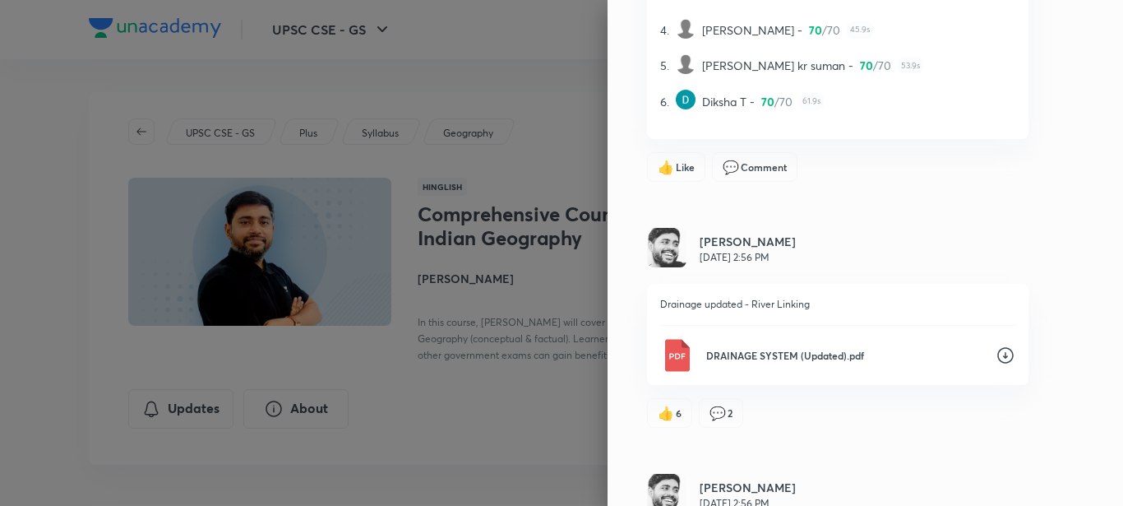
scroll to position [2723, 0]
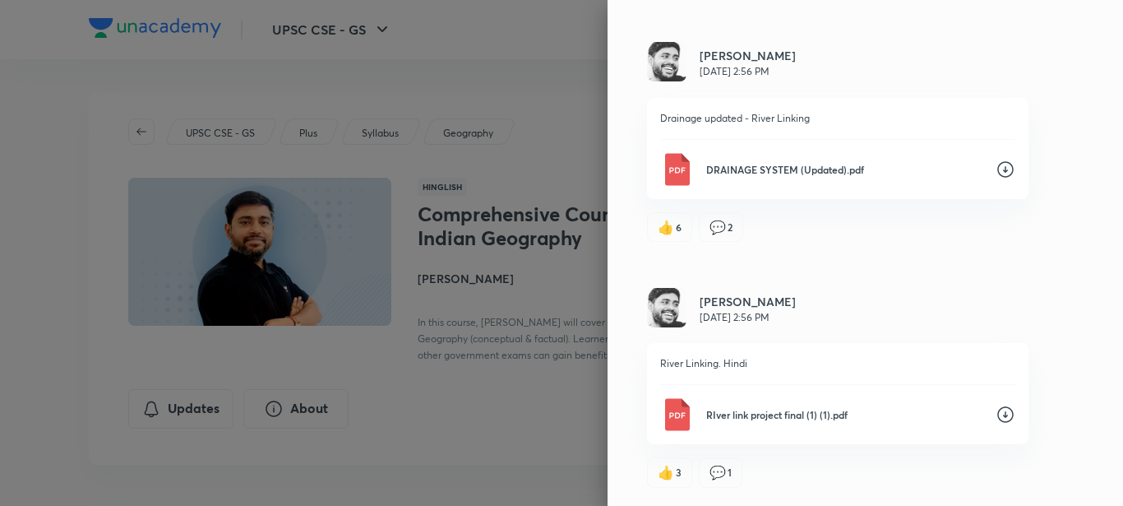
click at [608, 173] on div "Updates All updates [PERSON_NAME] [DATE] 3:56 PM 1hindi MainsanswerwritingHindi…" at bounding box center [866, 253] width 516 height 506
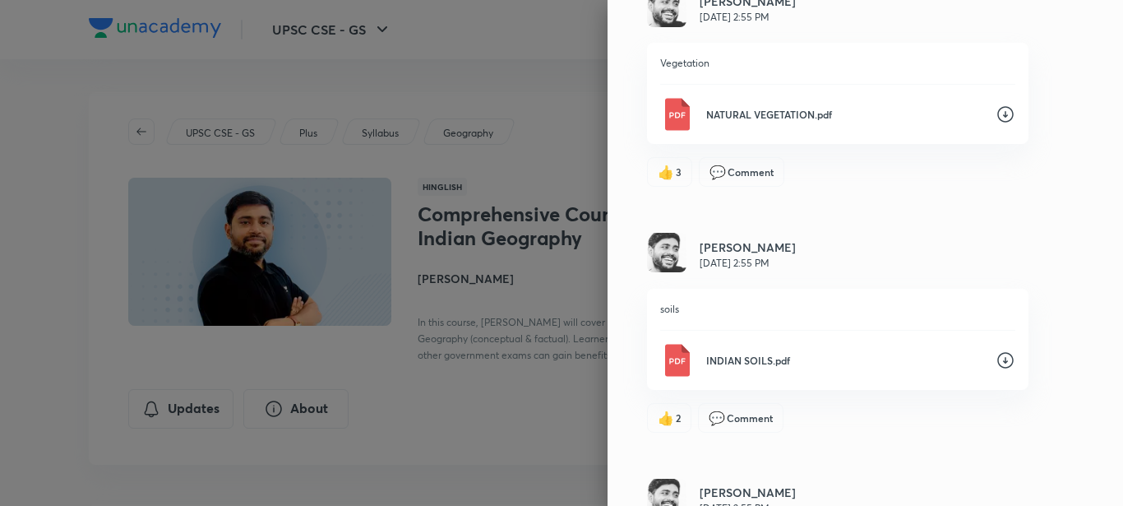
scroll to position [3244, 0]
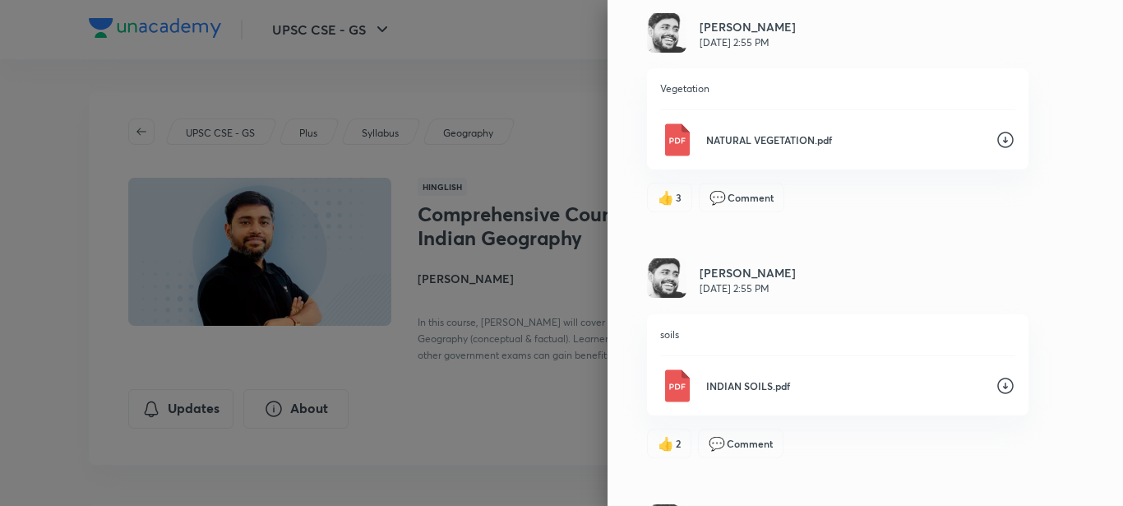
click at [997, 142] on icon at bounding box center [1006, 140] width 20 height 20
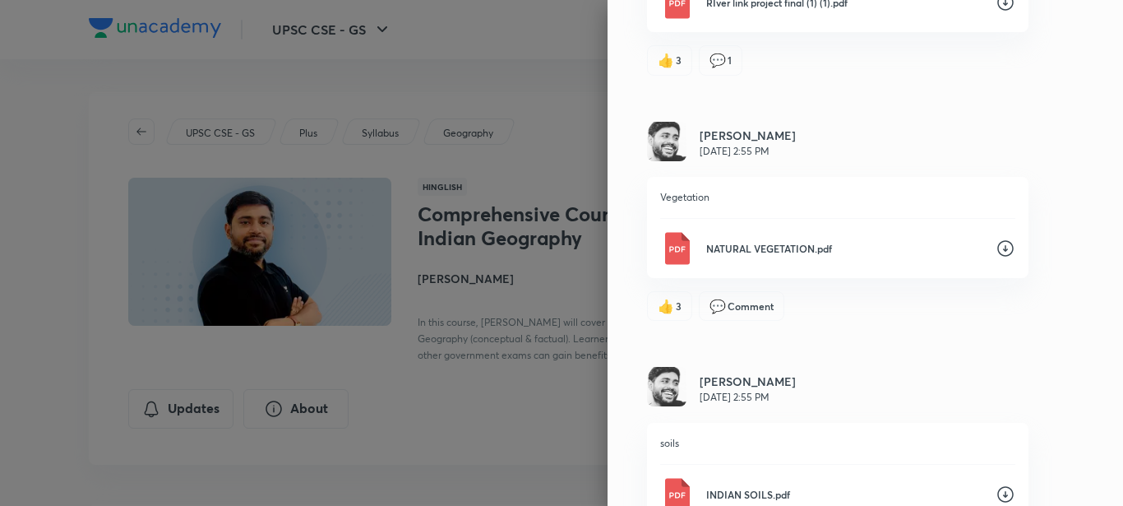
scroll to position [3134, 0]
click at [1094, 313] on div "Updates All updates [PERSON_NAME] [DATE] 3:56 PM 1hindi MainsanswerwritingHindi…" at bounding box center [866, 253] width 516 height 506
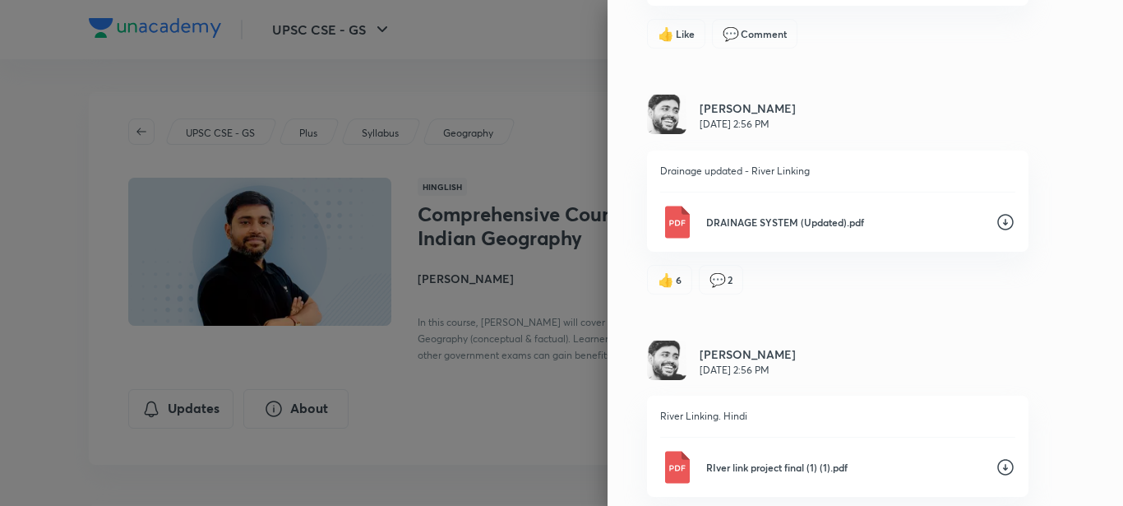
scroll to position [2668, 0]
click at [996, 215] on icon at bounding box center [1006, 225] width 20 height 20
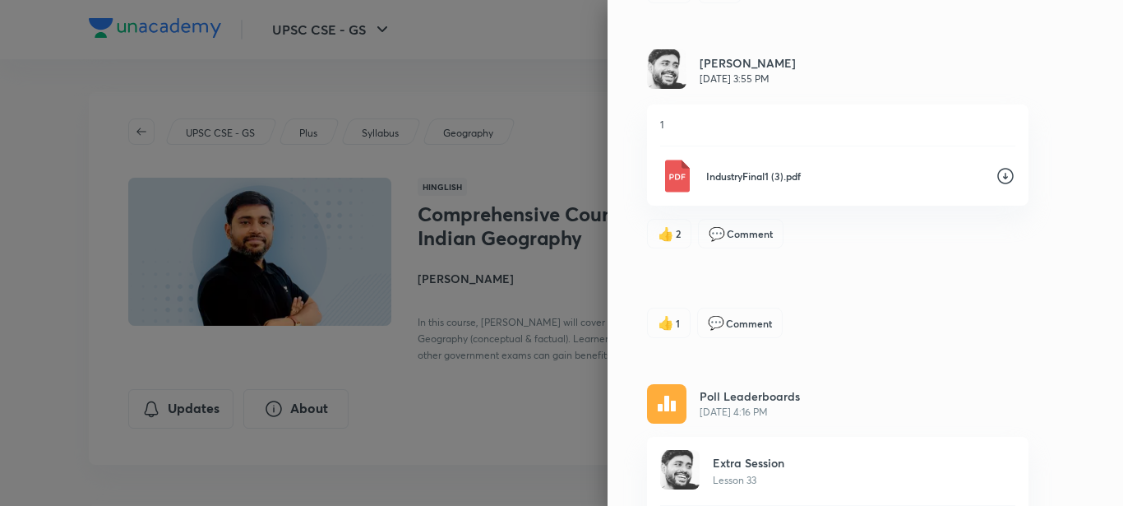
scroll to position [201, 0]
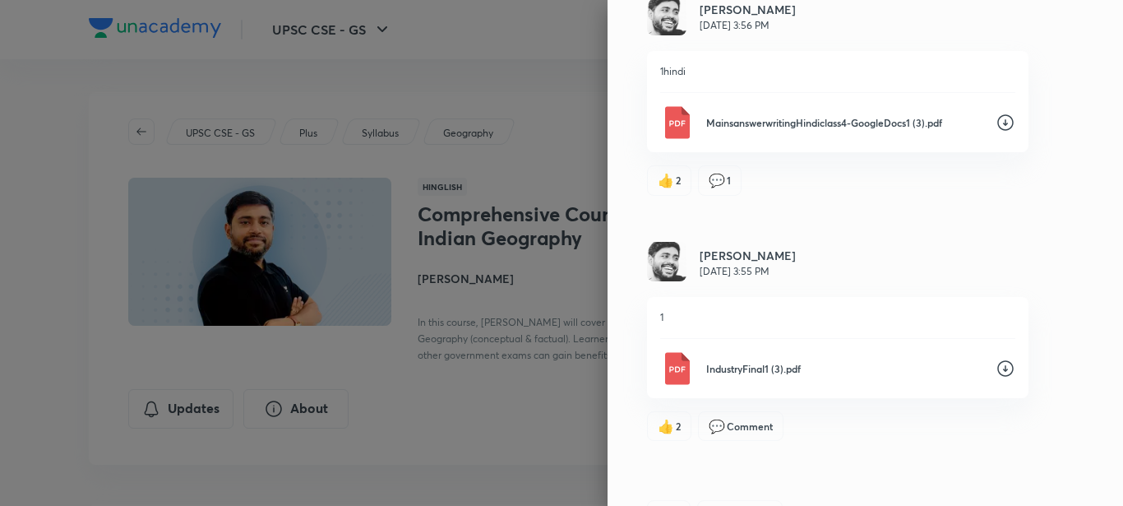
click at [996, 367] on icon at bounding box center [1006, 368] width 20 height 20
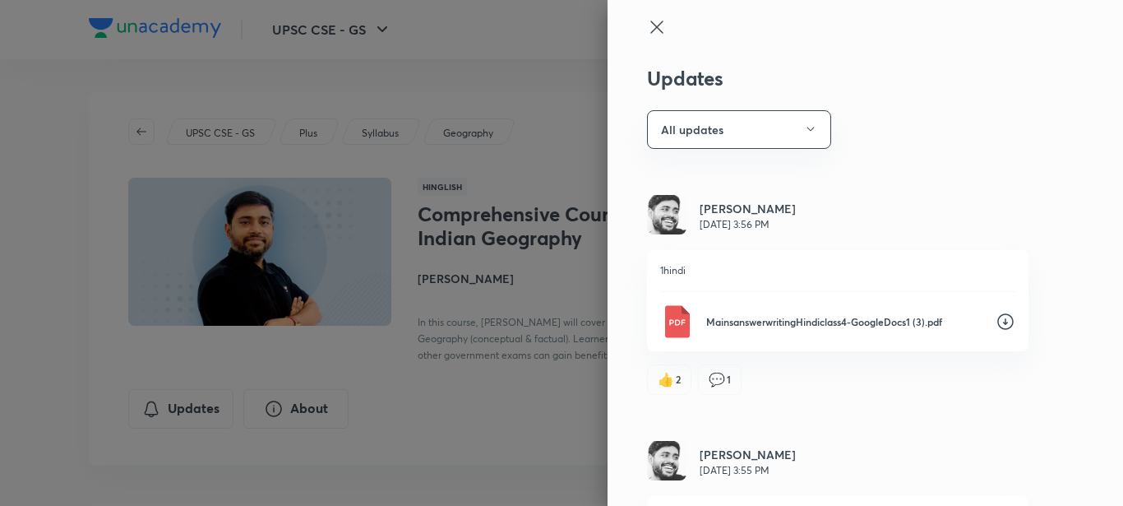
scroll to position [0, 0]
click at [740, 144] on button "All updates" at bounding box center [739, 132] width 184 height 39
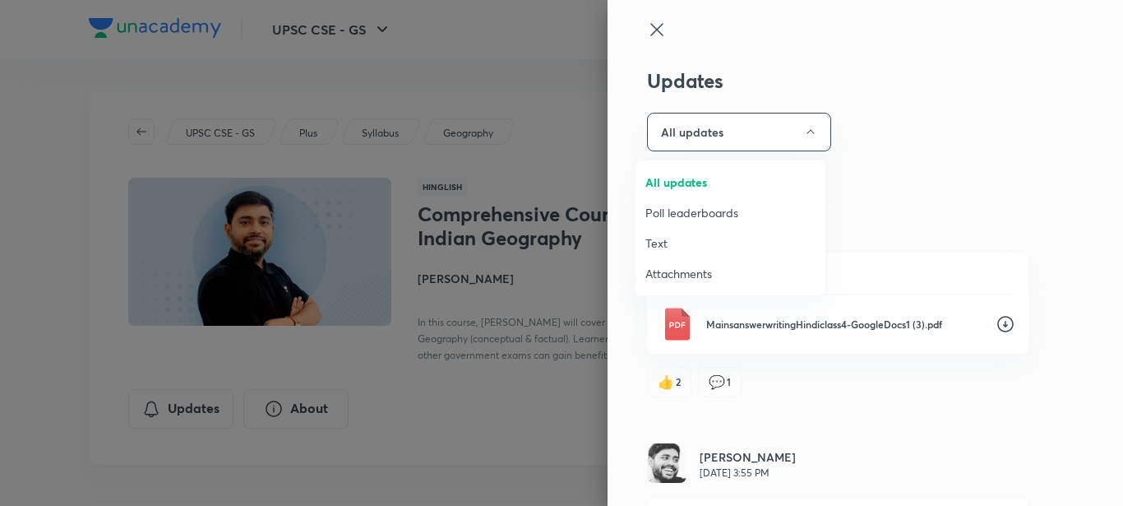
click at [688, 271] on span "Attachments" at bounding box center [730, 273] width 170 height 17
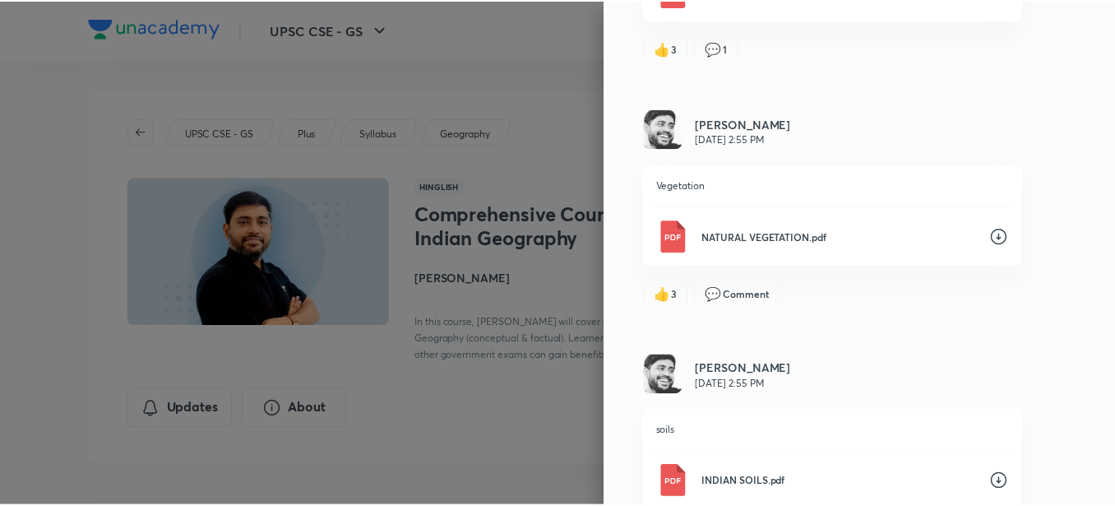
scroll to position [1228, 0]
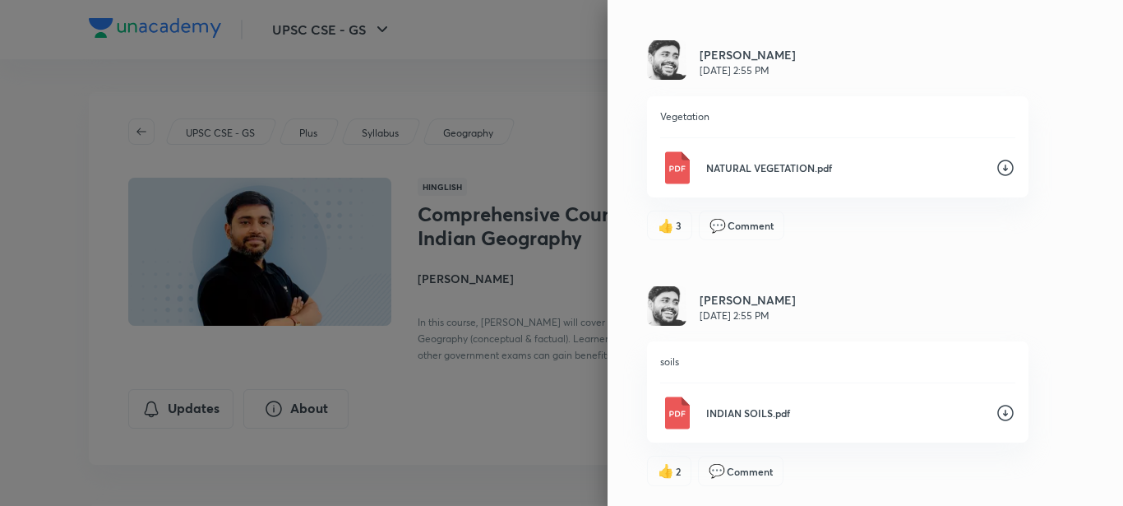
click at [488, 34] on div at bounding box center [561, 253] width 1123 height 506
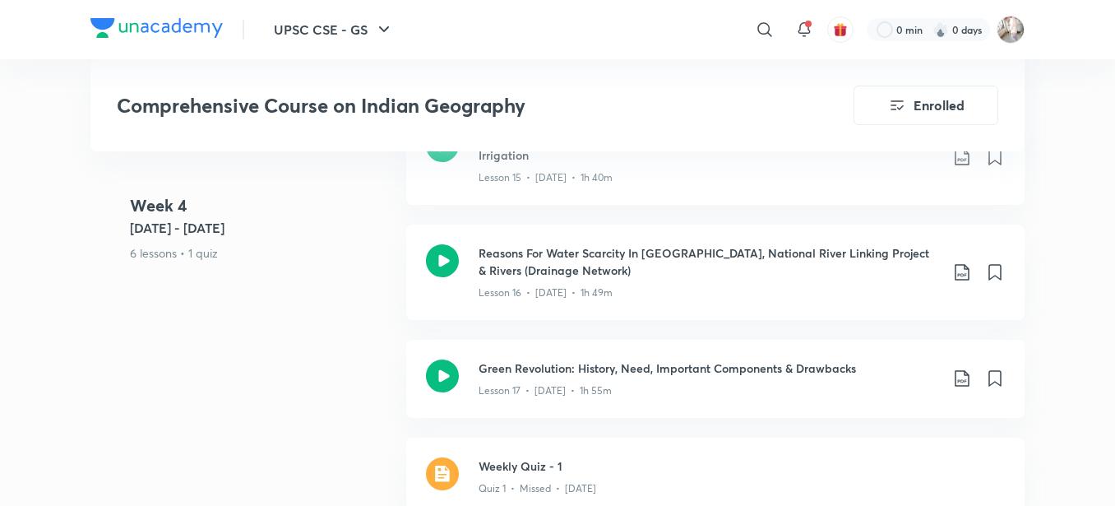
scroll to position [2522, 0]
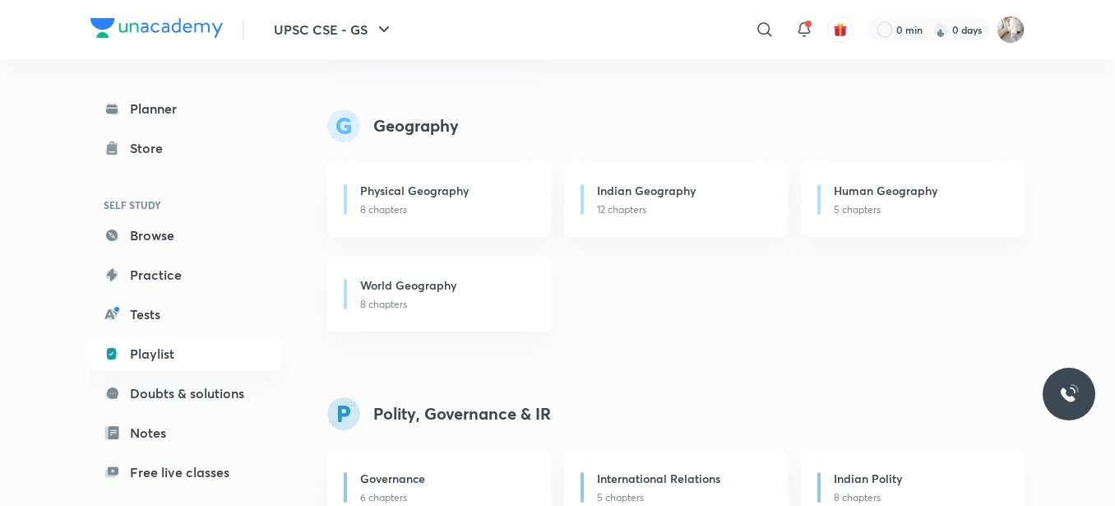
scroll to position [932, 0]
click at [384, 198] on div "Physical Geography" at bounding box center [445, 189] width 171 height 21
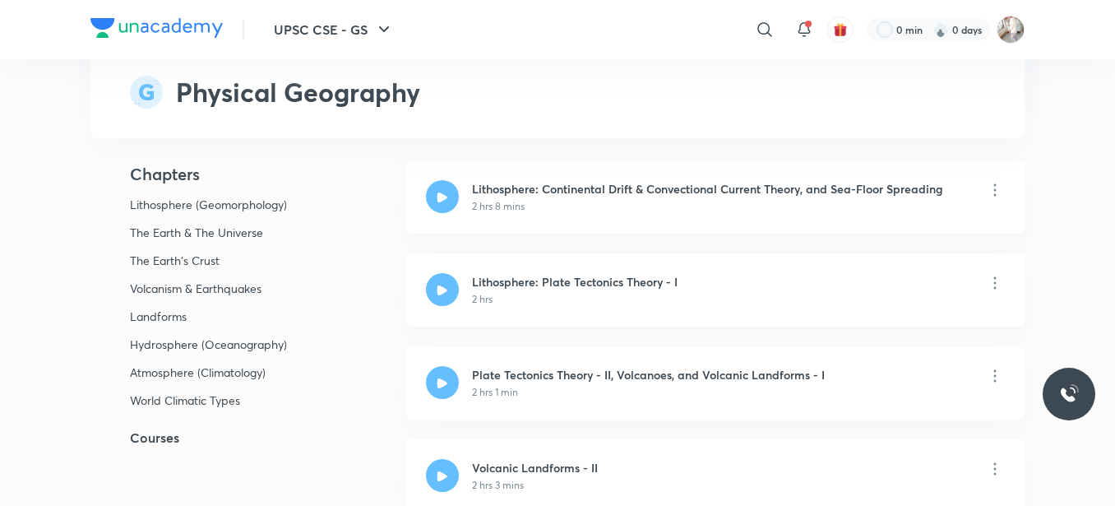
scroll to position [275, 0]
click at [160, 441] on h5 "Courses" at bounding box center [221, 438] width 263 height 20
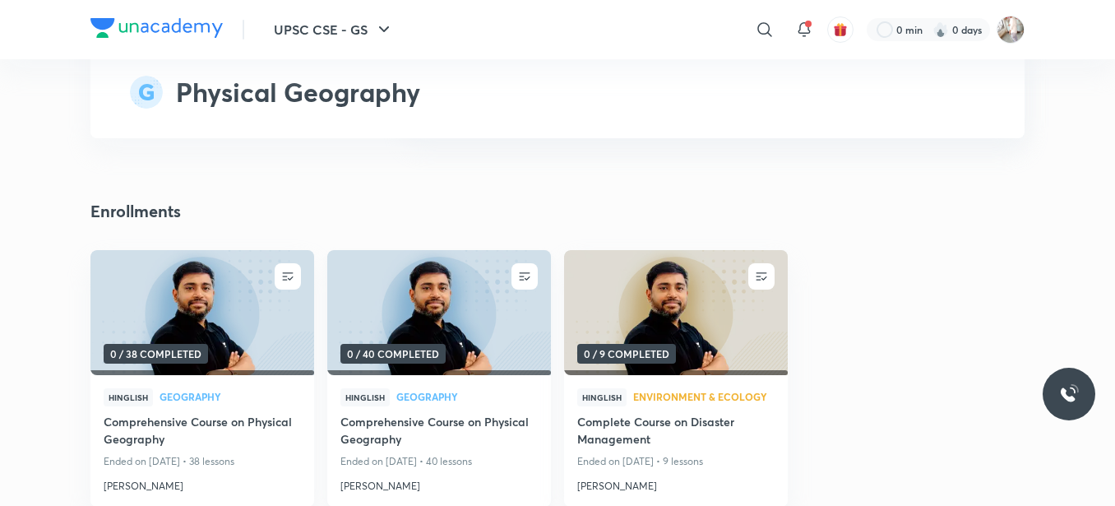
scroll to position [5882, 0]
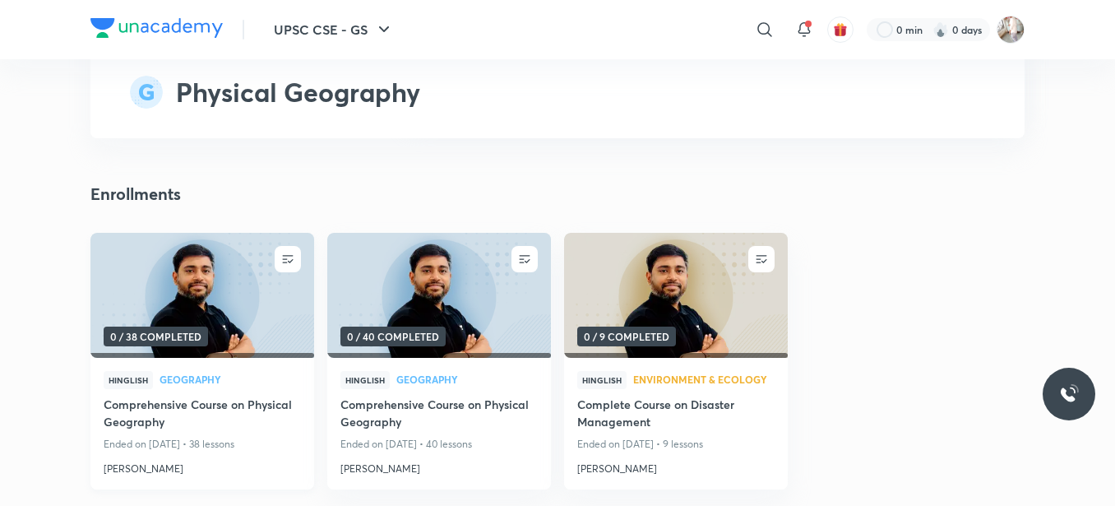
click at [172, 406] on h4 "Comprehensive Course on Physical Geography" at bounding box center [202, 414] width 197 height 38
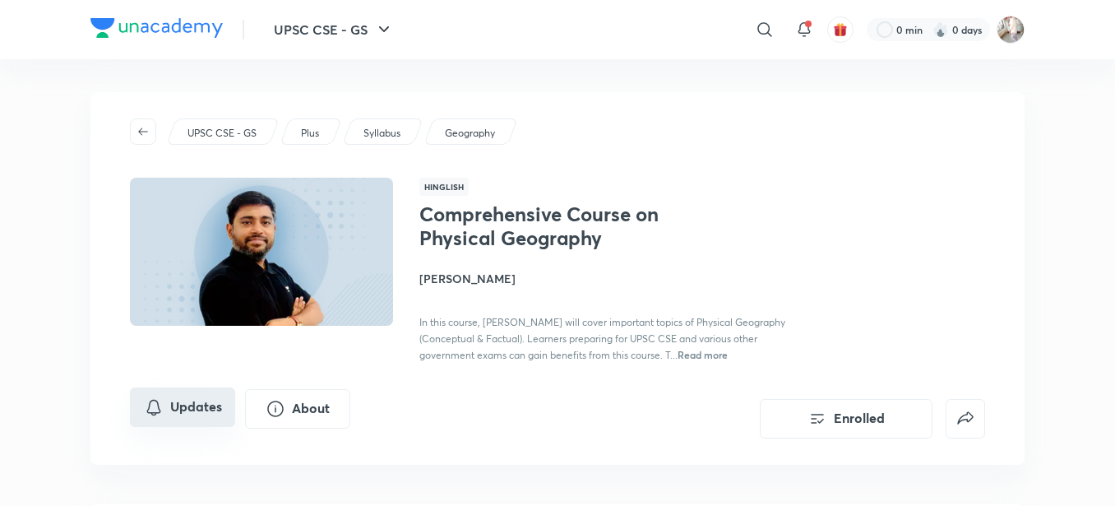
click at [169, 427] on button "Updates" at bounding box center [182, 406] width 105 height 39
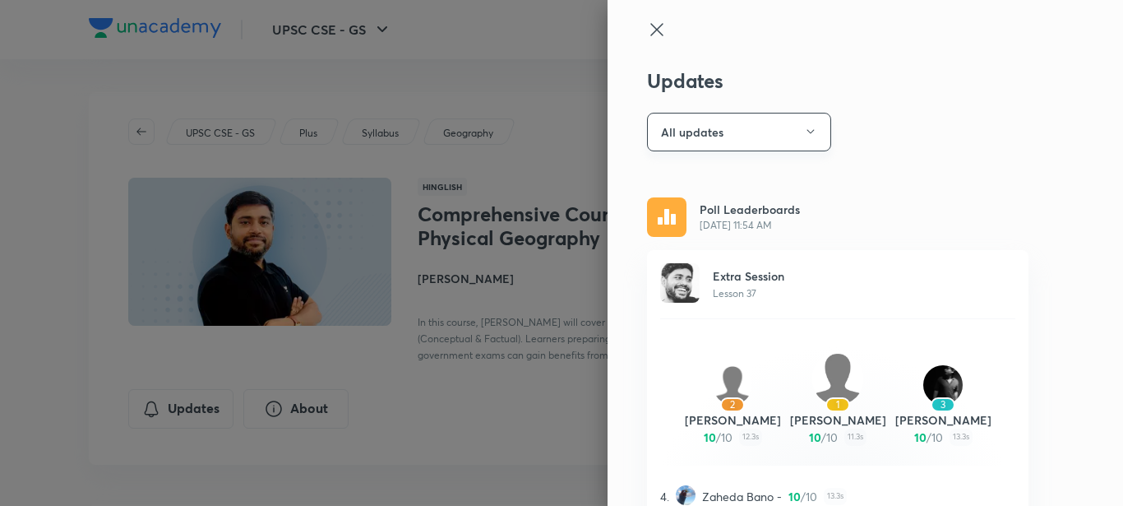
click at [669, 118] on button "All updates" at bounding box center [739, 132] width 184 height 39
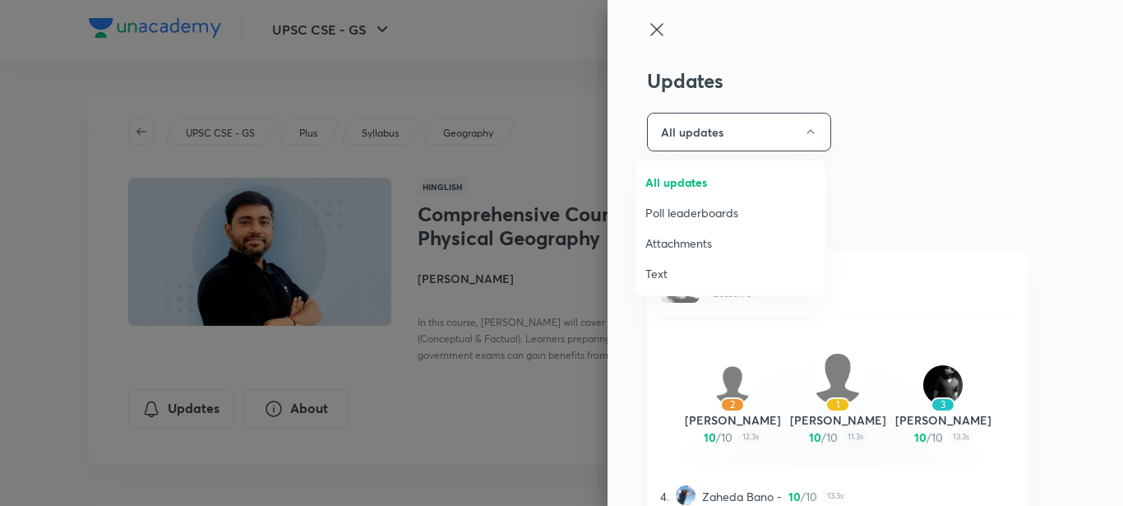
click at [672, 240] on span "Attachments" at bounding box center [730, 242] width 170 height 17
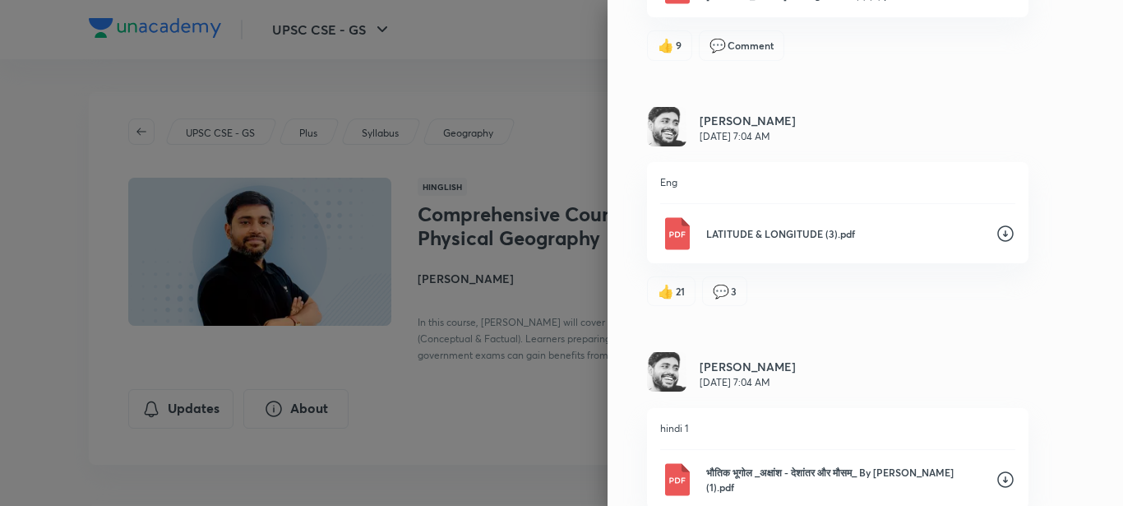
scroll to position [7046, 0]
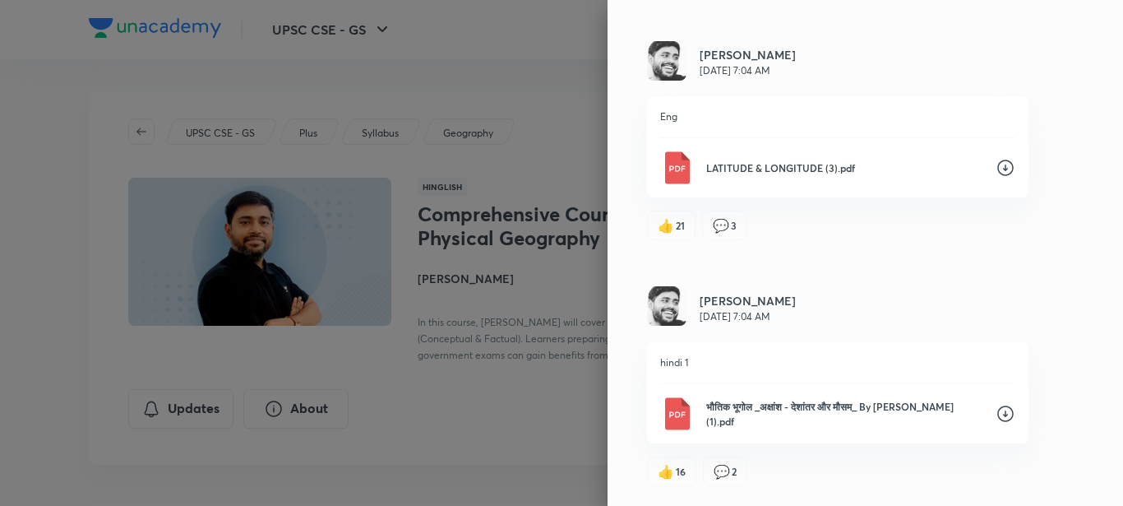
click at [997, 165] on icon at bounding box center [1006, 168] width 20 height 20
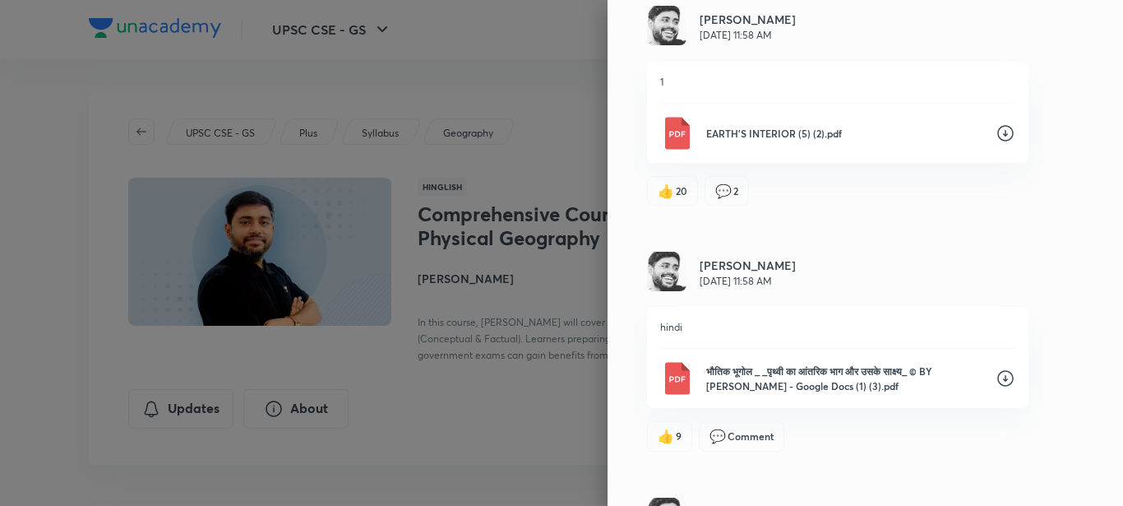
scroll to position [6553, 0]
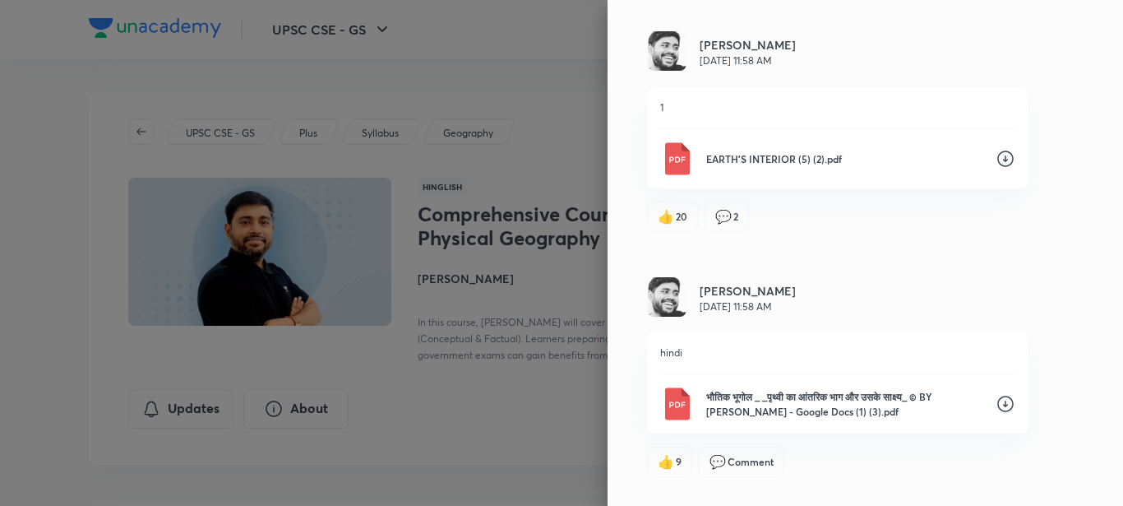
click at [996, 169] on icon at bounding box center [1006, 159] width 20 height 20
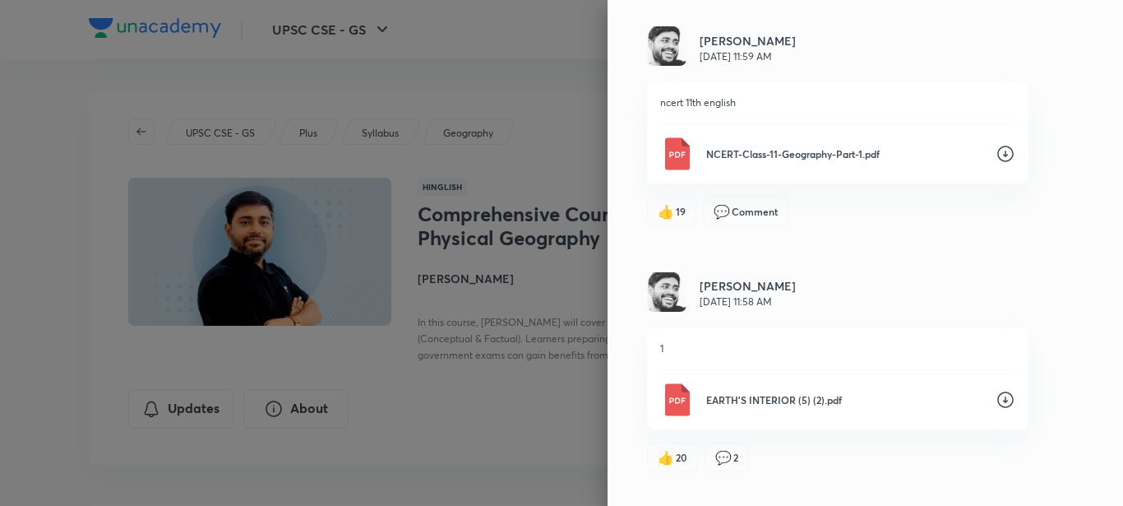
scroll to position [6306, 0]
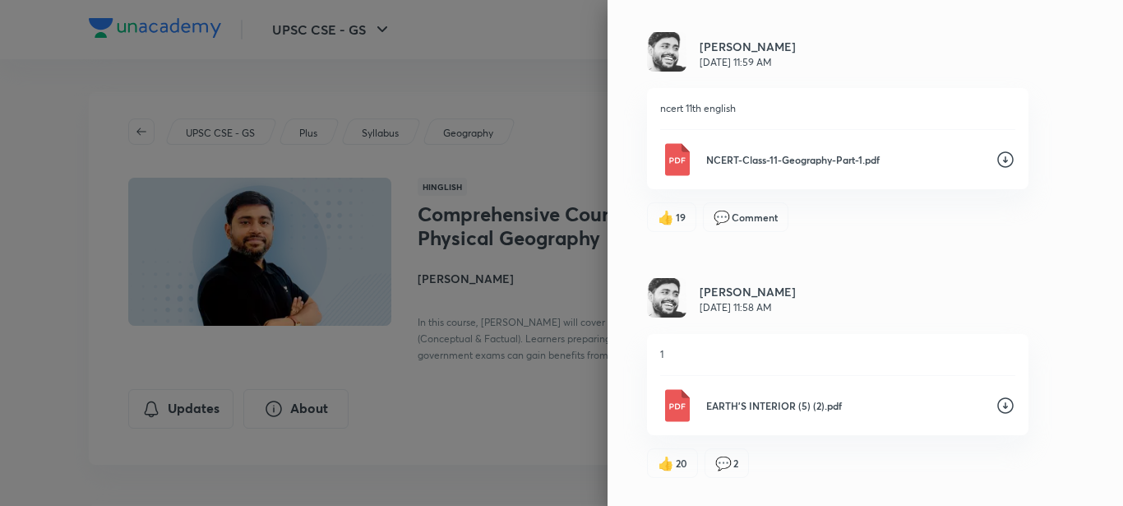
click at [996, 169] on icon at bounding box center [1006, 160] width 20 height 20
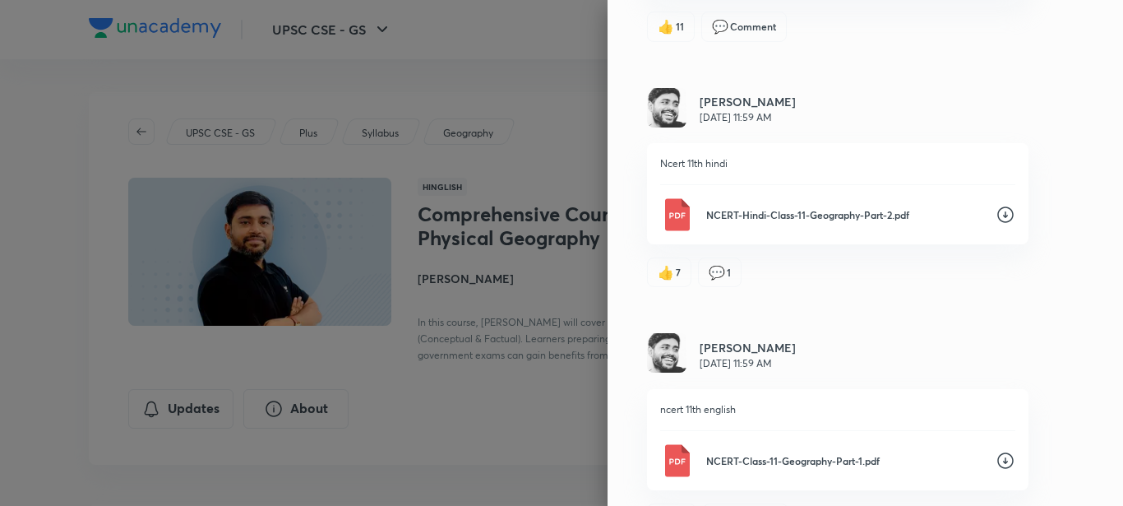
scroll to position [6004, 0]
click at [996, 225] on icon at bounding box center [1006, 216] width 20 height 20
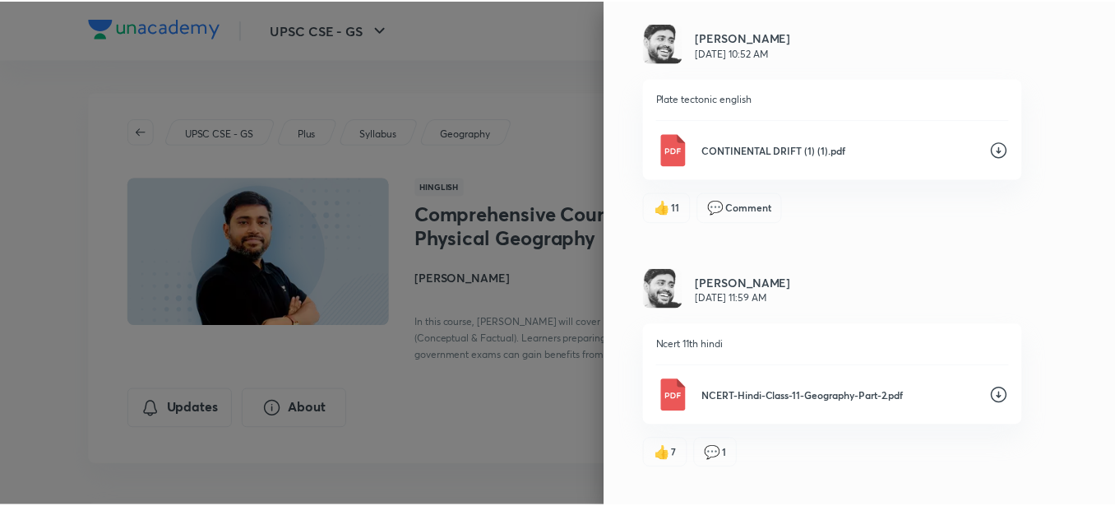
scroll to position [5813, 0]
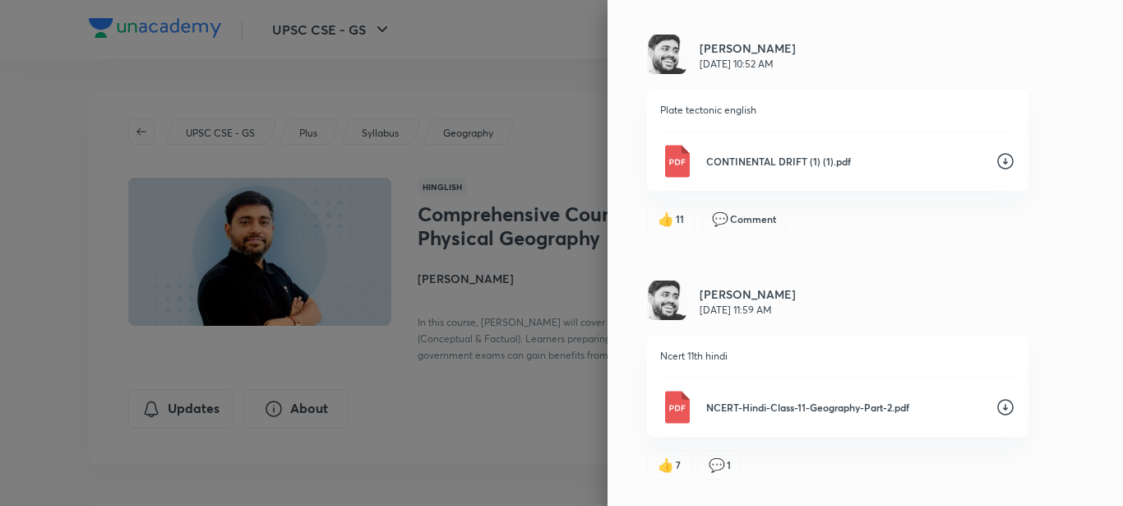
click at [997, 169] on icon at bounding box center [1005, 161] width 16 height 16
click at [540, 78] on div at bounding box center [561, 253] width 1123 height 506
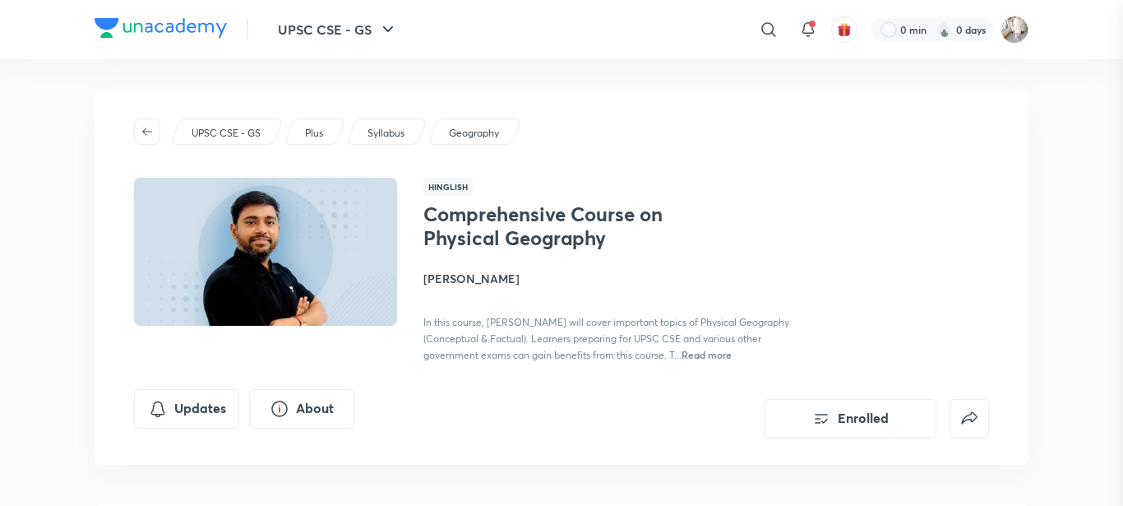
scroll to position [0, 0]
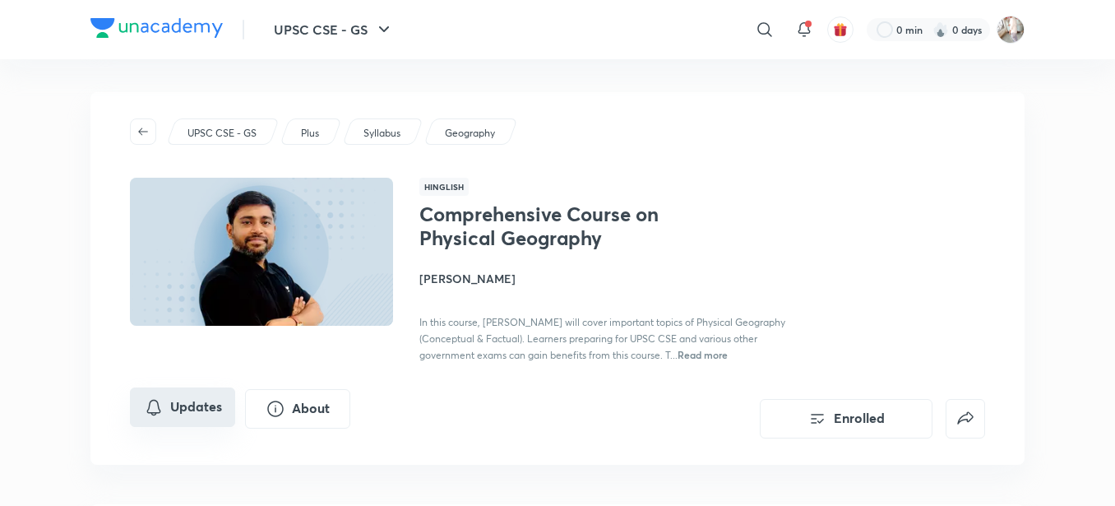
click at [204, 415] on button "Updates" at bounding box center [182, 406] width 105 height 39
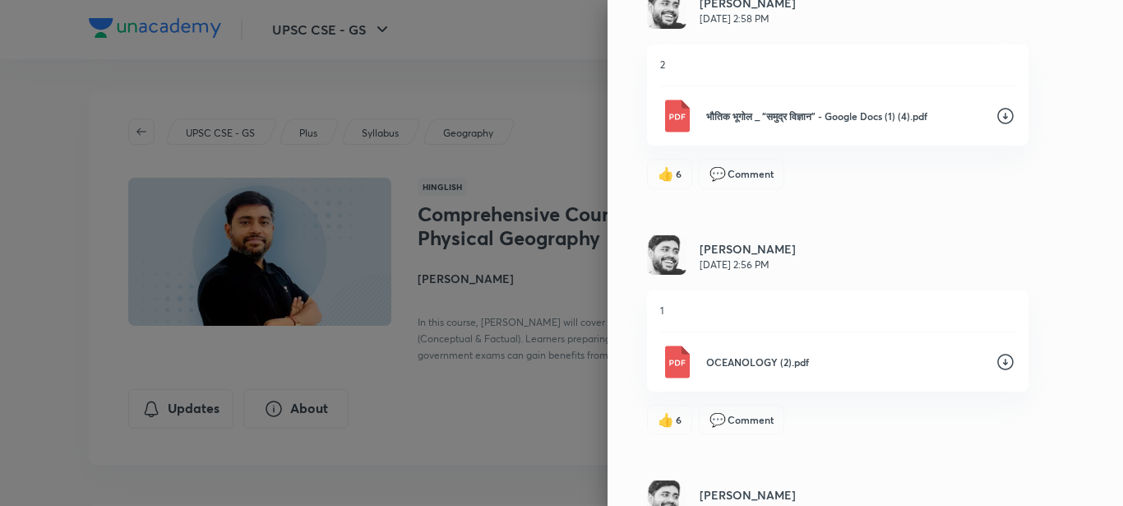
scroll to position [220, 0]
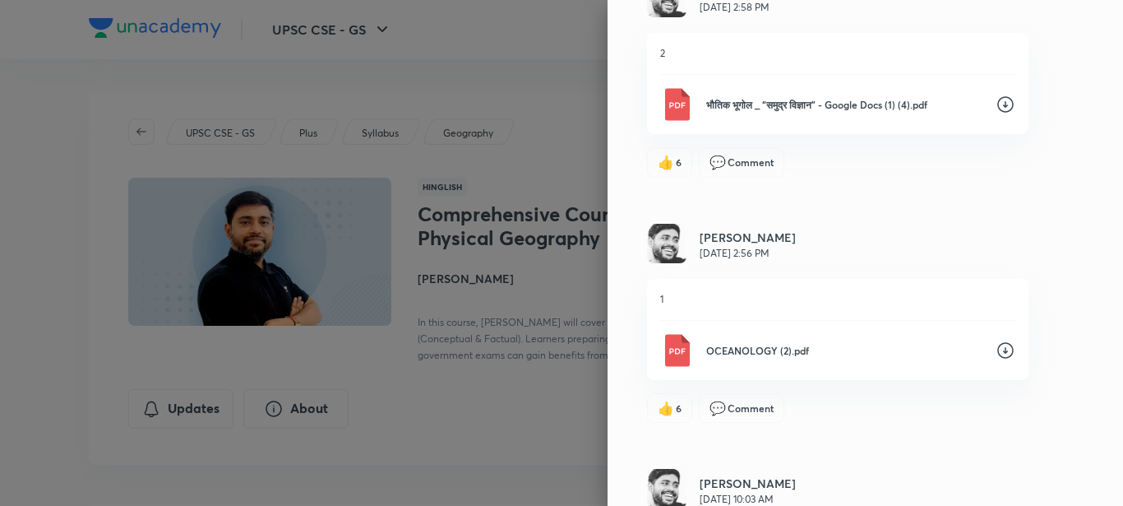
click at [997, 351] on icon at bounding box center [1006, 350] width 20 height 20
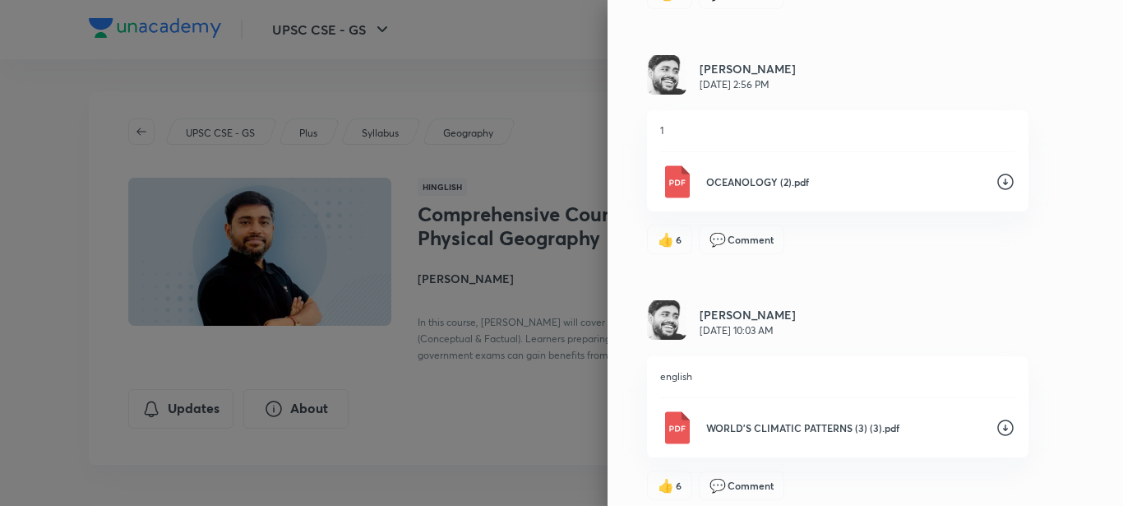
scroll to position [411, 0]
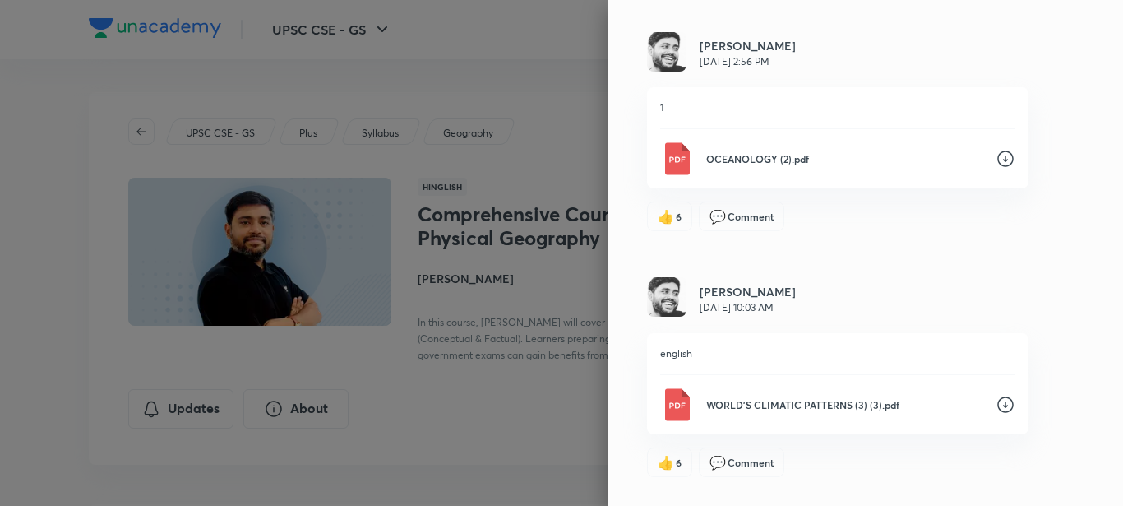
click at [977, 362] on div "english WORLD'S CLIMATIC PATTERNS (3) (3).pdf" at bounding box center [837, 383] width 381 height 101
click at [997, 400] on icon at bounding box center [1005, 404] width 16 height 16
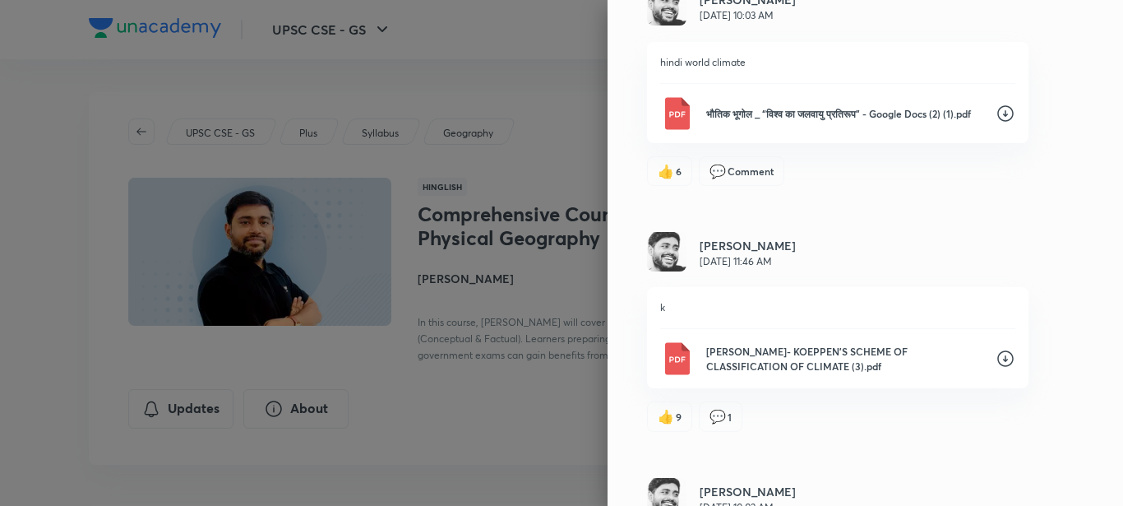
scroll to position [960, 0]
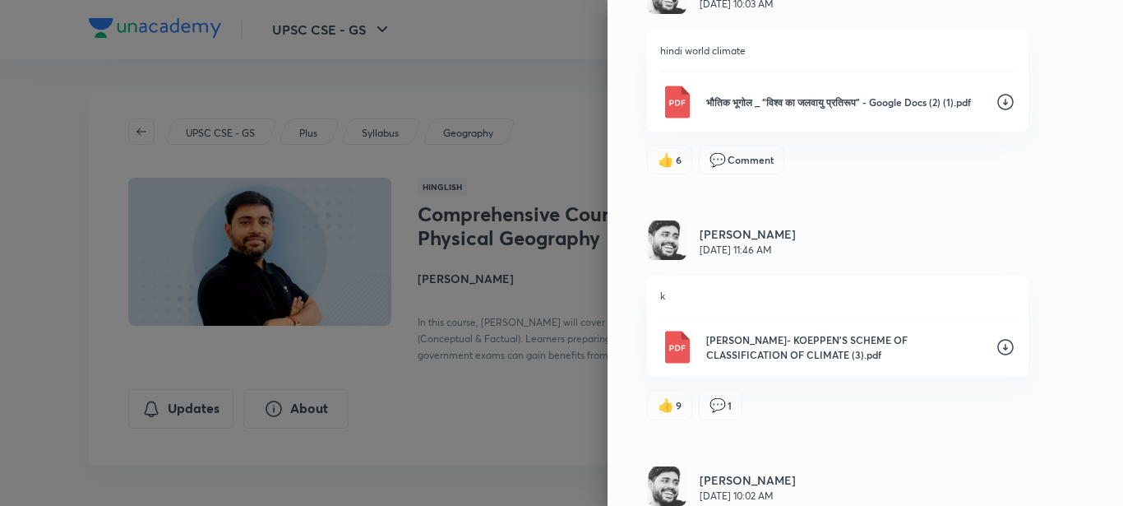
click at [1001, 349] on icon at bounding box center [1005, 348] width 16 height 16
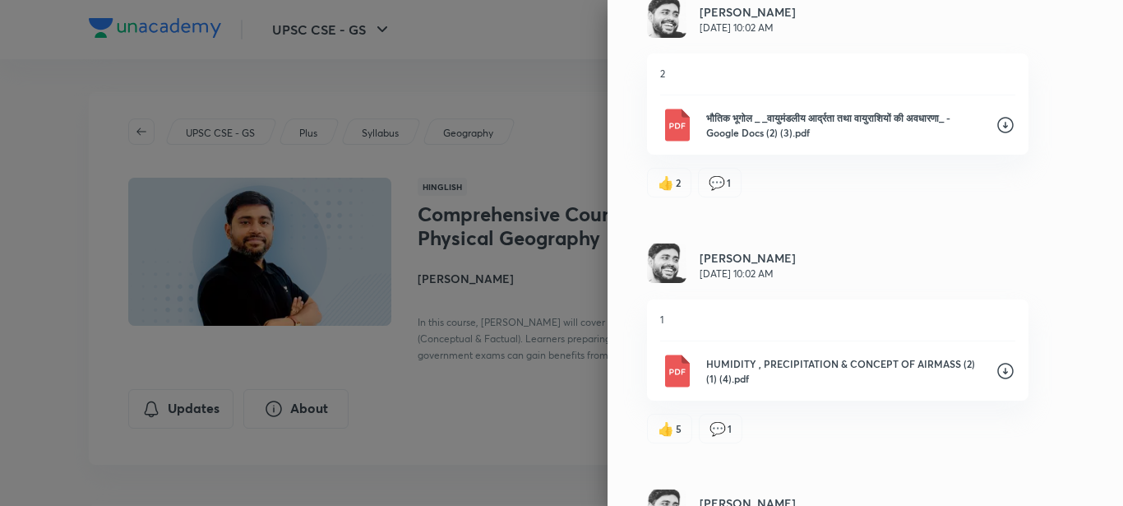
scroll to position [1453, 0]
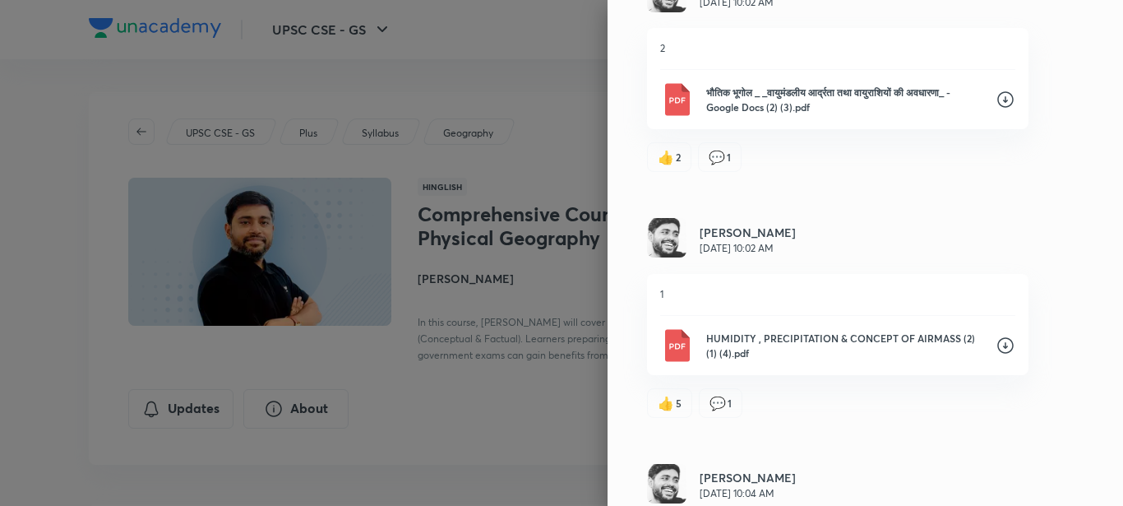
click at [996, 343] on icon at bounding box center [1006, 345] width 20 height 20
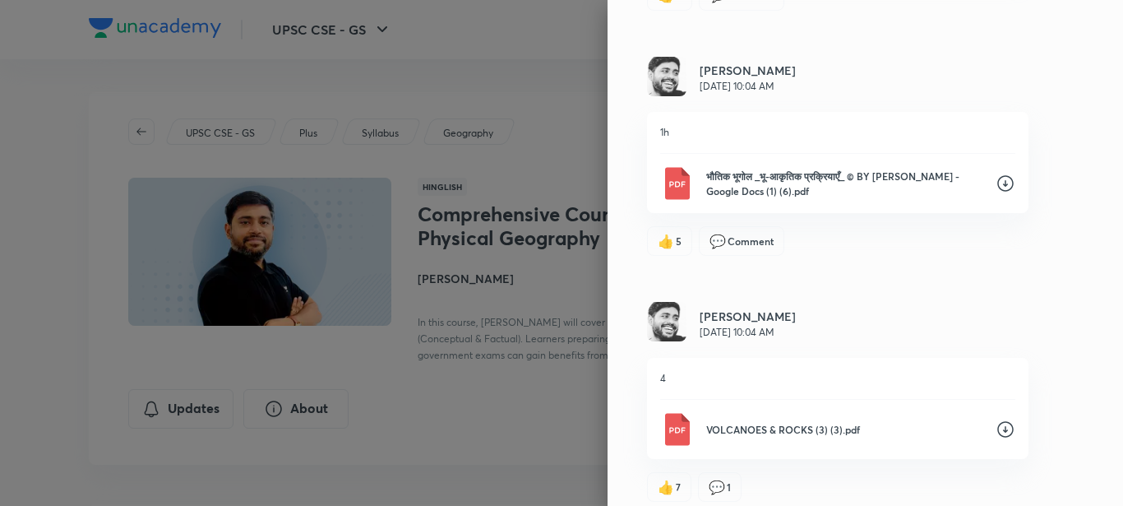
scroll to position [2631, 0]
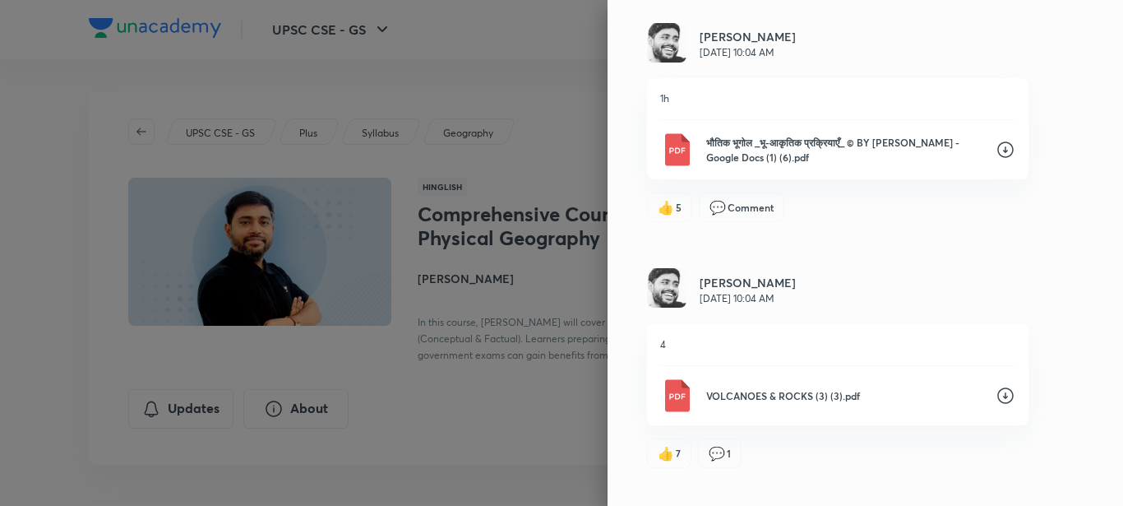
click at [996, 405] on icon at bounding box center [1006, 396] width 20 height 20
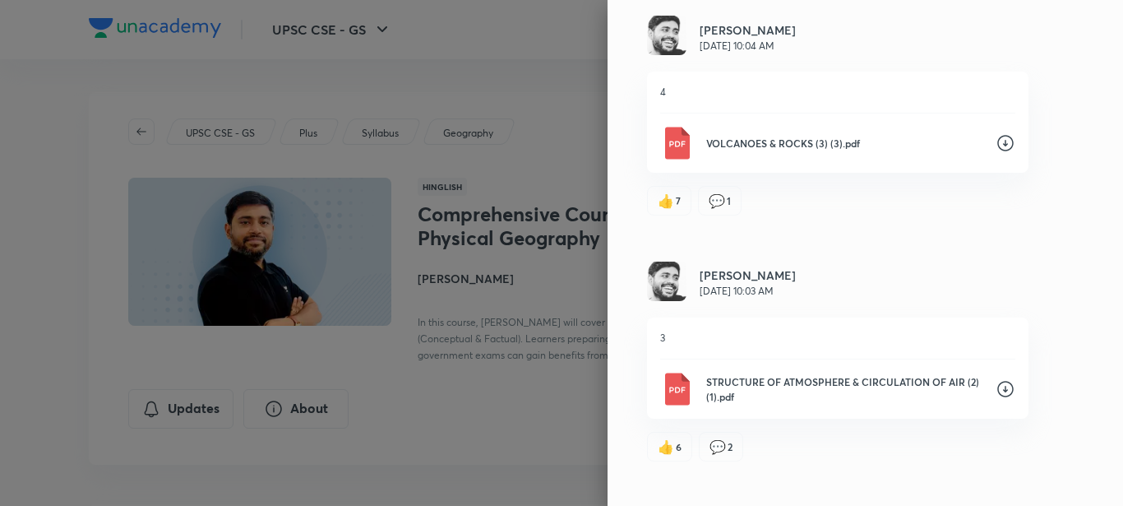
scroll to position [2933, 0]
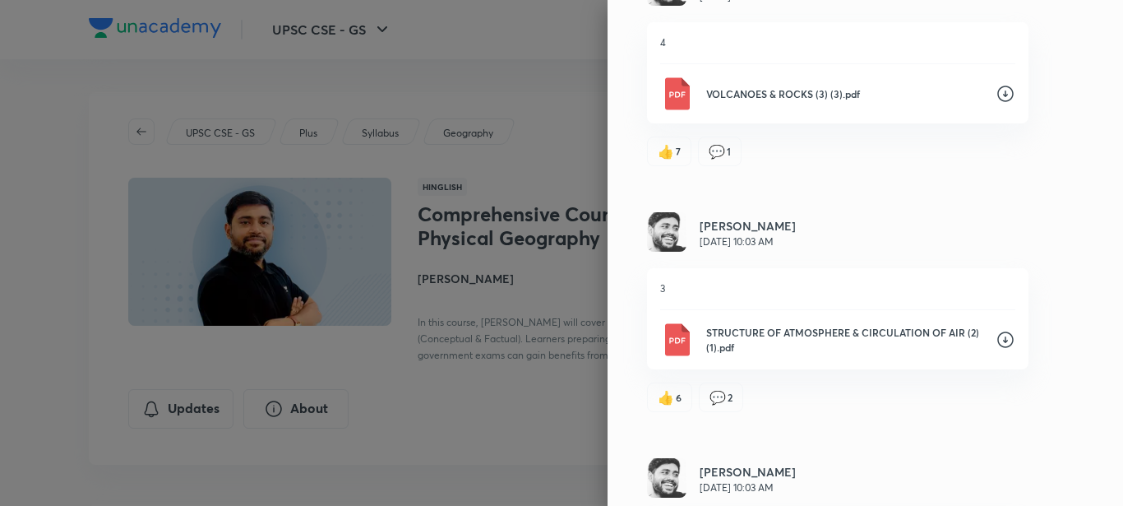
click at [996, 349] on icon at bounding box center [1006, 340] width 20 height 20
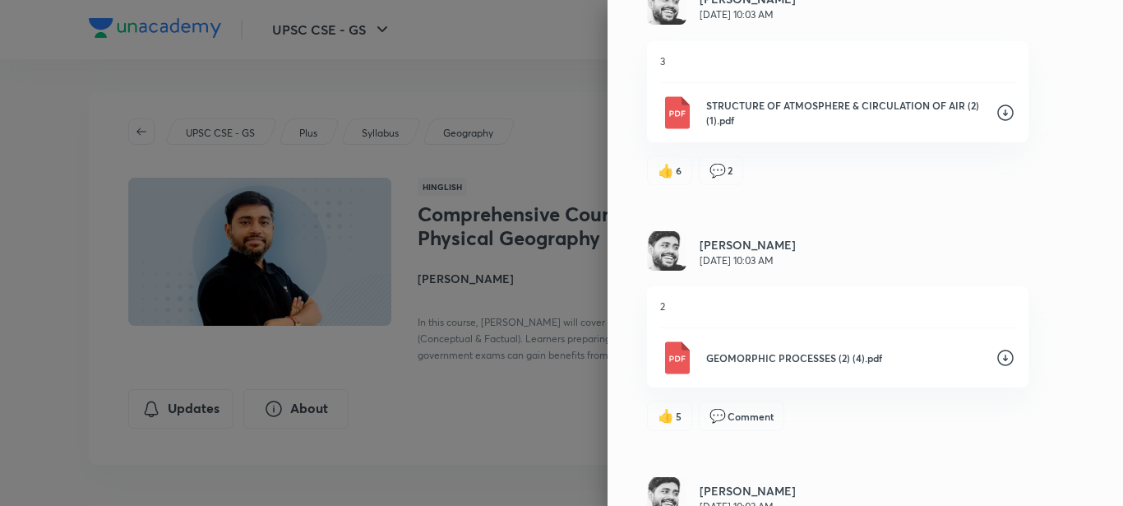
scroll to position [3179, 0]
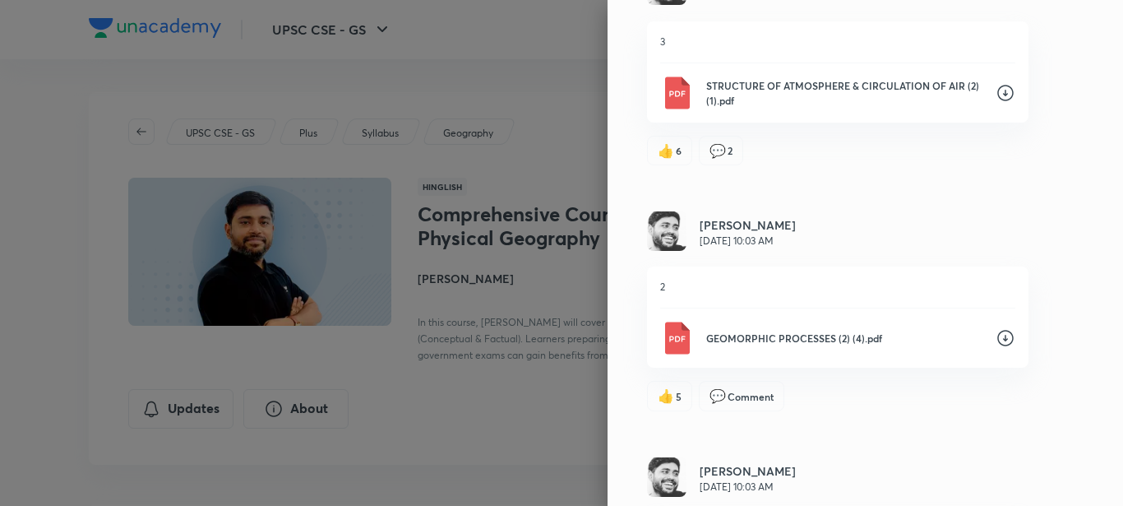
click at [996, 348] on icon at bounding box center [1006, 338] width 20 height 20
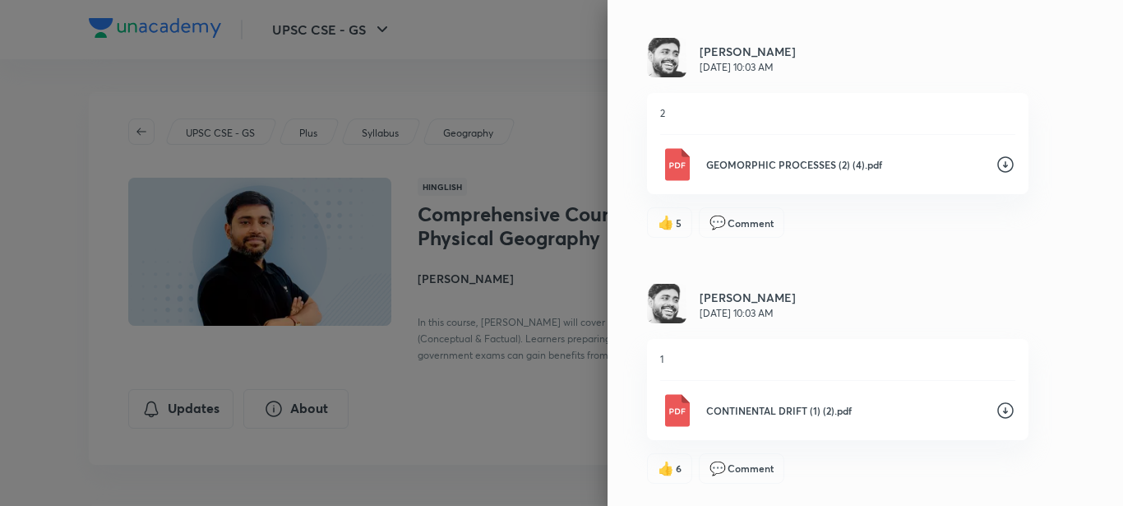
scroll to position [3426, 0]
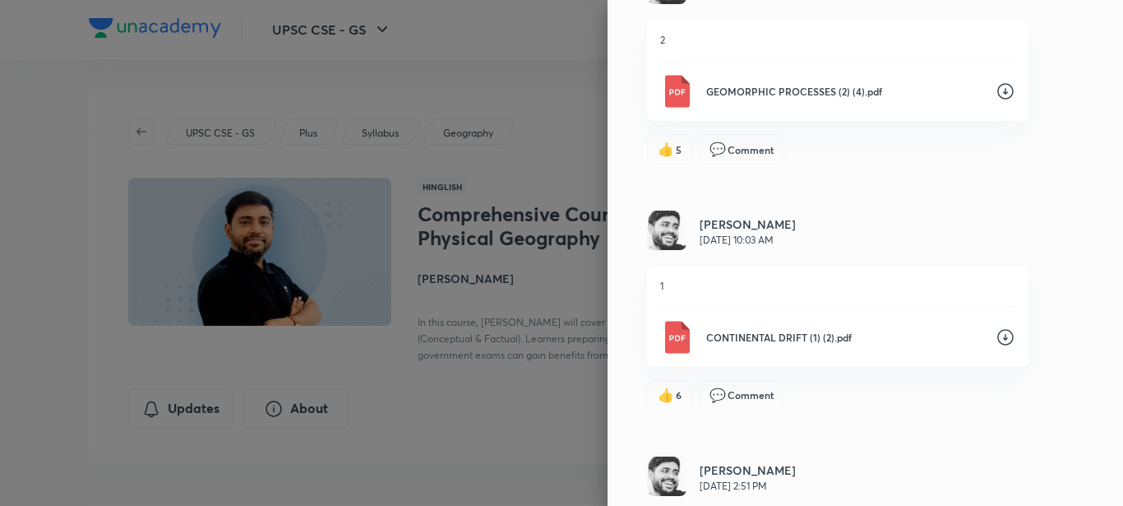
click at [996, 345] on icon at bounding box center [1006, 337] width 20 height 20
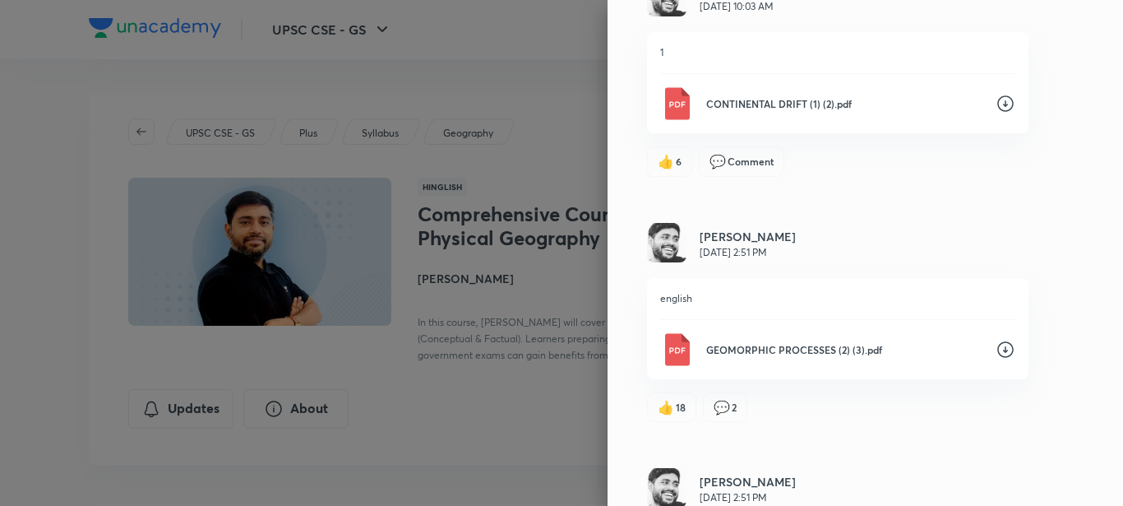
scroll to position [3700, 0]
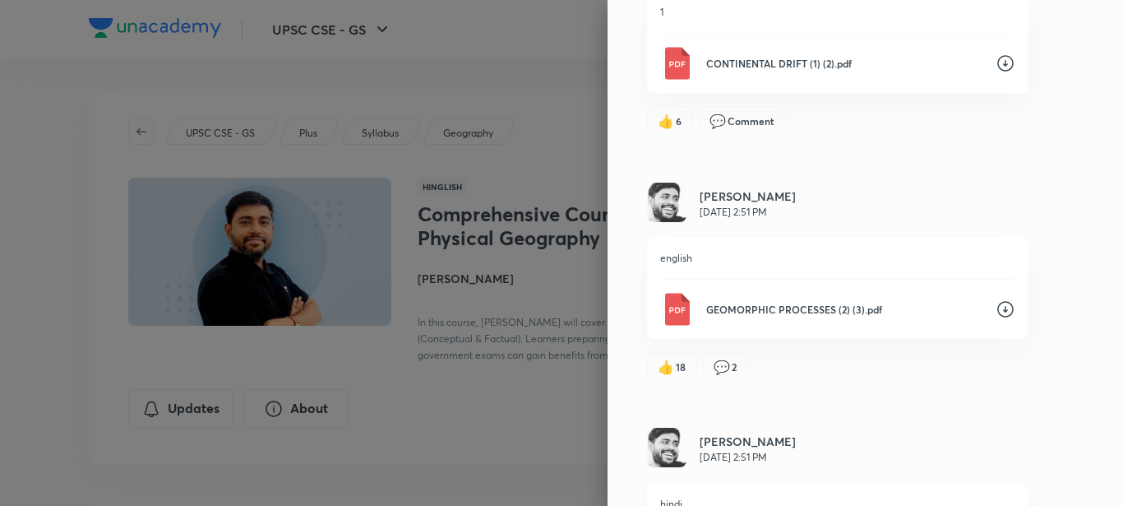
click at [996, 317] on icon at bounding box center [1006, 309] width 20 height 20
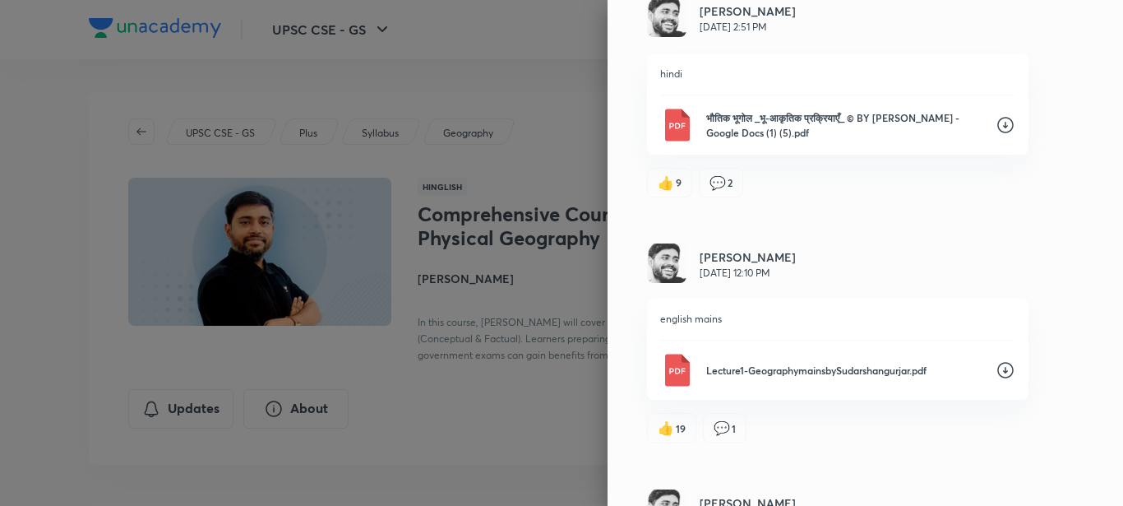
scroll to position [4138, 0]
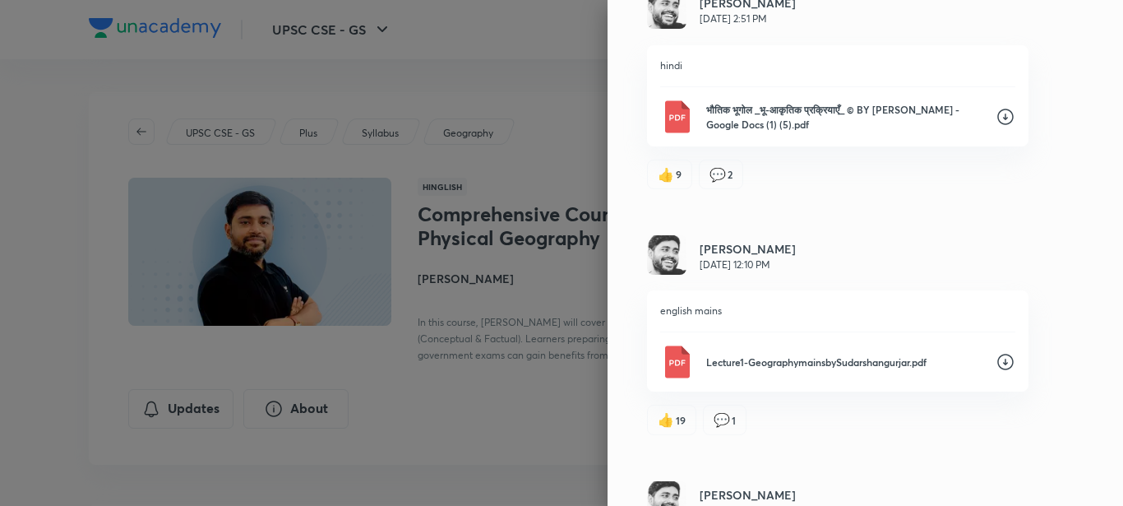
click at [996, 372] on icon at bounding box center [1006, 362] width 20 height 20
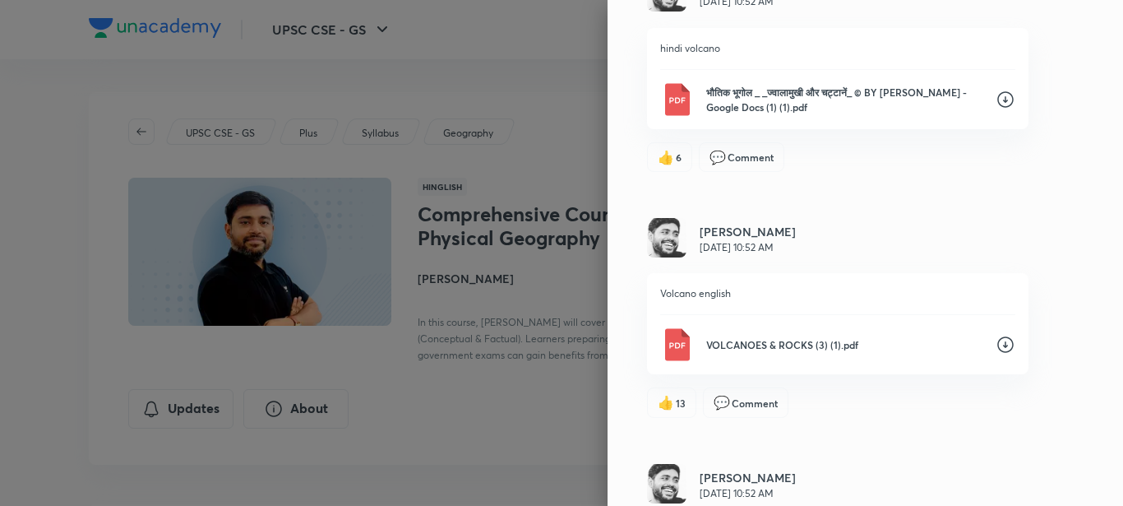
scroll to position [5399, 0]
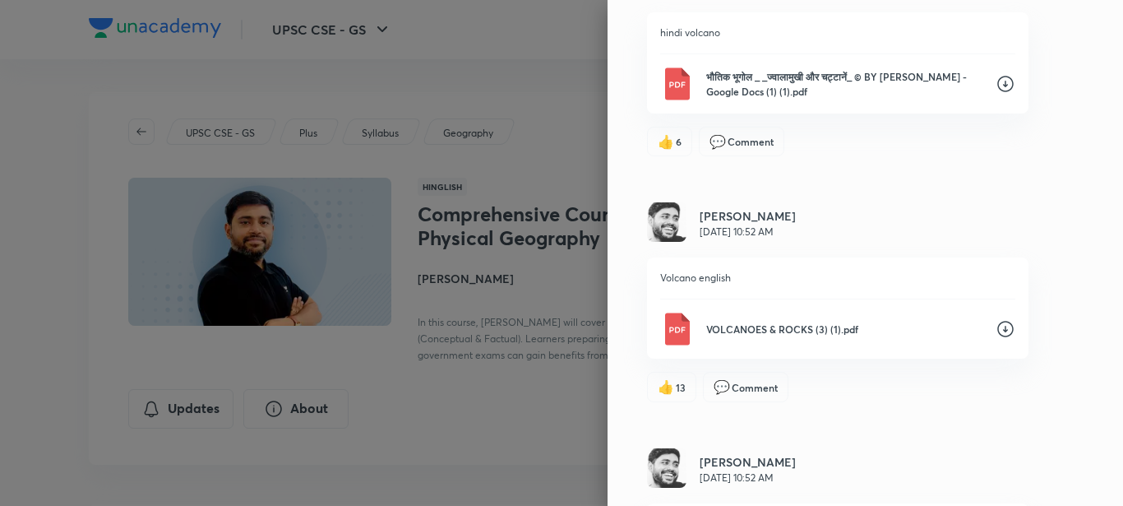
click at [996, 335] on icon at bounding box center [1006, 329] width 20 height 20
